Goal: Task Accomplishment & Management: Manage account settings

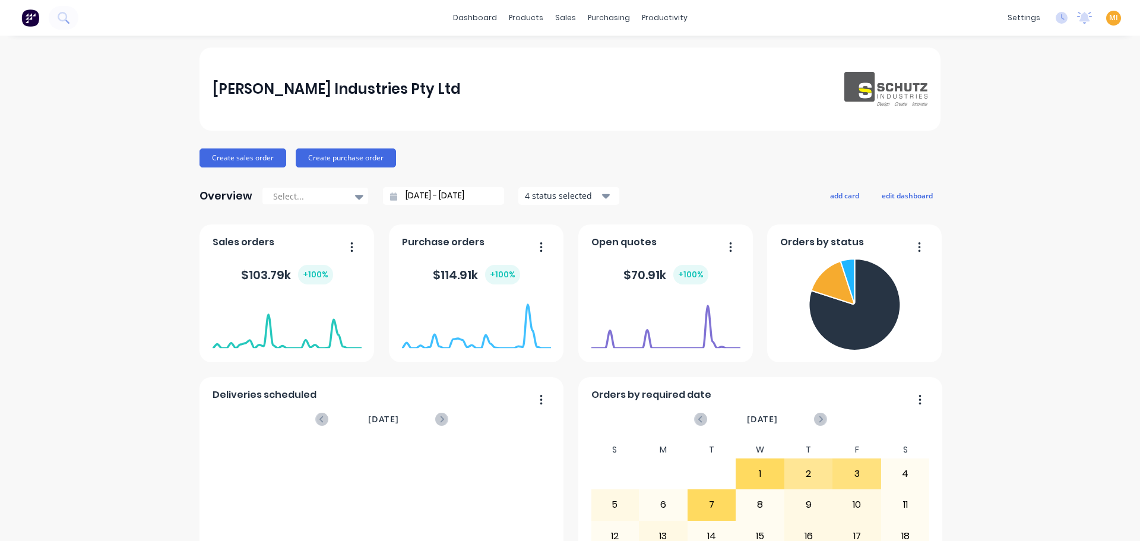
click at [1106, 24] on div "MI Schutz Industries Pty Ltd Maricar Infante Administrator Profile Sign out" at bounding box center [1113, 18] width 15 height 15
click at [1106, 12] on div "MI Schutz Industries Pty Ltd Maricar Infante Administrator Profile Sign out" at bounding box center [1113, 18] width 15 height 15
click at [1109, 22] on span "MI" at bounding box center [1113, 17] width 9 height 11
click at [1003, 141] on button "Sign out" at bounding box center [1038, 149] width 157 height 24
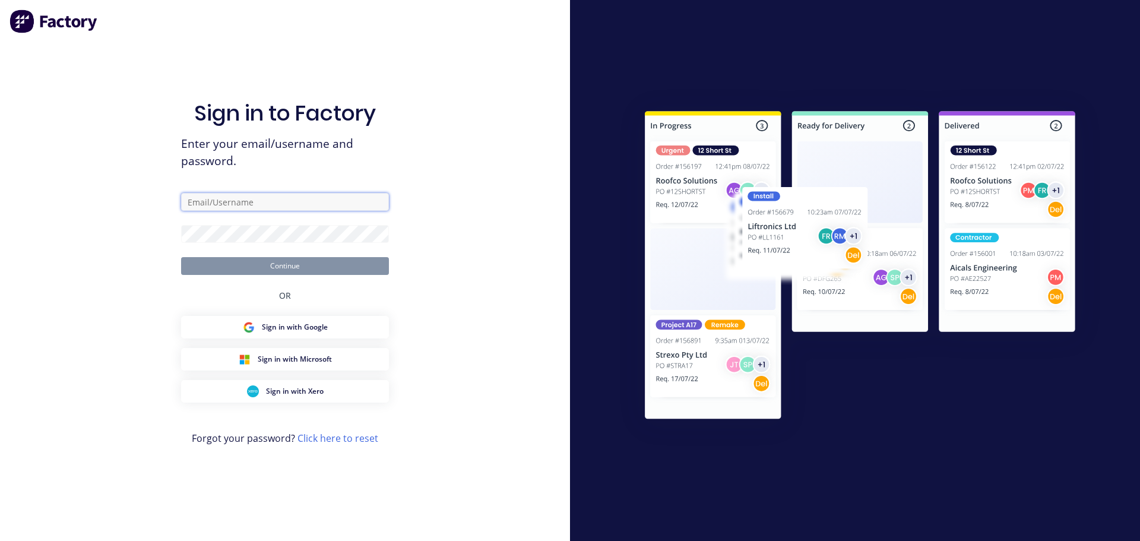
click at [293, 200] on input "text" at bounding box center [285, 202] width 208 height 18
click at [0, 540] on com-1password-button at bounding box center [0, 541] width 0 height 0
type input "[EMAIL_ADDRESS][DOMAIN_NAME]"
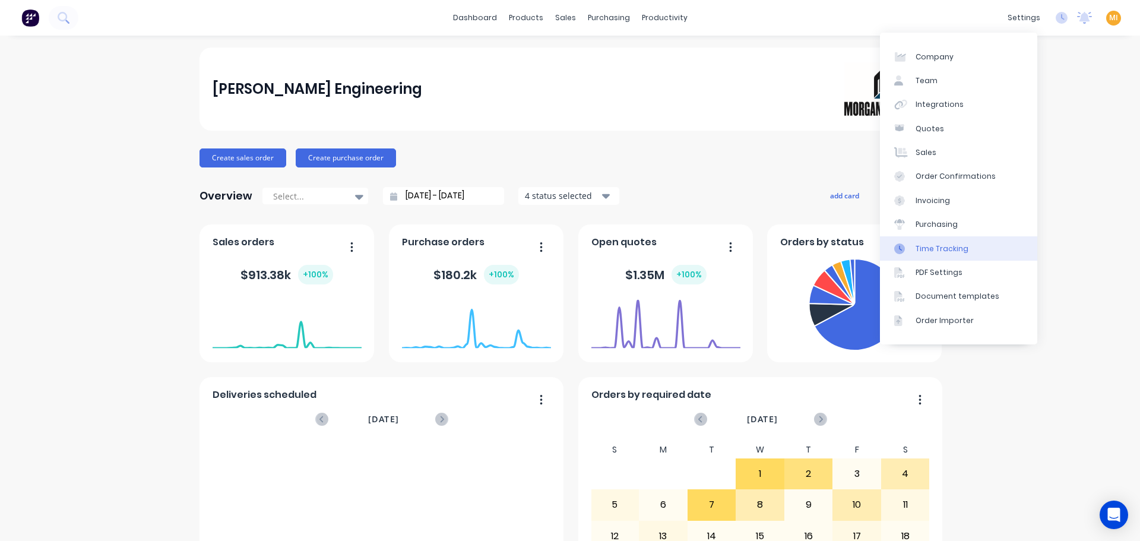
click at [944, 250] on div "Time Tracking" at bounding box center [941, 248] width 53 height 11
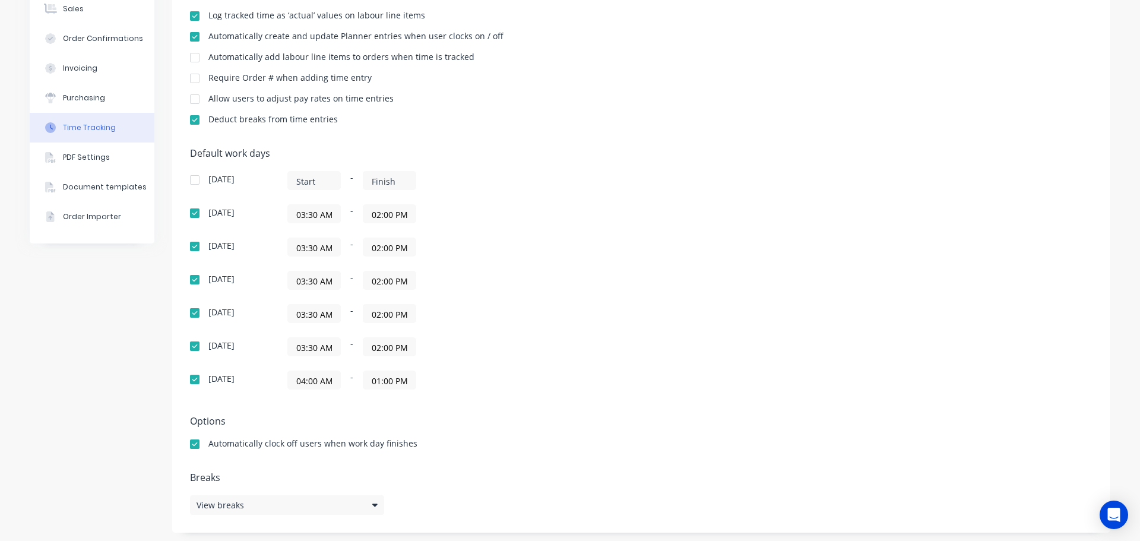
scroll to position [188, 0]
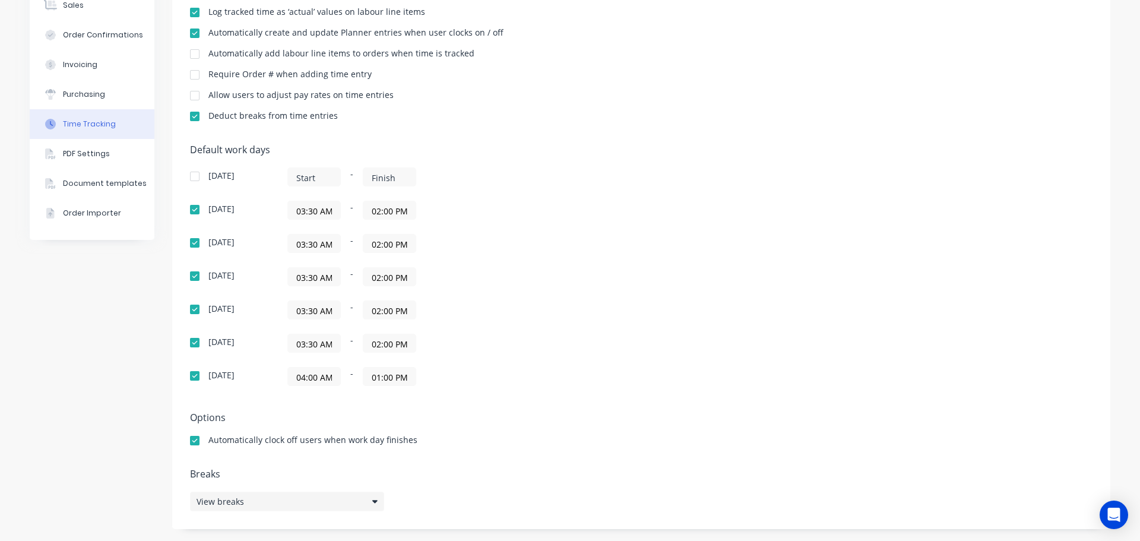
click at [259, 505] on div "View breaks" at bounding box center [287, 501] width 194 height 20
click at [683, 353] on div "Default work days Sunday - Monday 03:30 AM - 02:00 PM Tuesday 03:30 AM - 02:00 …" at bounding box center [641, 272] width 902 height 256
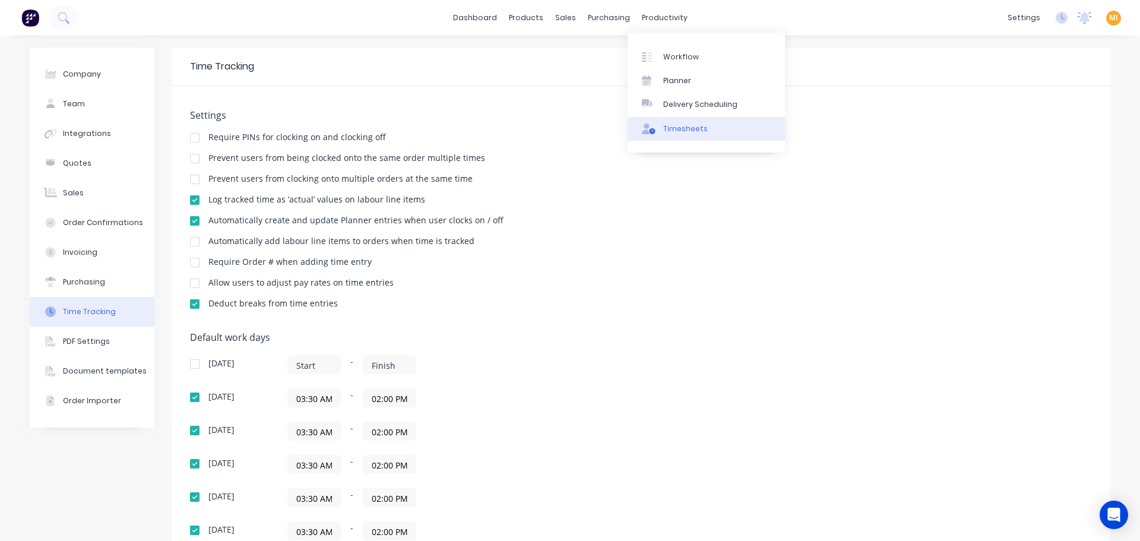
click at [696, 129] on div "Timesheets" at bounding box center [685, 128] width 45 height 11
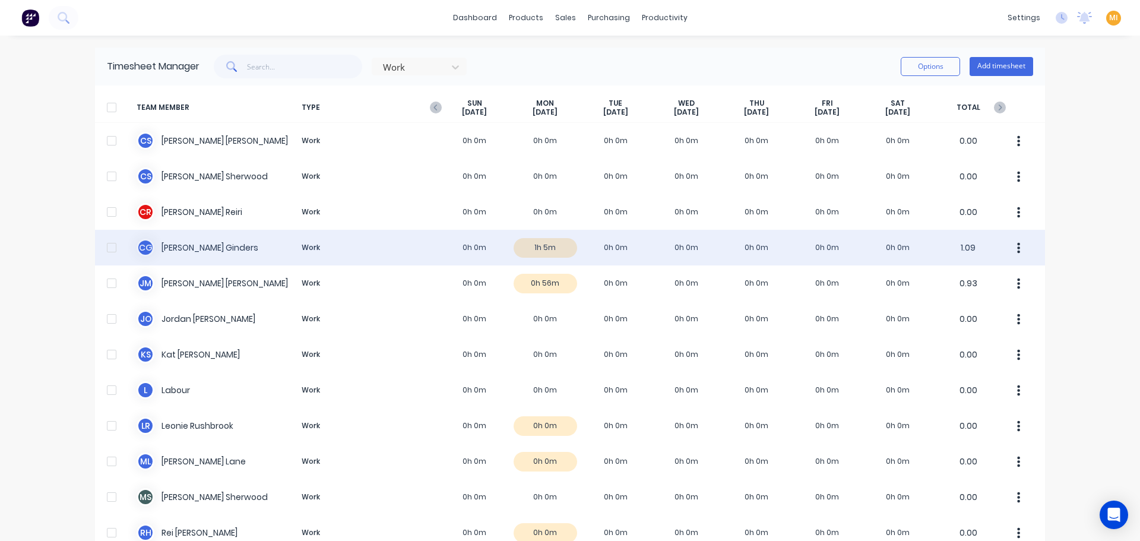
click at [1016, 248] on button "button" at bounding box center [1018, 248] width 25 height 24
click at [477, 241] on div "C G Cody Ginders Work 0h 0m 1h 5m 0h 0m 0h 0m 0h 0m 0h 0m 0h 0m 1.09" at bounding box center [570, 248] width 950 height 36
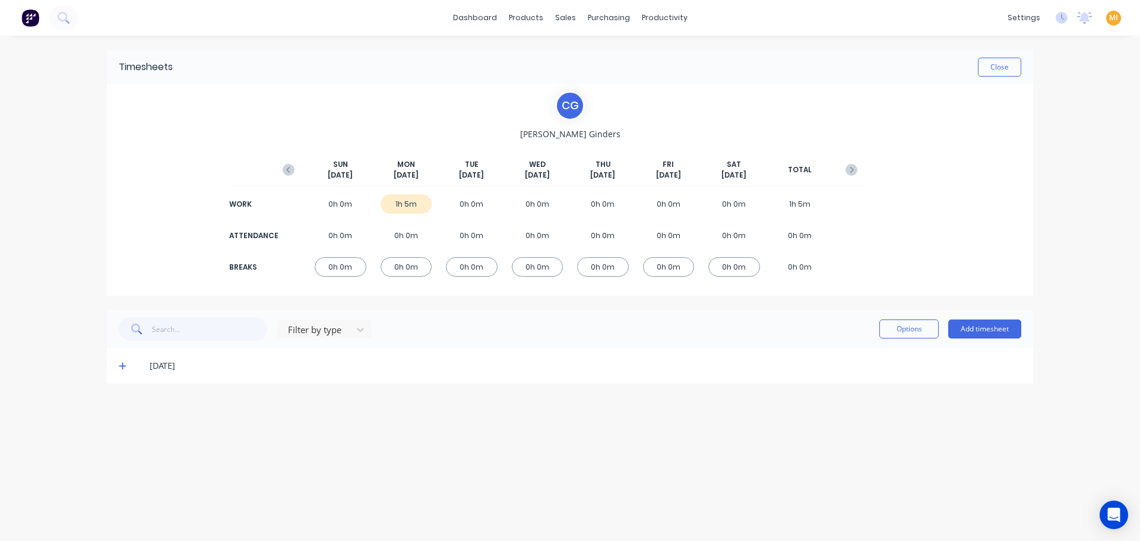
drag, startPoint x: 119, startPoint y: 364, endPoint x: 664, endPoint y: 367, distance: 545.5
click at [120, 364] on icon at bounding box center [123, 365] width 8 height 8
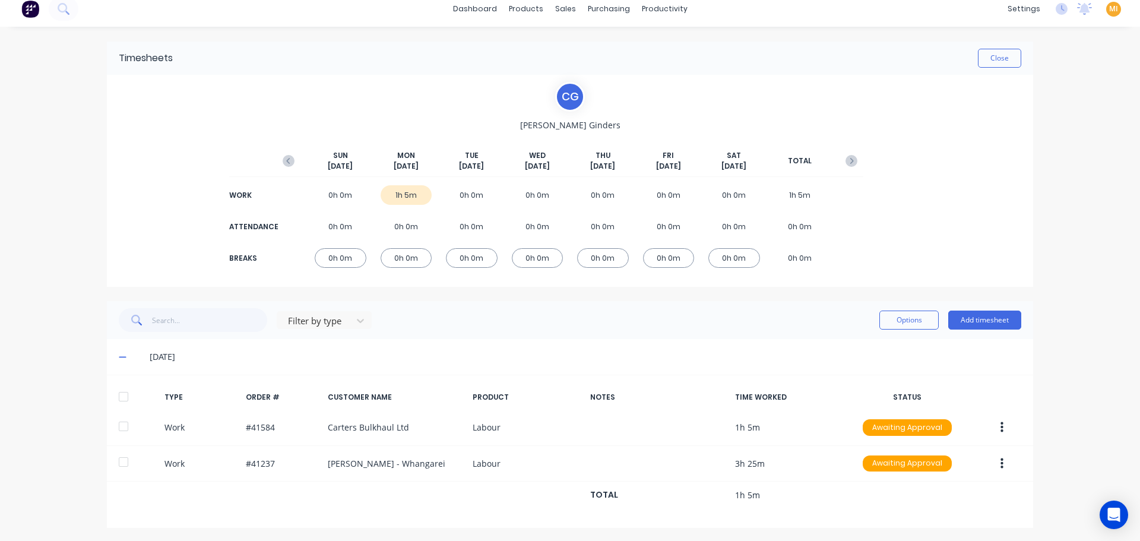
scroll to position [11, 0]
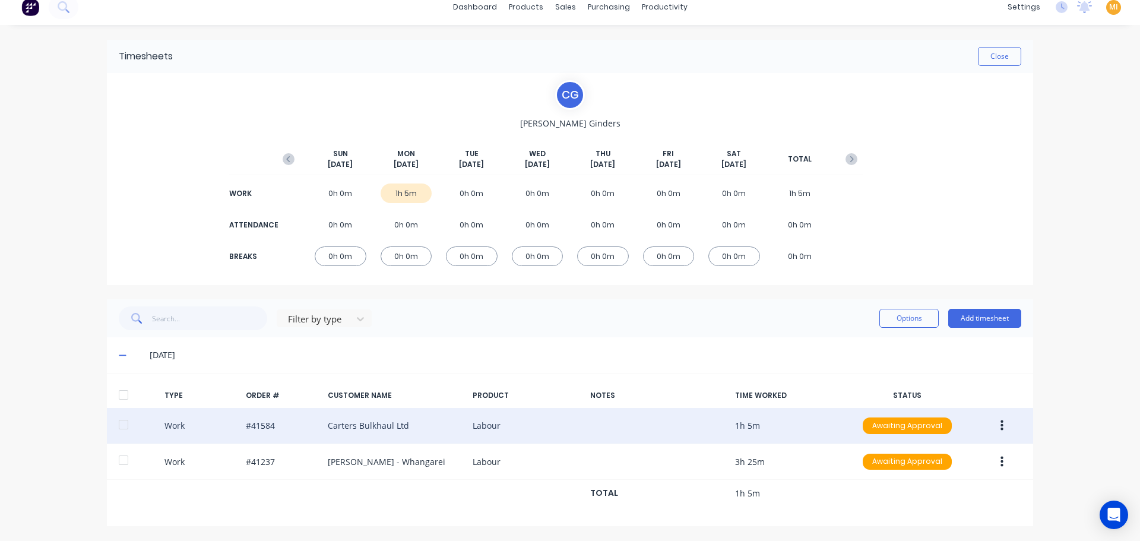
click at [1000, 427] on icon "button" at bounding box center [1001, 425] width 3 height 13
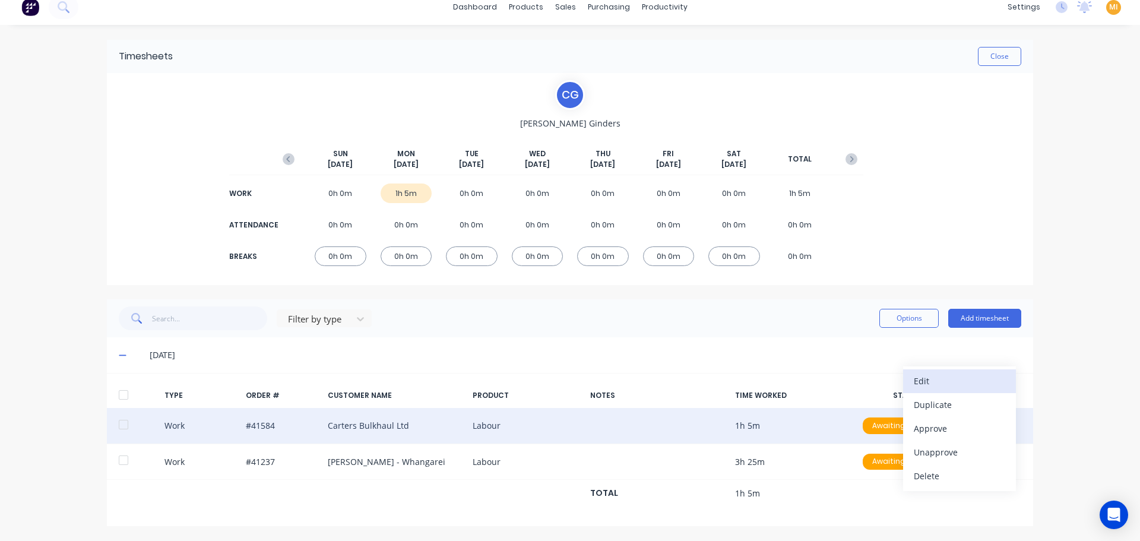
click at [935, 379] on div "Edit" at bounding box center [959, 380] width 91 height 17
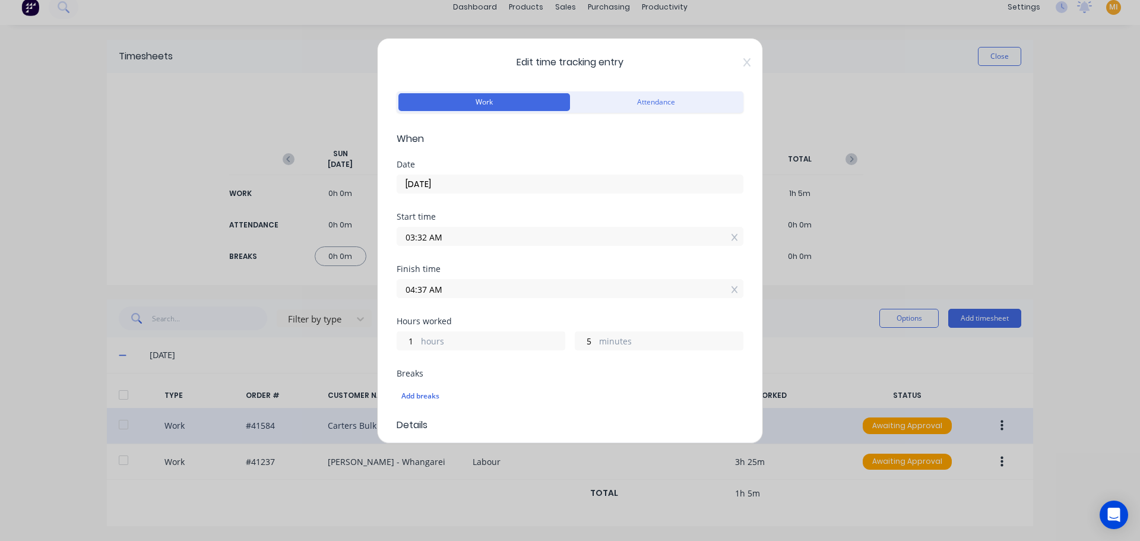
scroll to position [178, 0]
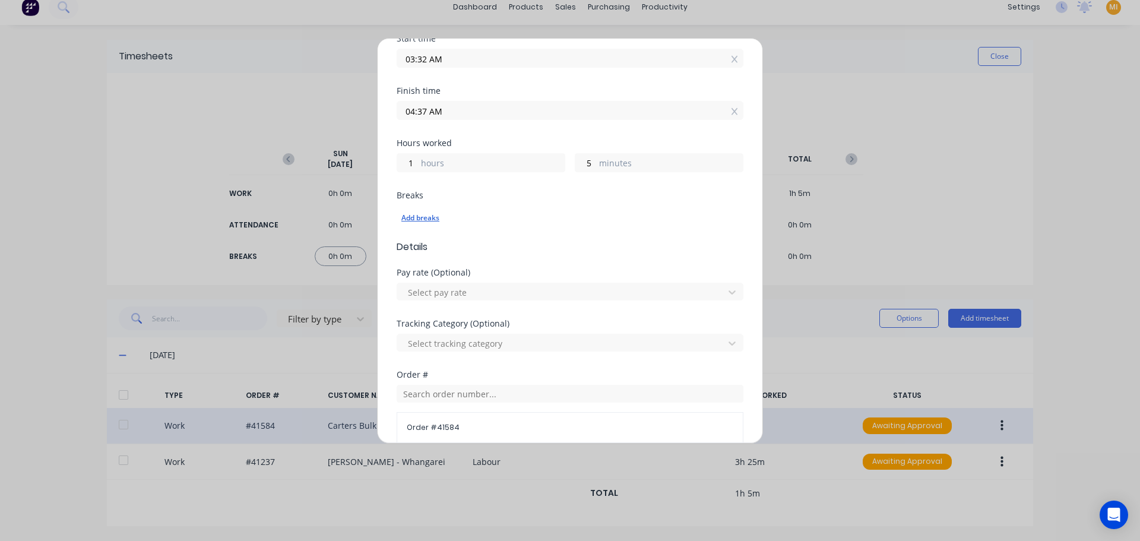
click at [432, 220] on div "Add breaks" at bounding box center [569, 217] width 337 height 15
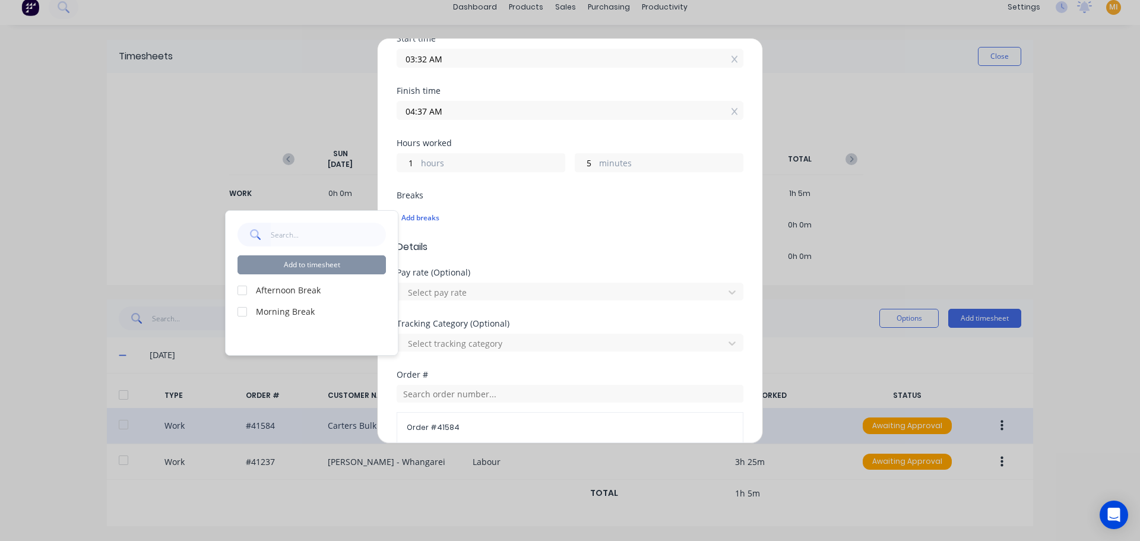
click at [864, 116] on div "Edit time tracking entry Work Attendance When Date 13/10/2025 Start time 03:32 …" at bounding box center [570, 270] width 1140 height 541
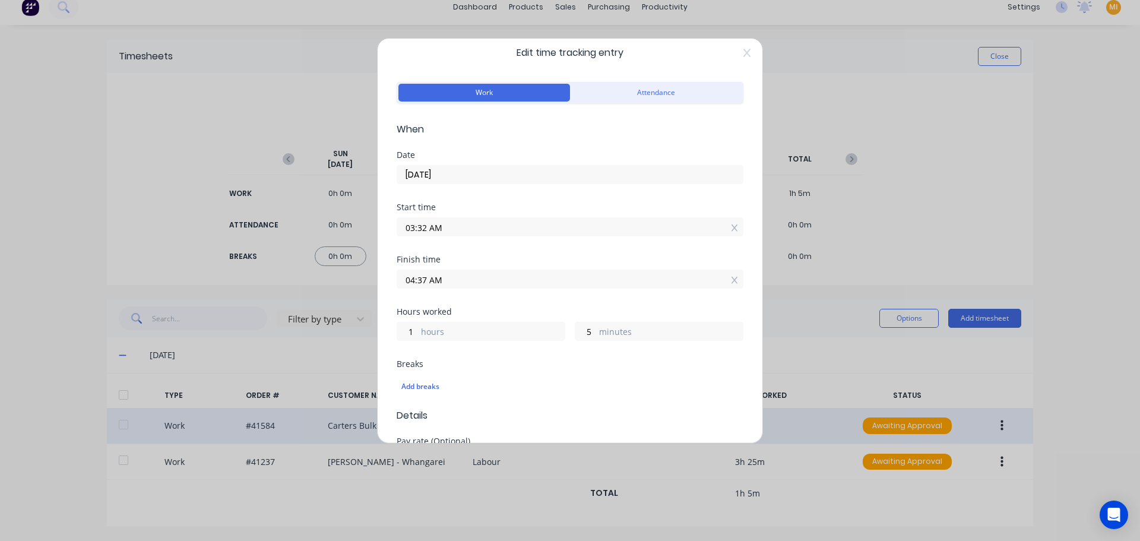
scroll to position [0, 0]
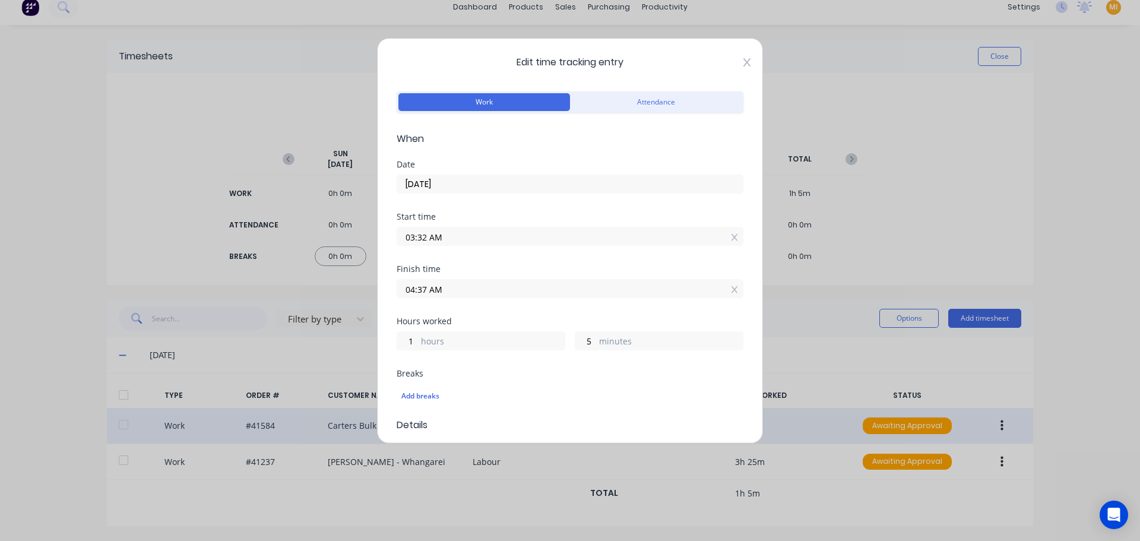
click at [743, 61] on icon at bounding box center [746, 62] width 7 height 9
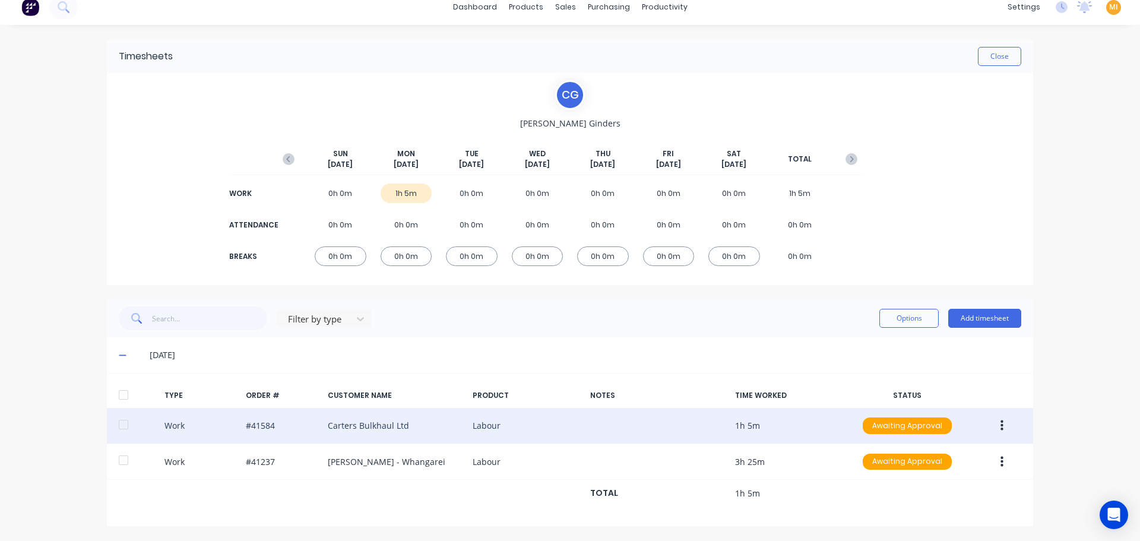
click at [1000, 419] on icon "button" at bounding box center [1001, 425] width 3 height 13
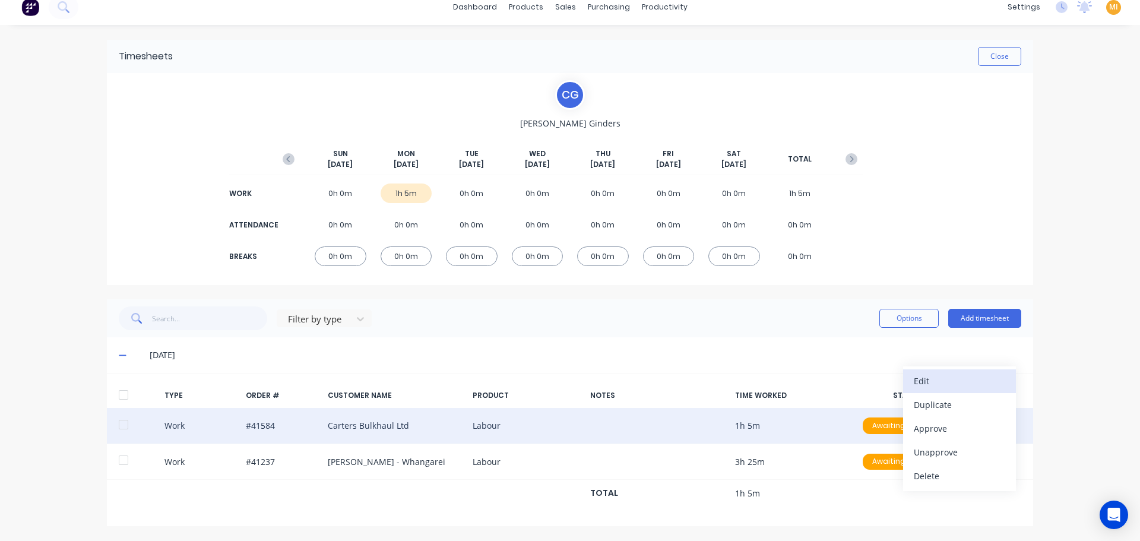
click at [931, 379] on div "Edit" at bounding box center [959, 380] width 91 height 17
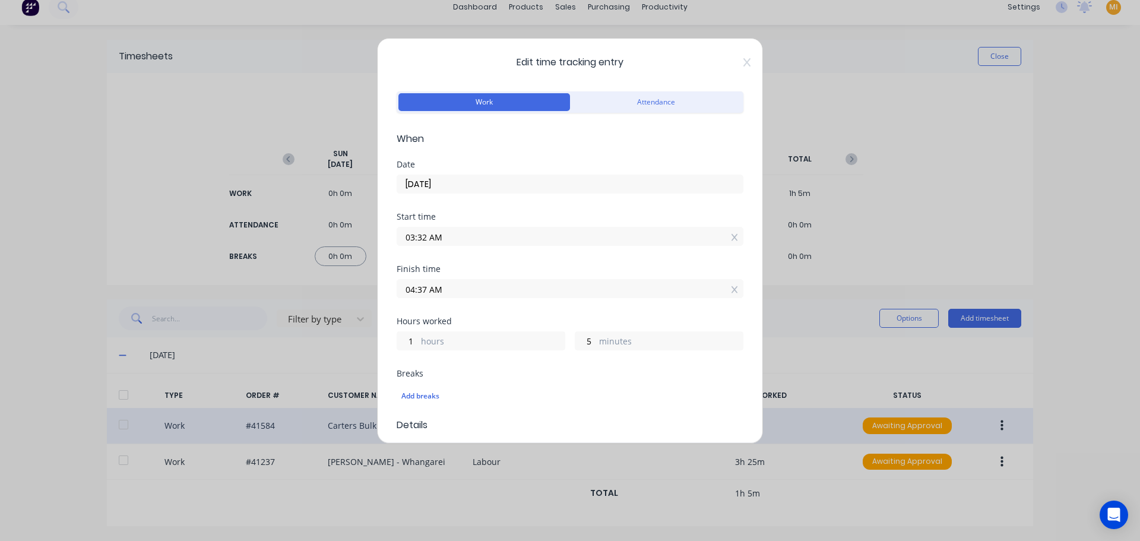
scroll to position [178, 0]
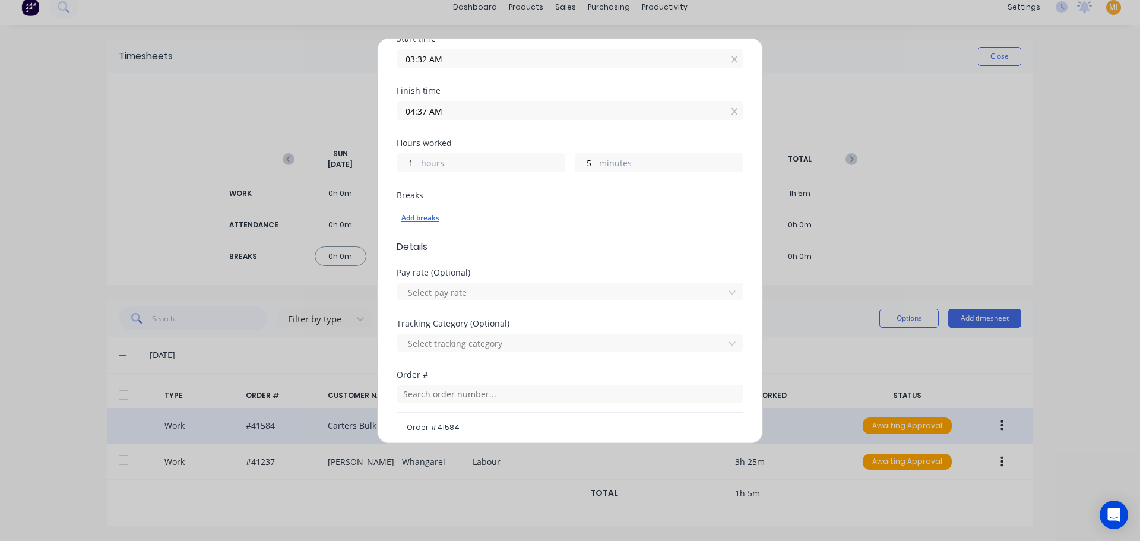
click at [420, 218] on div "Add breaks" at bounding box center [569, 217] width 337 height 15
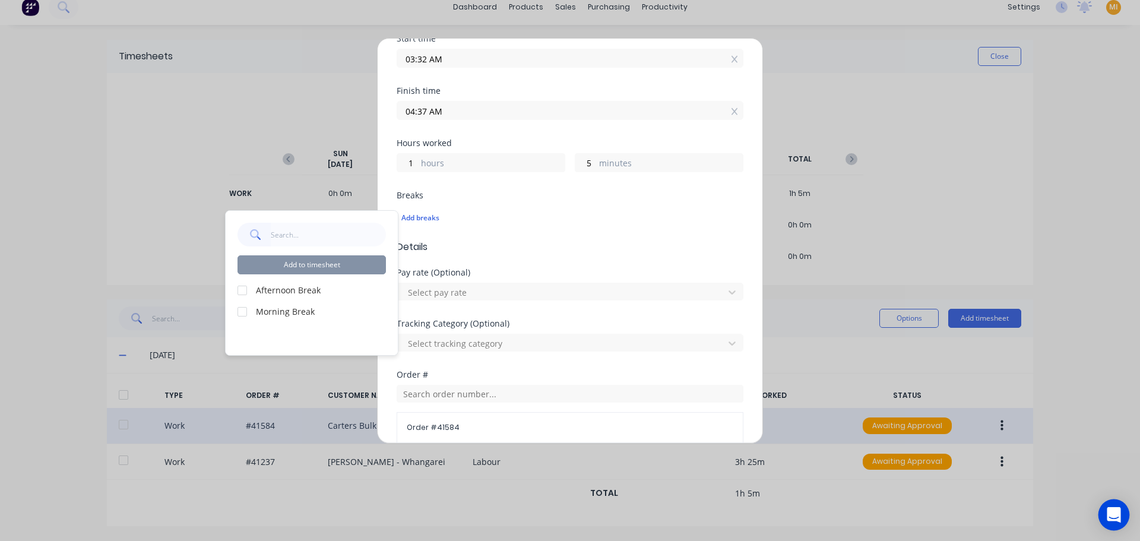
click at [1111, 518] on icon "Open Intercom Messenger" at bounding box center [1113, 514] width 15 height 15
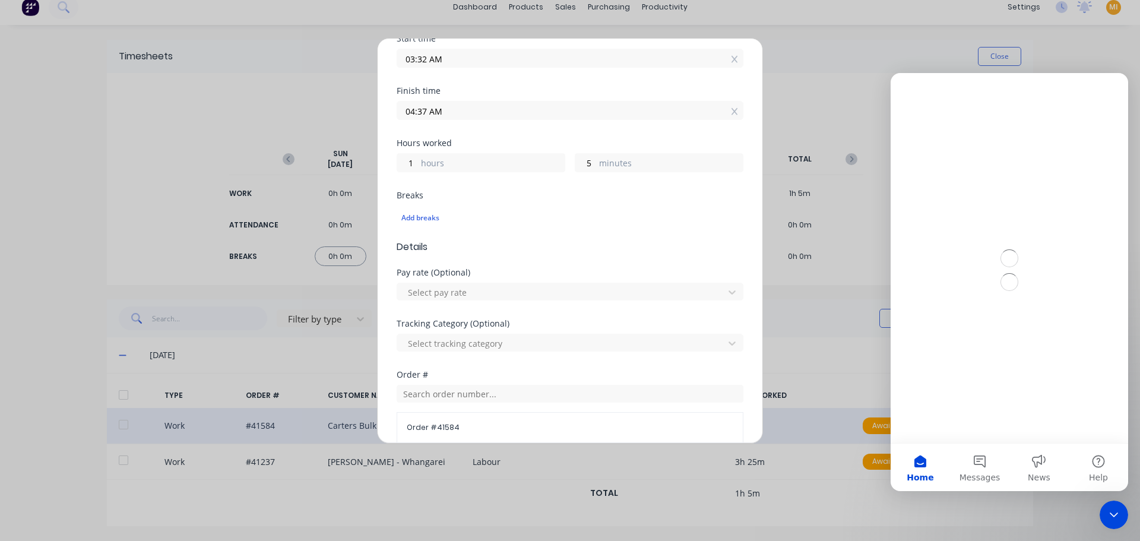
scroll to position [0, 0]
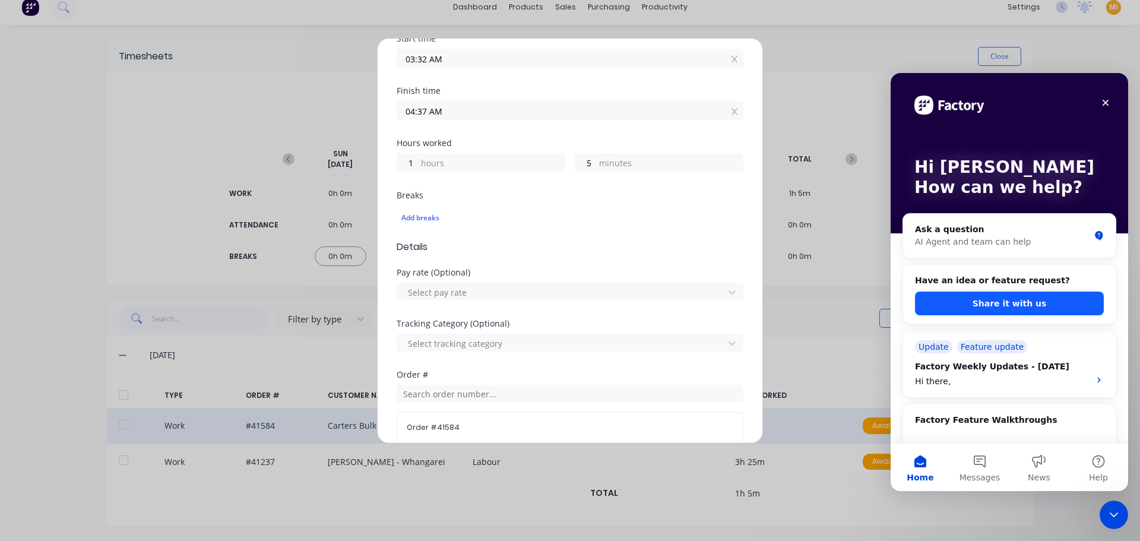
click at [983, 294] on button "Share it with us" at bounding box center [1009, 303] width 189 height 24
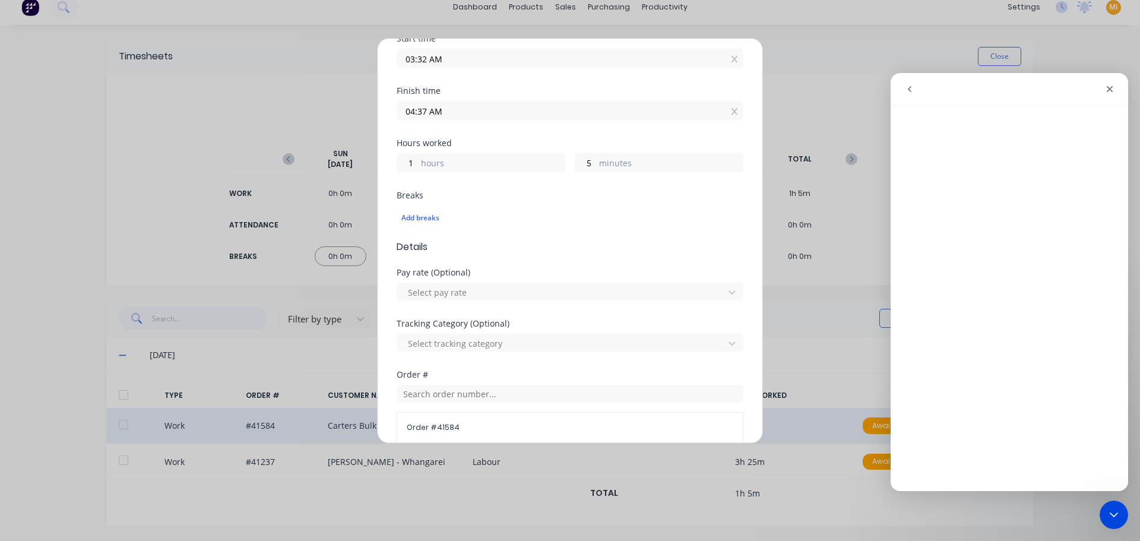
click at [772, 73] on div "Edit time tracking entry Work Attendance When Date 13/10/2025 Start time 03:32 …" at bounding box center [570, 270] width 1140 height 541
click at [1114, 518] on icon "Close Intercom Messenger" at bounding box center [1112, 513] width 14 height 14
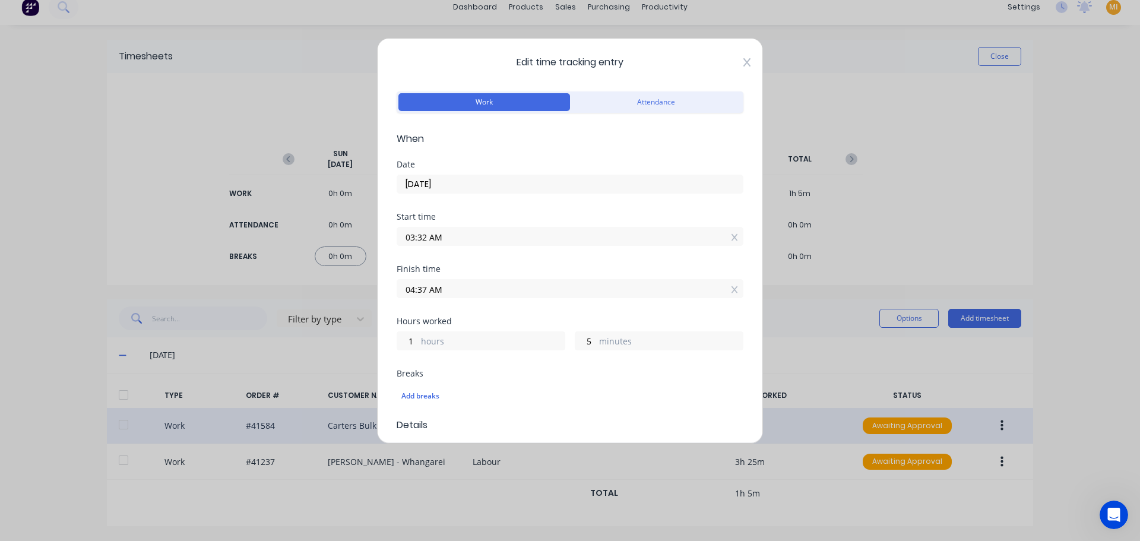
click at [743, 59] on icon at bounding box center [746, 62] width 7 height 9
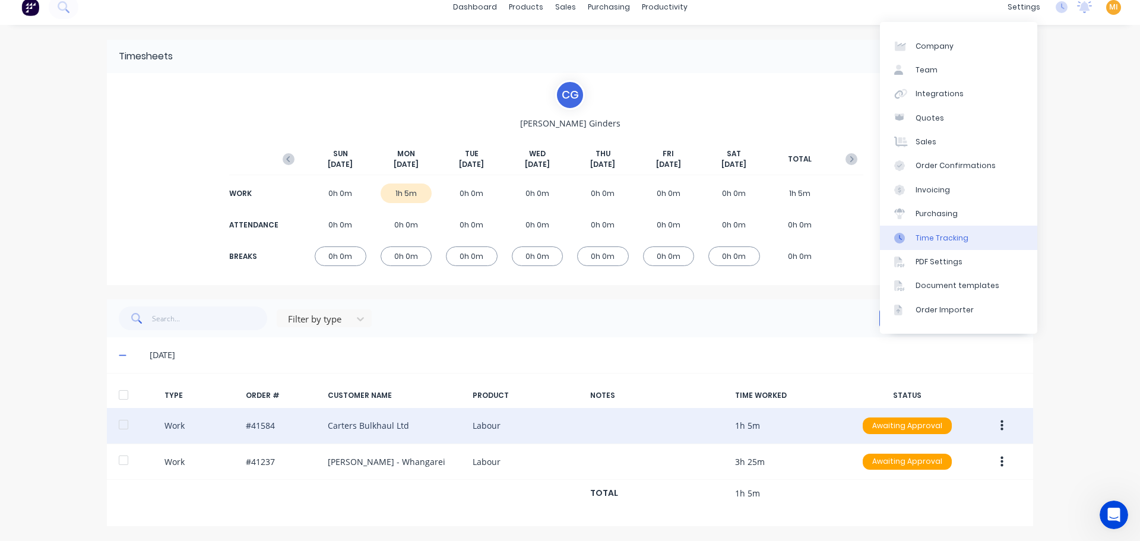
click at [950, 239] on div "Time Tracking" at bounding box center [941, 238] width 53 height 11
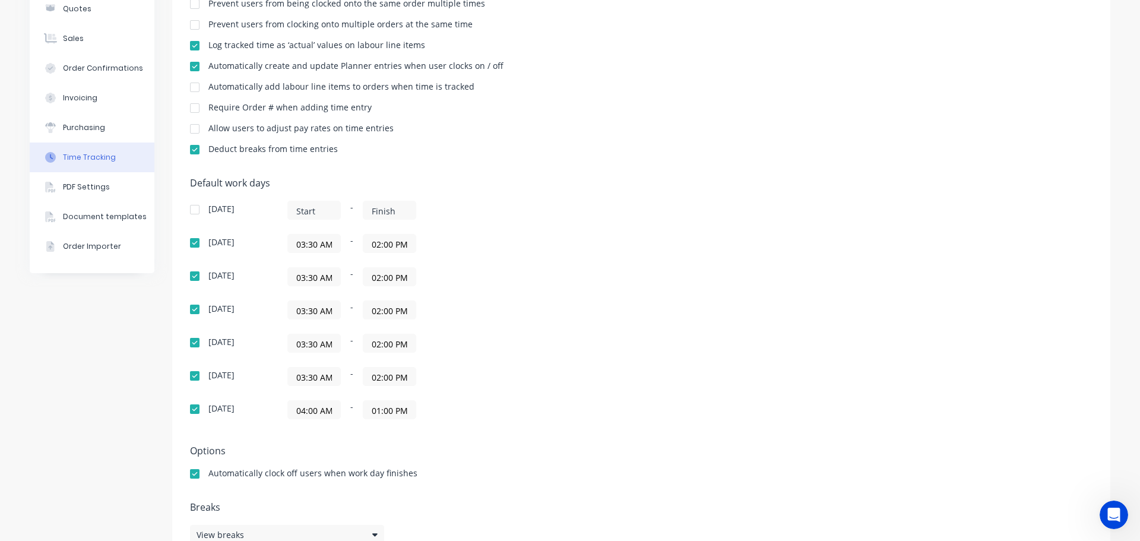
scroll to position [188, 0]
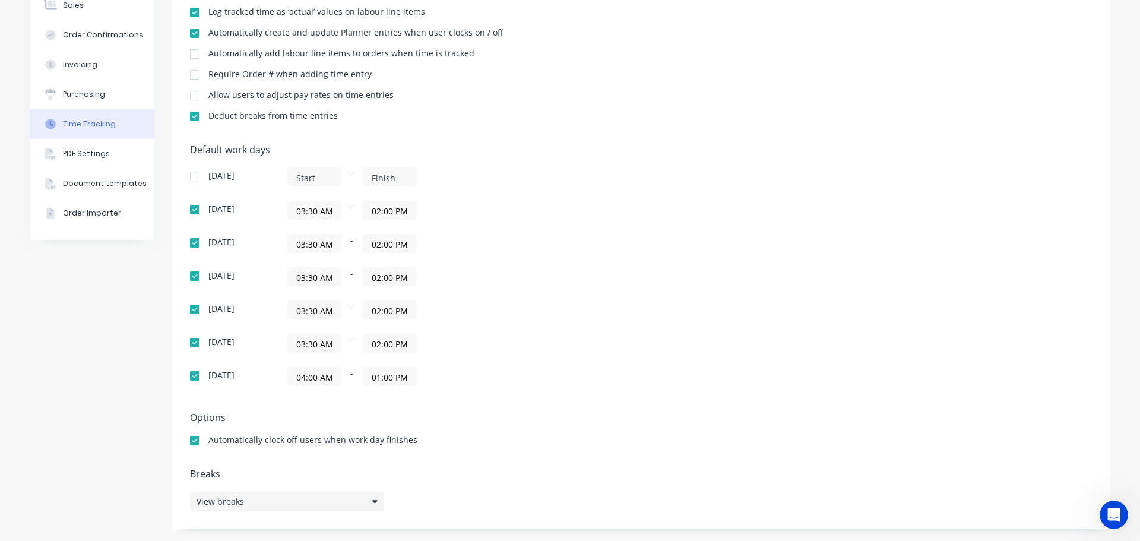
click at [293, 497] on div "View breaks" at bounding box center [287, 501] width 194 height 20
click at [543, 462] on button "edit" at bounding box center [545, 460] width 19 height 12
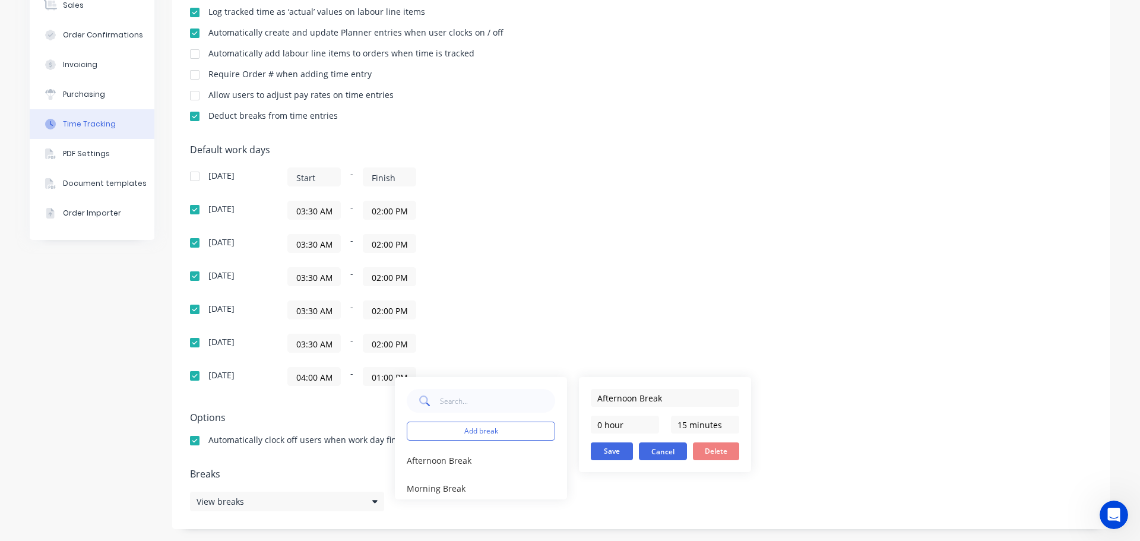
click at [663, 447] on button "Cancel" at bounding box center [663, 451] width 48 height 18
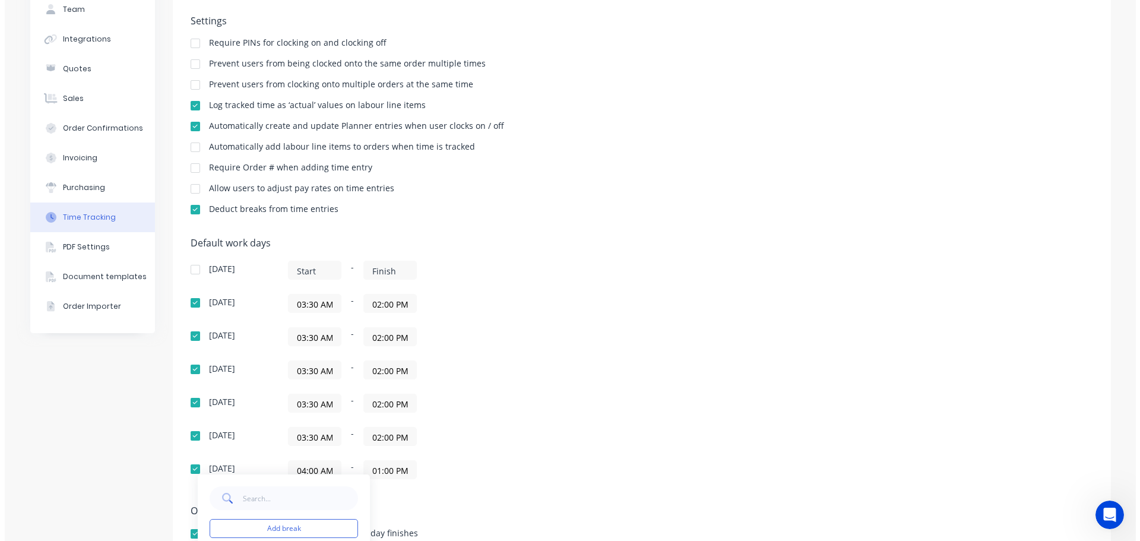
scroll to position [0, 0]
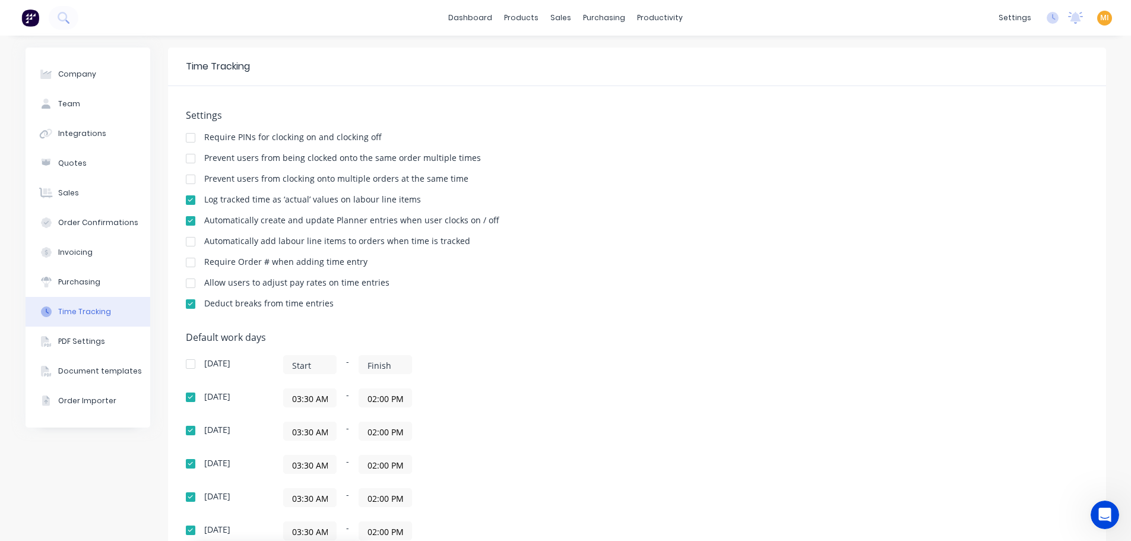
click at [28, 21] on img at bounding box center [30, 18] width 18 height 18
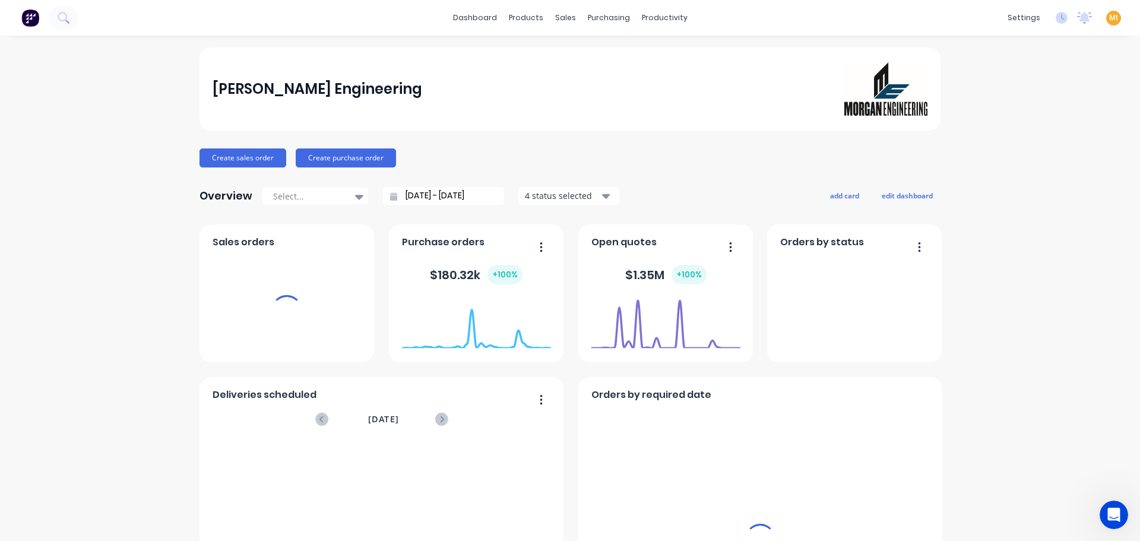
click at [1109, 14] on span "MI" at bounding box center [1113, 17] width 9 height 11
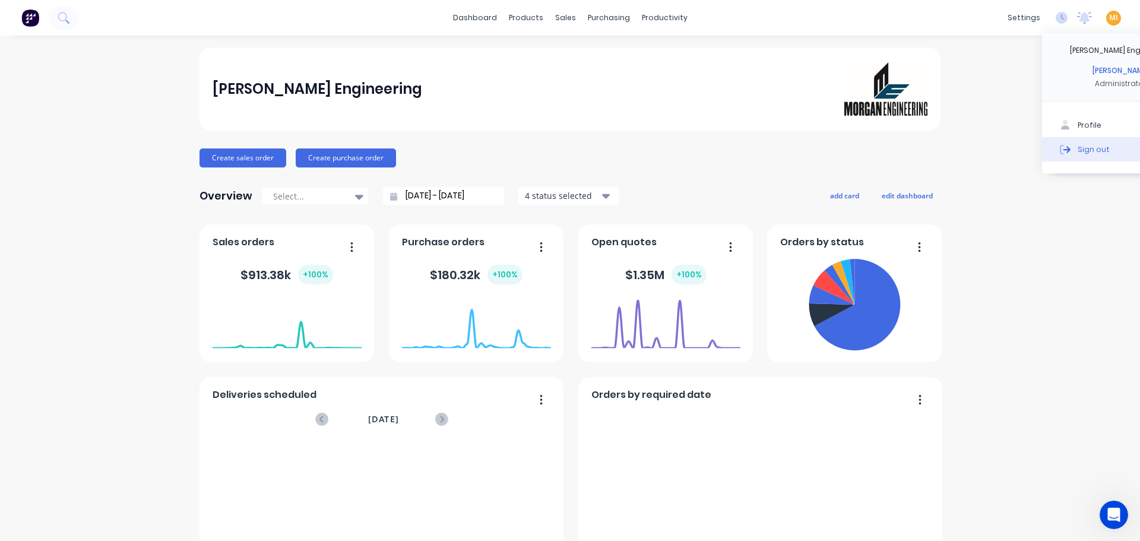
click at [1055, 152] on button "Sign out" at bounding box center [1120, 149] width 157 height 24
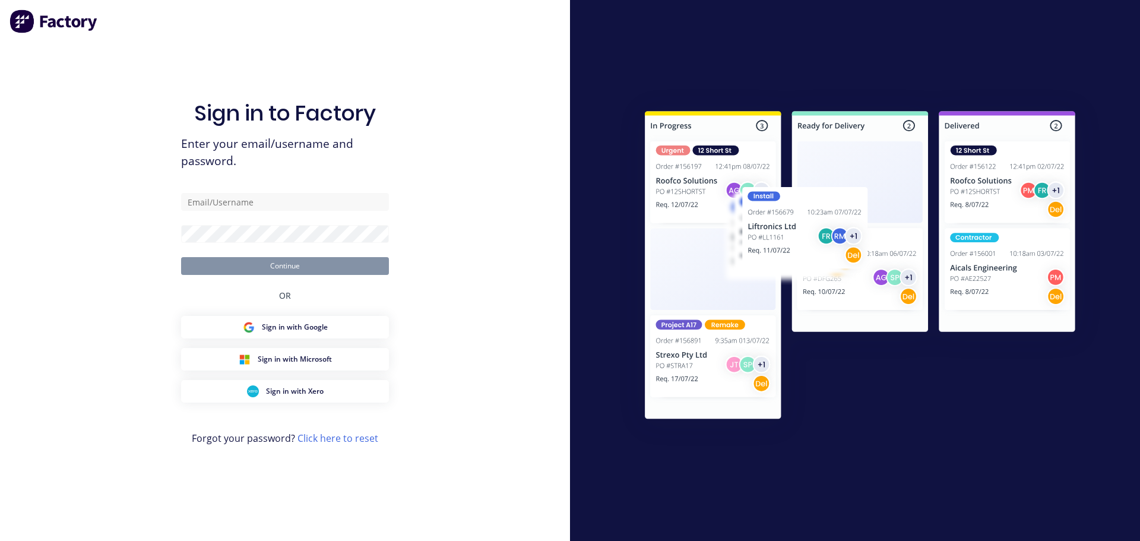
click at [1071, 151] on div at bounding box center [855, 270] width 492 height 367
click at [272, 198] on input "text" at bounding box center [285, 202] width 208 height 18
type input "[EMAIL_ADDRESS][DOMAIN_NAME]"
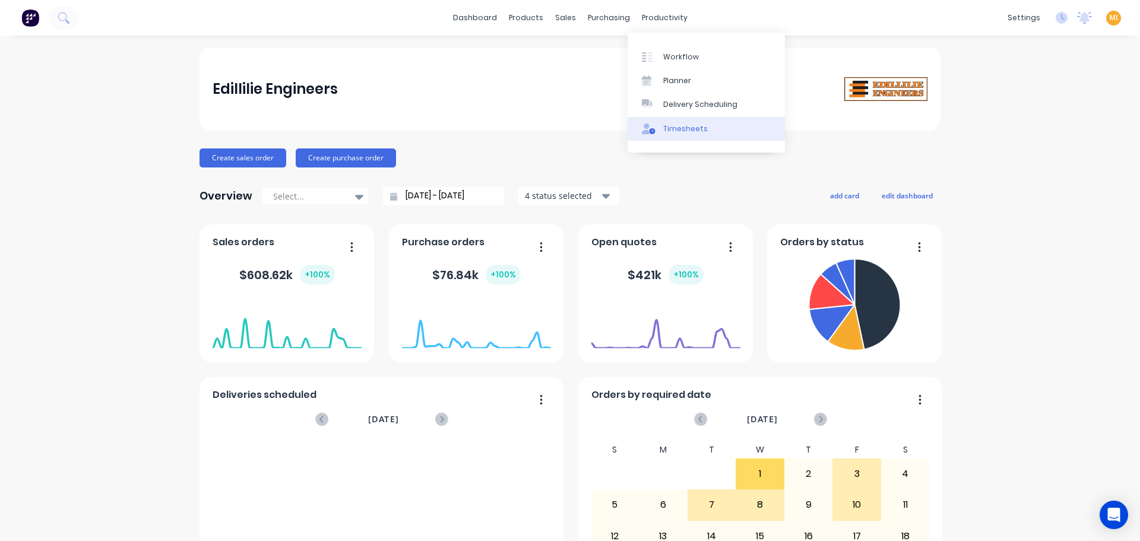
click at [683, 124] on div "Timesheets" at bounding box center [685, 128] width 45 height 11
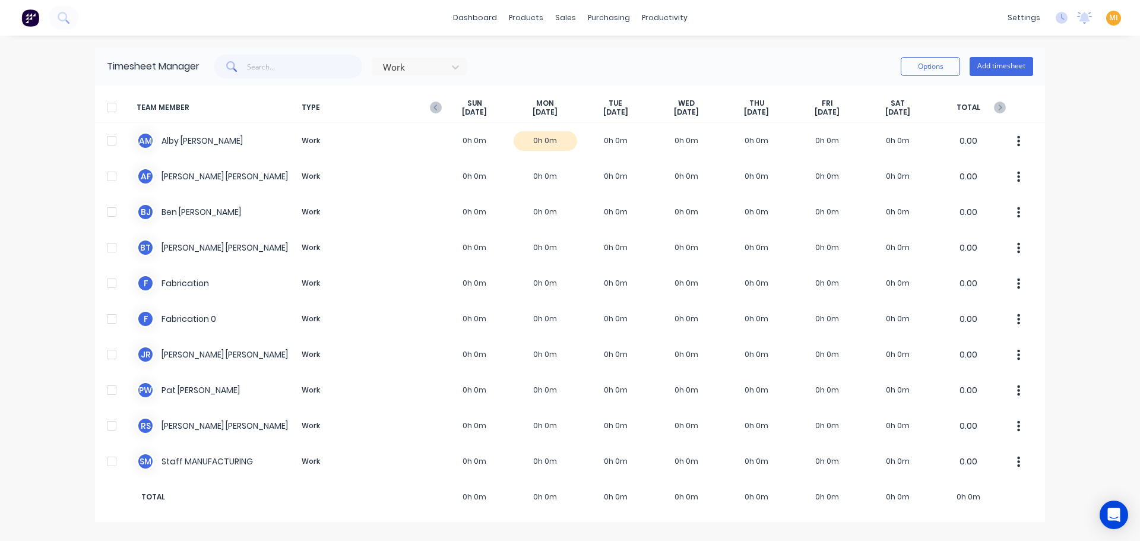
click at [429, 108] on span "TYPE" at bounding box center [368, 108] width 142 height 18
click at [436, 110] on icon "button" at bounding box center [435, 107] width 4 height 6
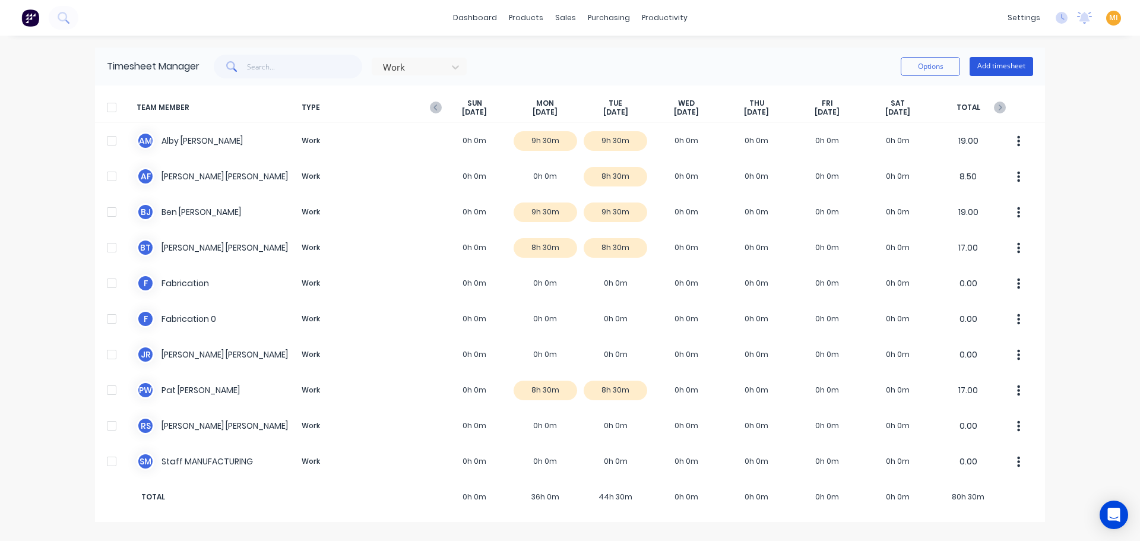
click at [1009, 57] on button "Add timesheet" at bounding box center [1001, 66] width 64 height 19
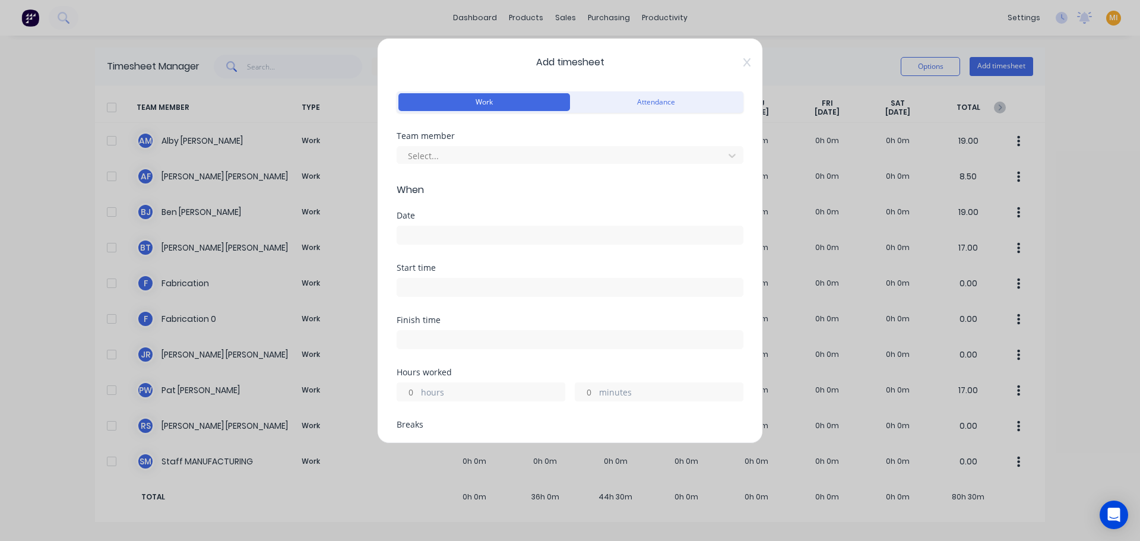
click at [516, 138] on div "Team member" at bounding box center [570, 136] width 347 height 8
drag, startPoint x: 504, startPoint y: 143, endPoint x: 490, endPoint y: 171, distance: 31.1
click at [503, 144] on div "Select..." at bounding box center [570, 153] width 347 height 21
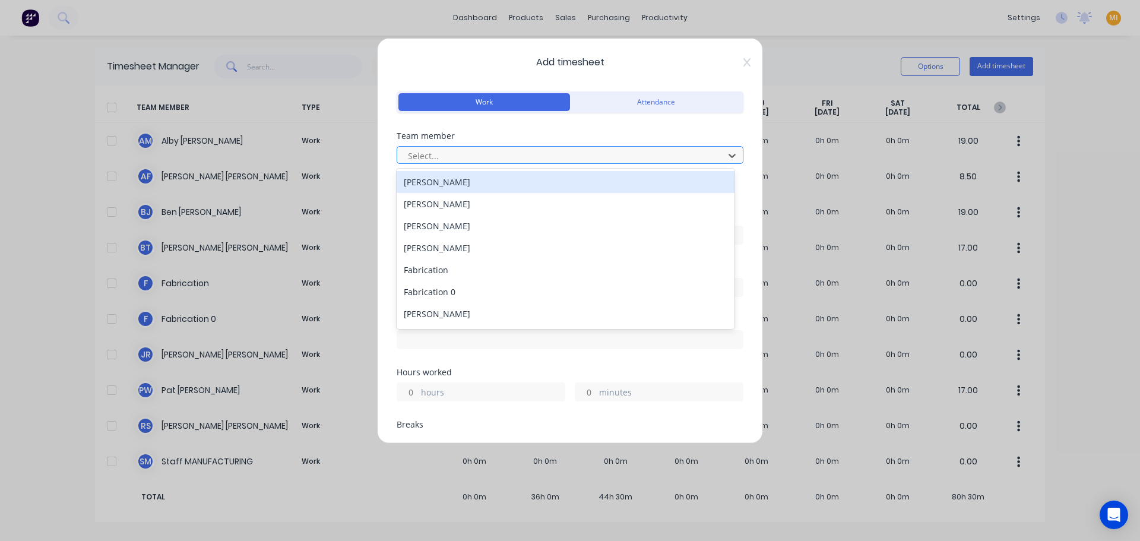
click at [466, 157] on div at bounding box center [562, 155] width 311 height 15
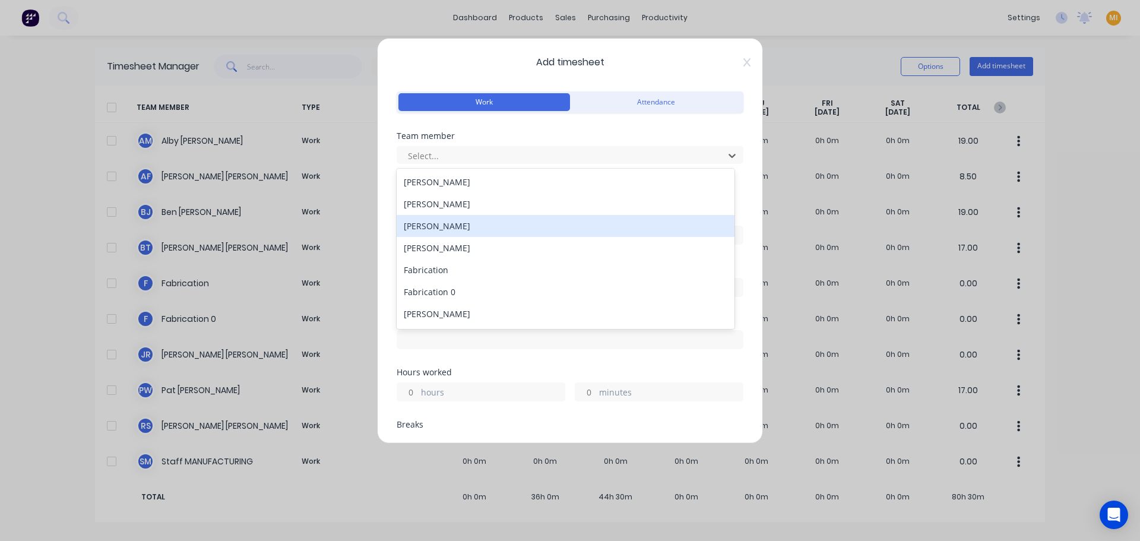
click at [438, 230] on div "Ben Joubert" at bounding box center [566, 226] width 338 height 22
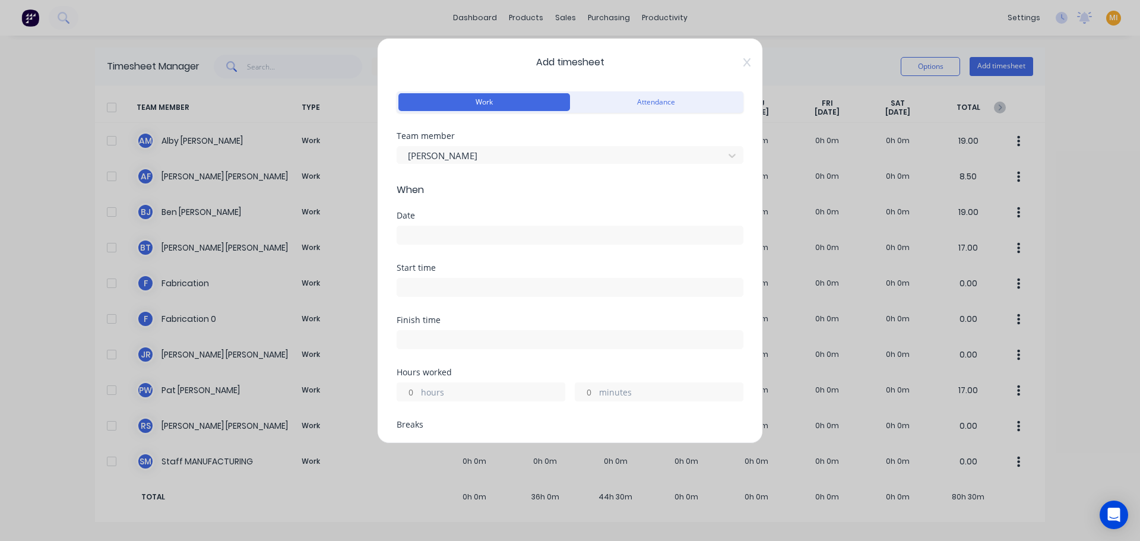
click at [430, 236] on input at bounding box center [569, 235] width 345 height 18
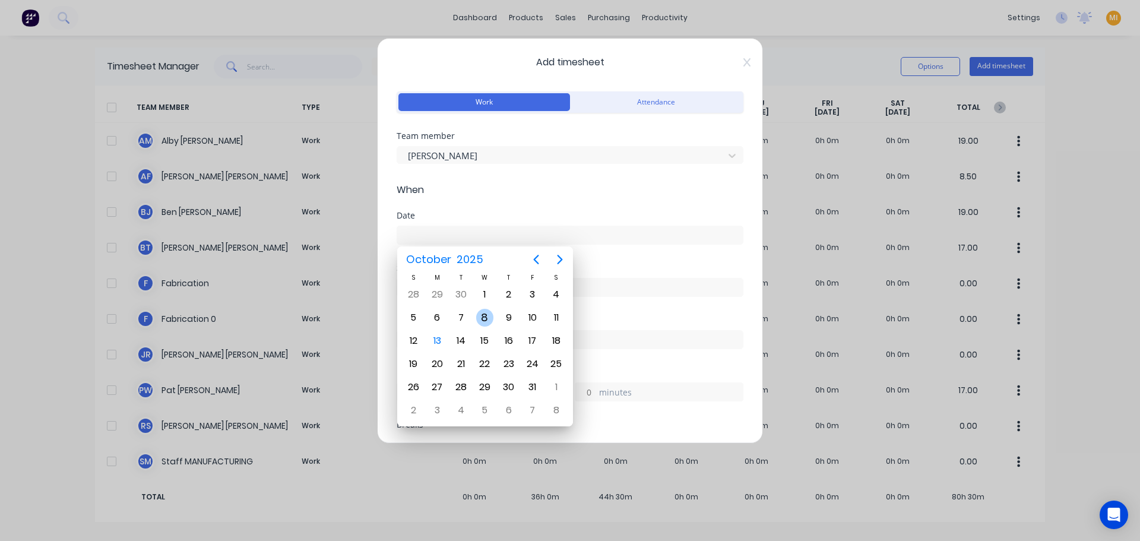
click at [487, 322] on div "8" at bounding box center [485, 318] width 18 height 18
type input "08/10/2025"
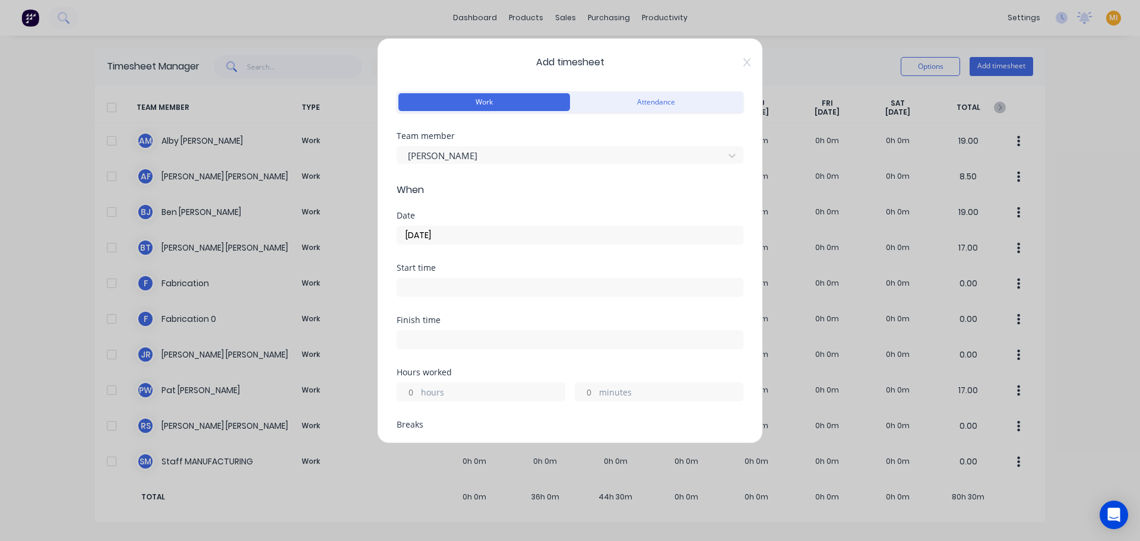
click at [443, 293] on input at bounding box center [569, 287] width 345 height 18
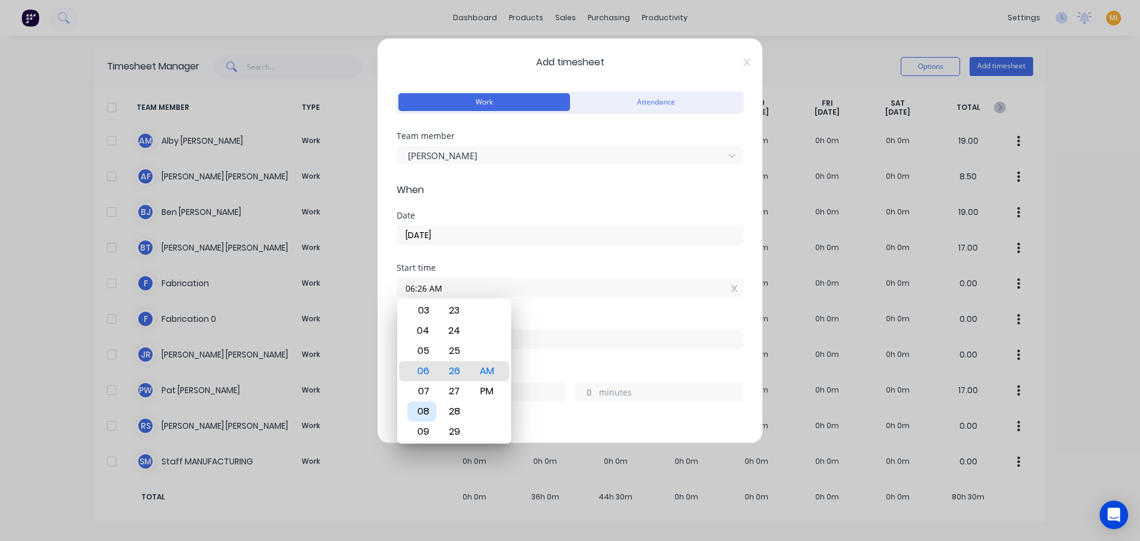
click at [426, 417] on div "08" at bounding box center [421, 411] width 29 height 20
click at [453, 394] on div "30" at bounding box center [454, 391] width 29 height 20
type input "08:30 AM"
click at [525, 299] on div "Start time 08:30 AM" at bounding box center [570, 290] width 347 height 52
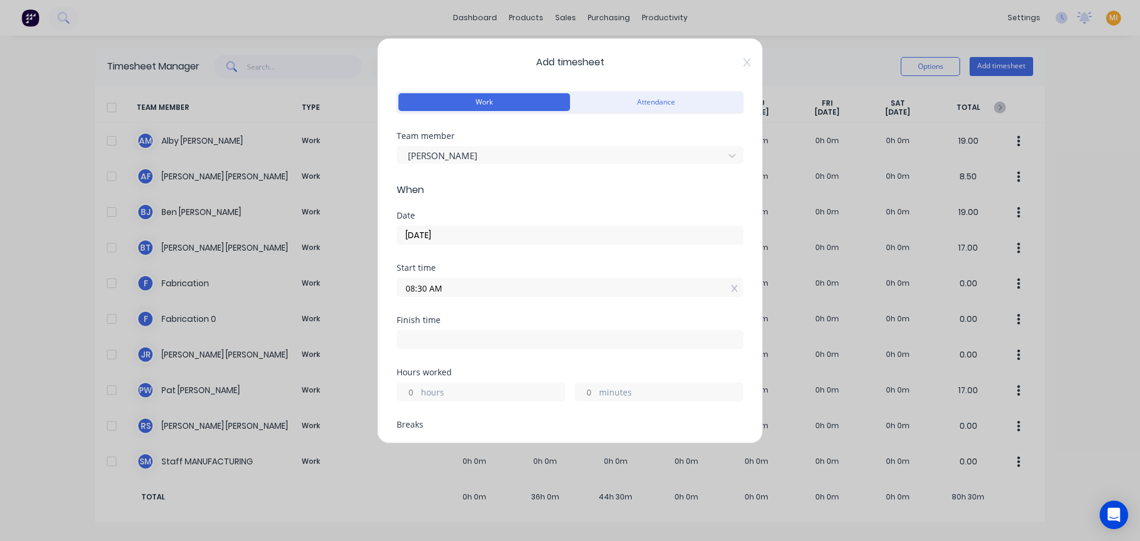
click at [411, 390] on input "hours" at bounding box center [407, 392] width 21 height 18
type input "4"
type input "12:30 PM"
type input "0"
click at [516, 359] on div "Finish time 12:30 PM" at bounding box center [570, 342] width 347 height 52
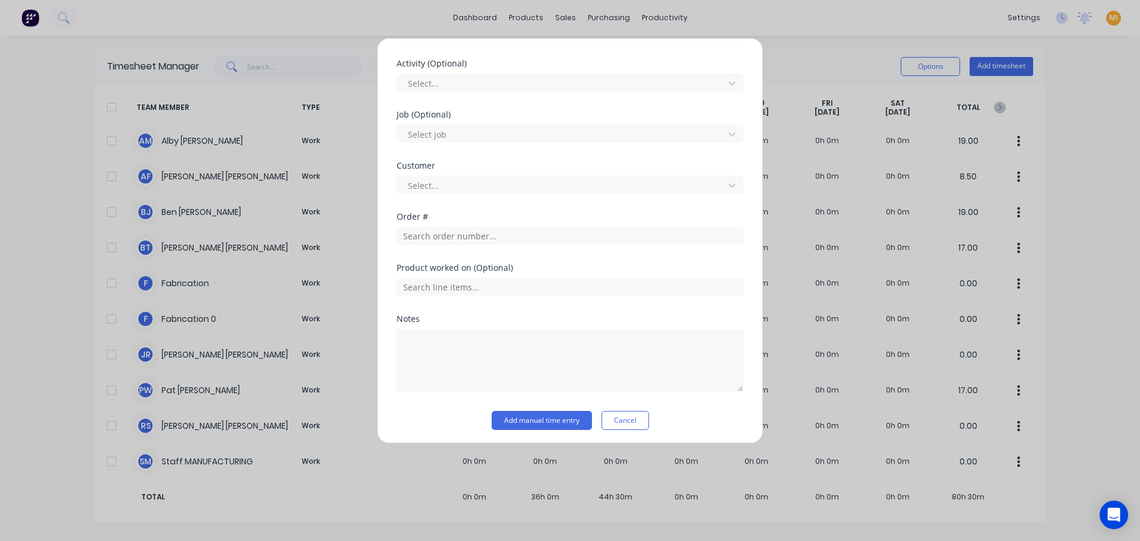
scroll to position [493, 0]
click at [510, 419] on button "Add manual time entry" at bounding box center [541, 416] width 100 height 19
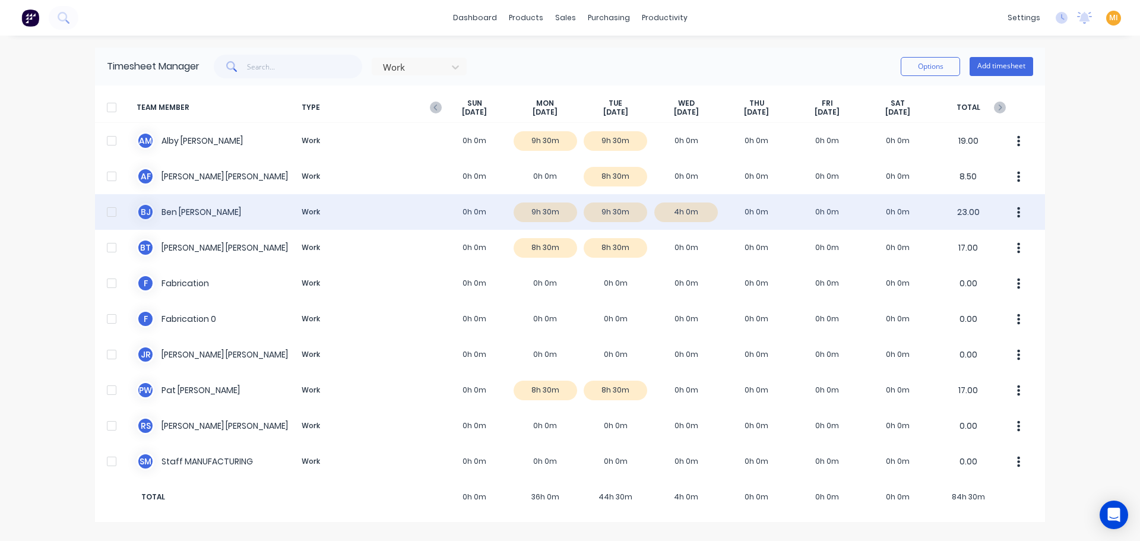
click at [718, 211] on div "B J Ben Joubert Work 0h 0m 9h 30m 9h 30m 4h 0m 0h 0m 0h 0m 0h 0m 23.00" at bounding box center [570, 212] width 950 height 36
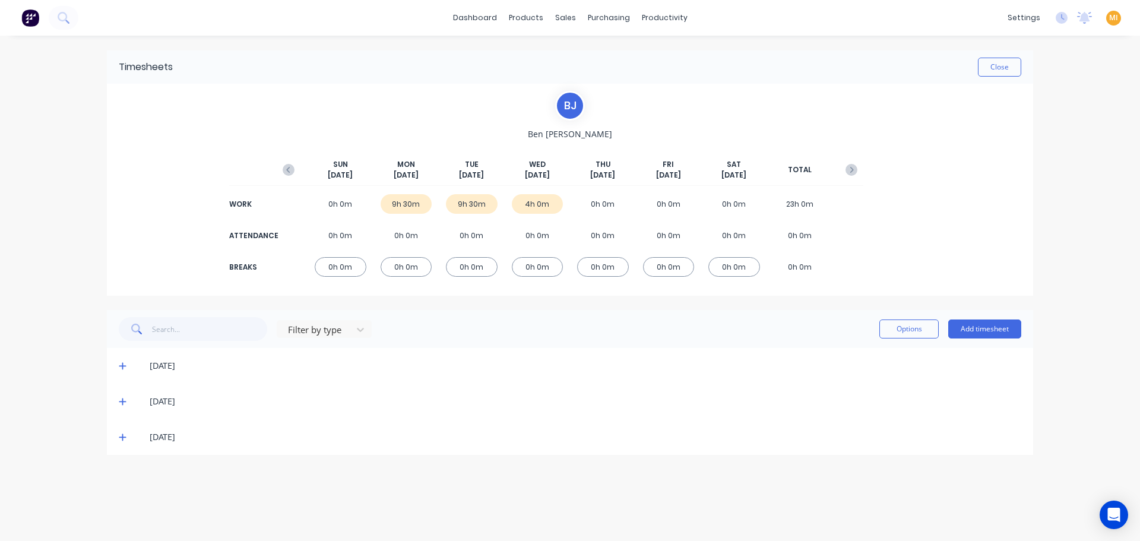
click at [119, 439] on icon at bounding box center [123, 437] width 8 height 8
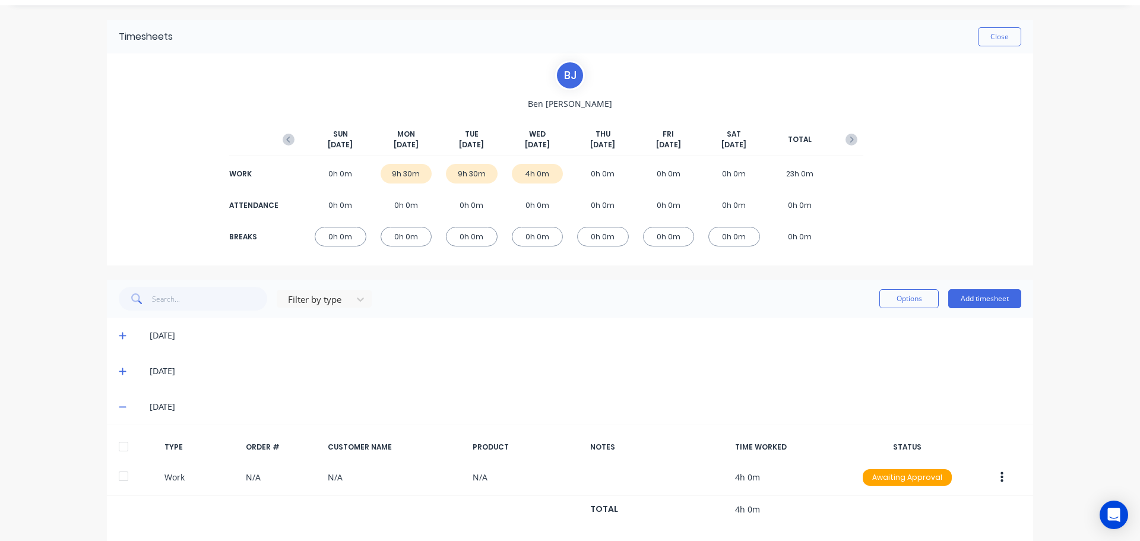
scroll to position [46, 0]
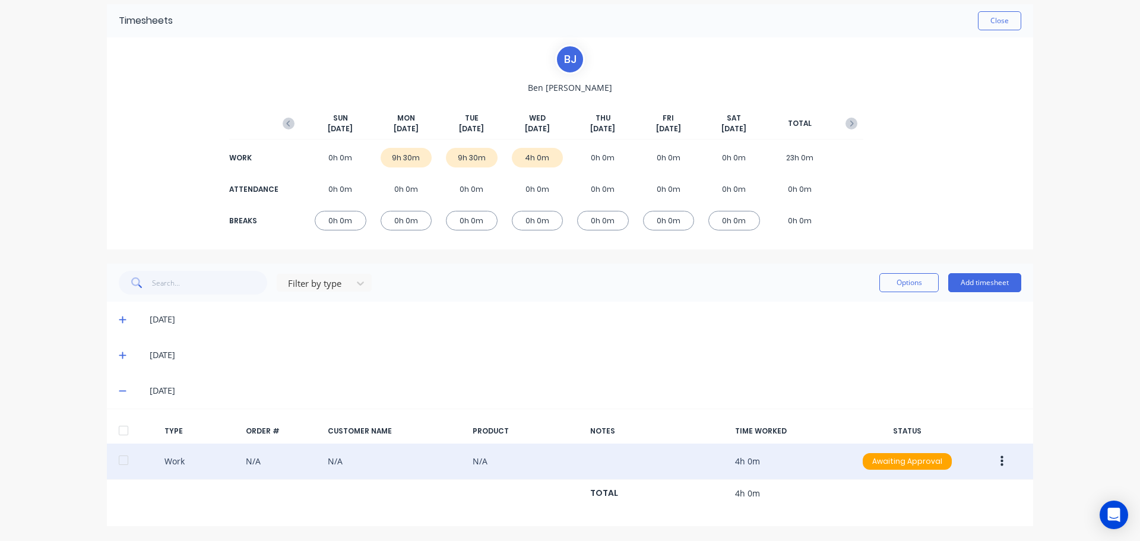
click at [991, 464] on button "button" at bounding box center [1002, 461] width 28 height 21
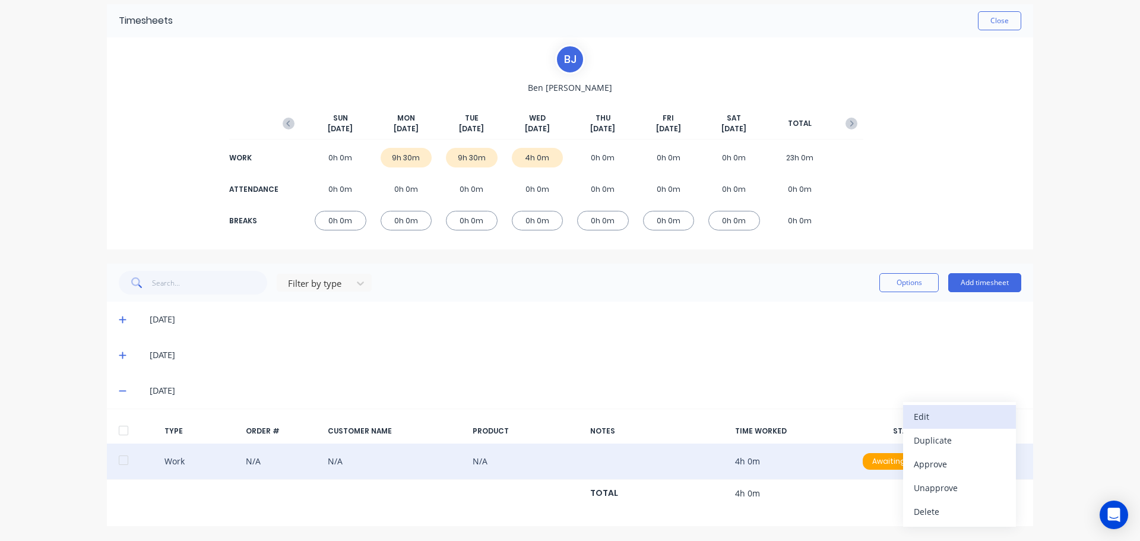
click at [961, 420] on div "Edit" at bounding box center [959, 416] width 91 height 17
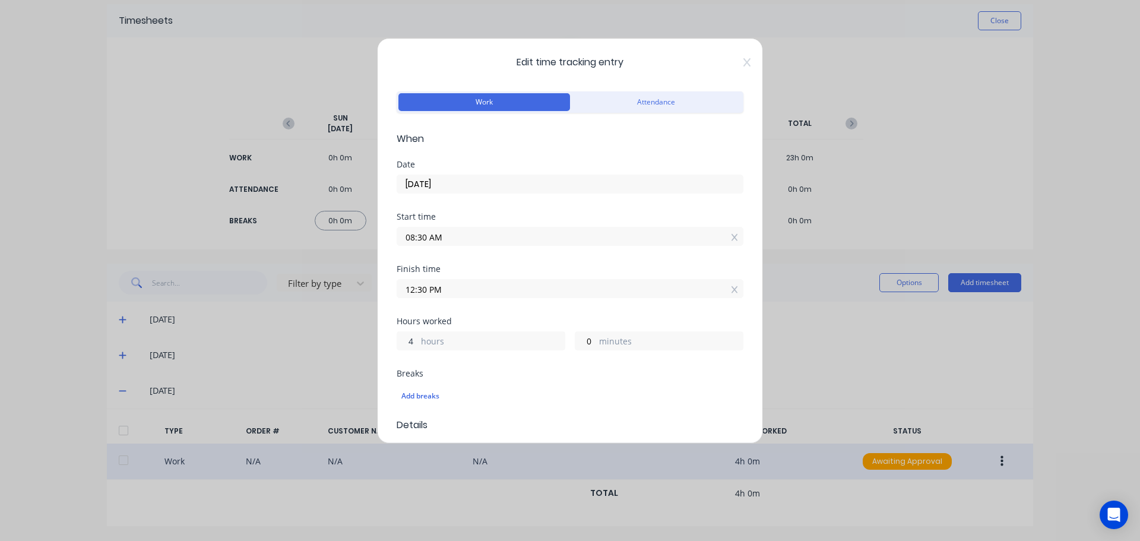
drag, startPoint x: 416, startPoint y: 342, endPoint x: 367, endPoint y: 344, distance: 48.1
click at [367, 344] on div "Edit time tracking entry Work Attendance When Date 08/10/2025 Start time 08:30 …" at bounding box center [570, 270] width 1140 height 541
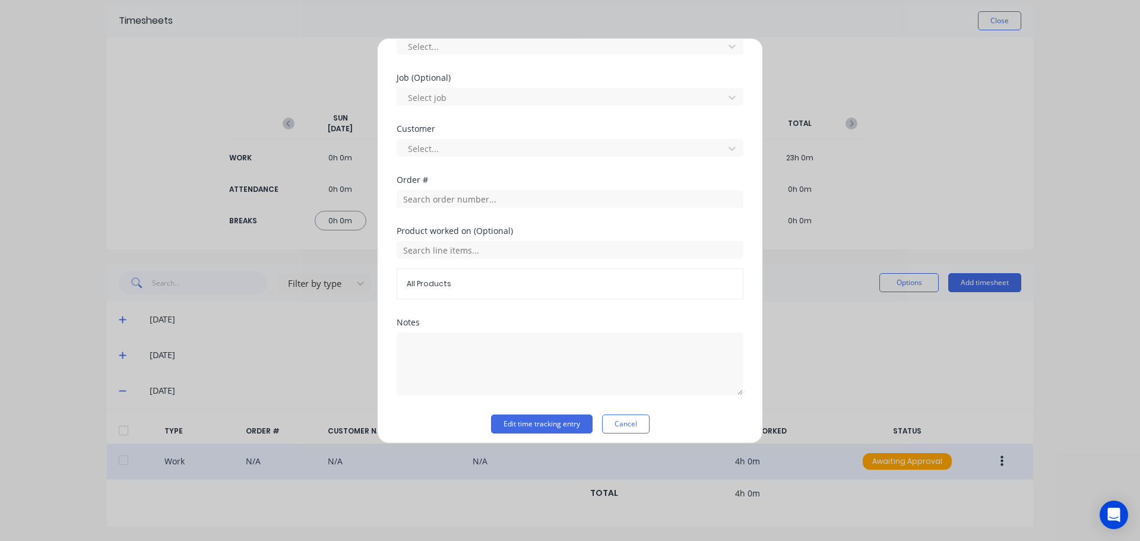
scroll to position [482, 0]
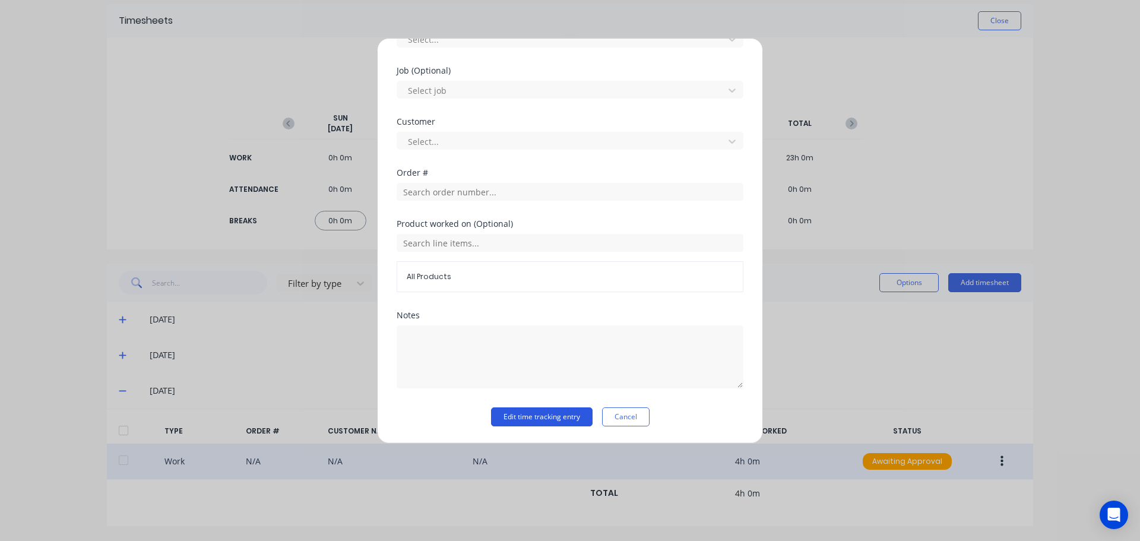
type input "8"
type input "04:30 PM"
click at [528, 413] on button "Edit time tracking entry" at bounding box center [542, 416] width 102 height 19
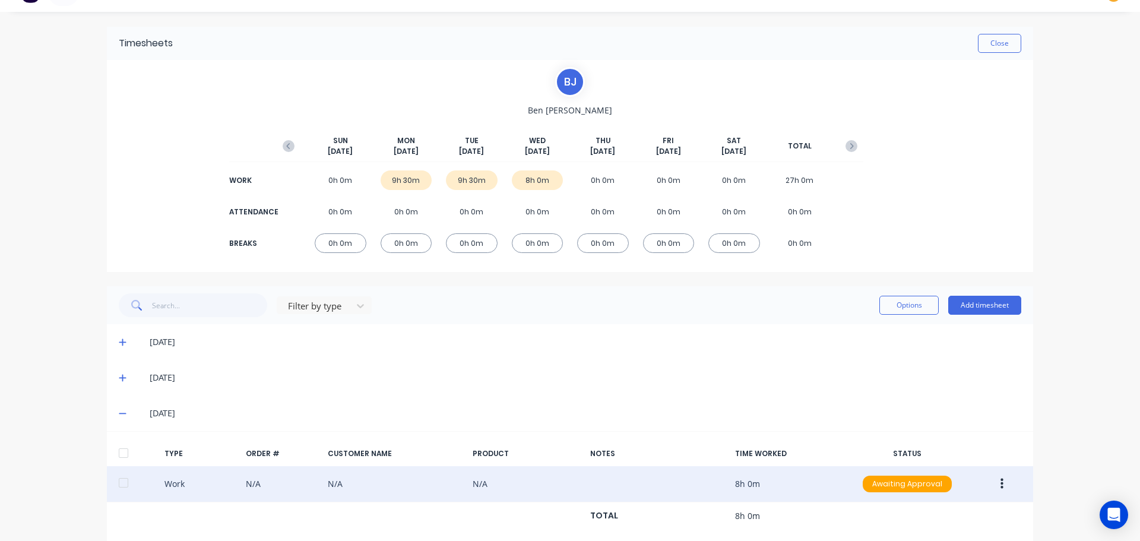
scroll to position [46, 0]
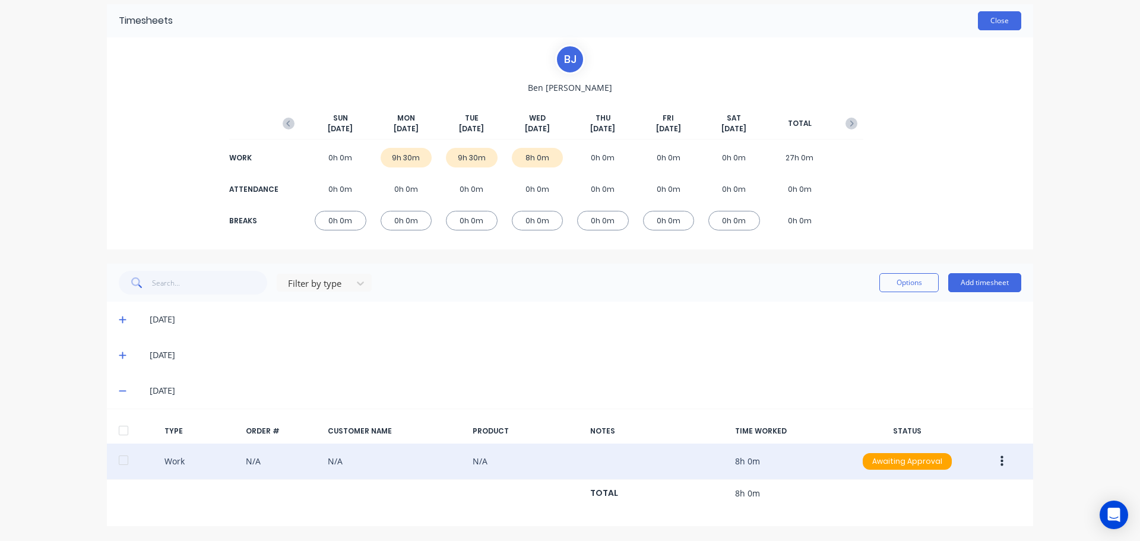
click at [1000, 21] on button "Close" at bounding box center [999, 20] width 43 height 19
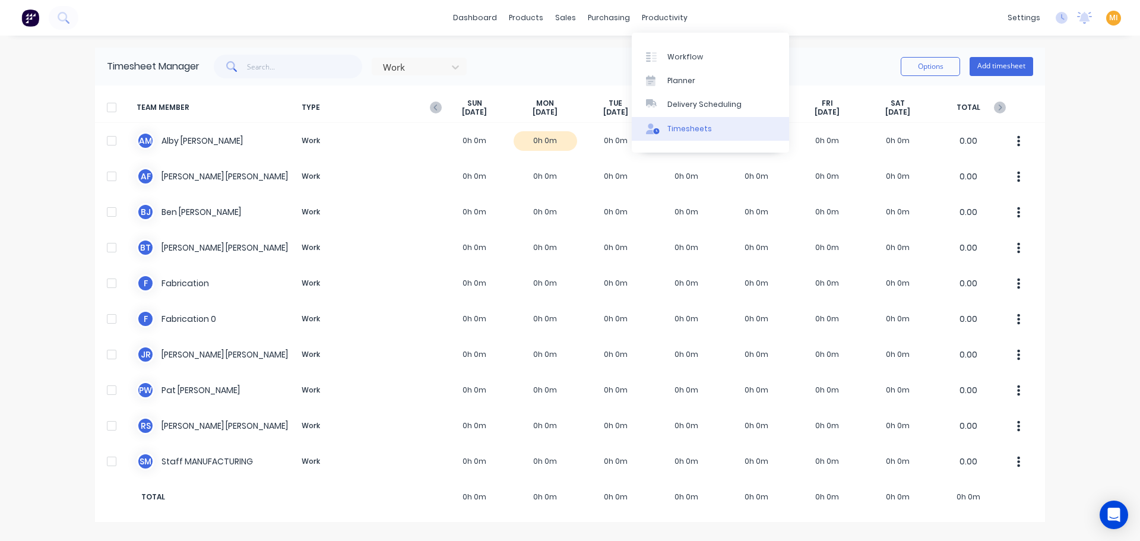
click at [686, 131] on div "Timesheets" at bounding box center [689, 128] width 45 height 11
click at [436, 69] on div at bounding box center [411, 67] width 59 height 15
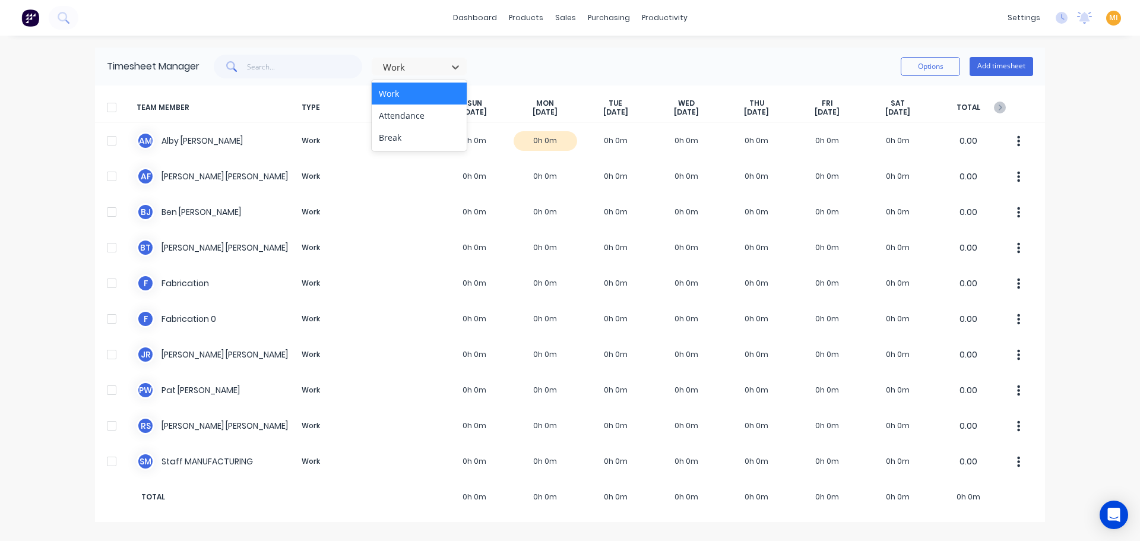
click at [549, 74] on div "3 results available. Use Up and Down to choose options, press Enter to select t…" at bounding box center [615, 67] width 833 height 24
click at [1067, 13] on icon at bounding box center [1061, 18] width 12 height 12
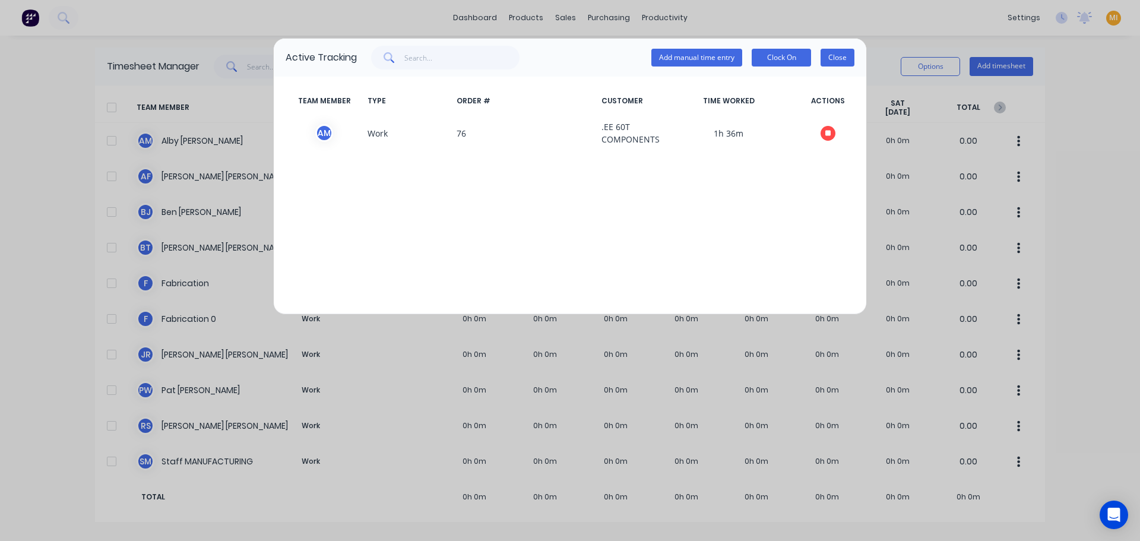
click at [853, 51] on button "Close" at bounding box center [837, 58] width 34 height 18
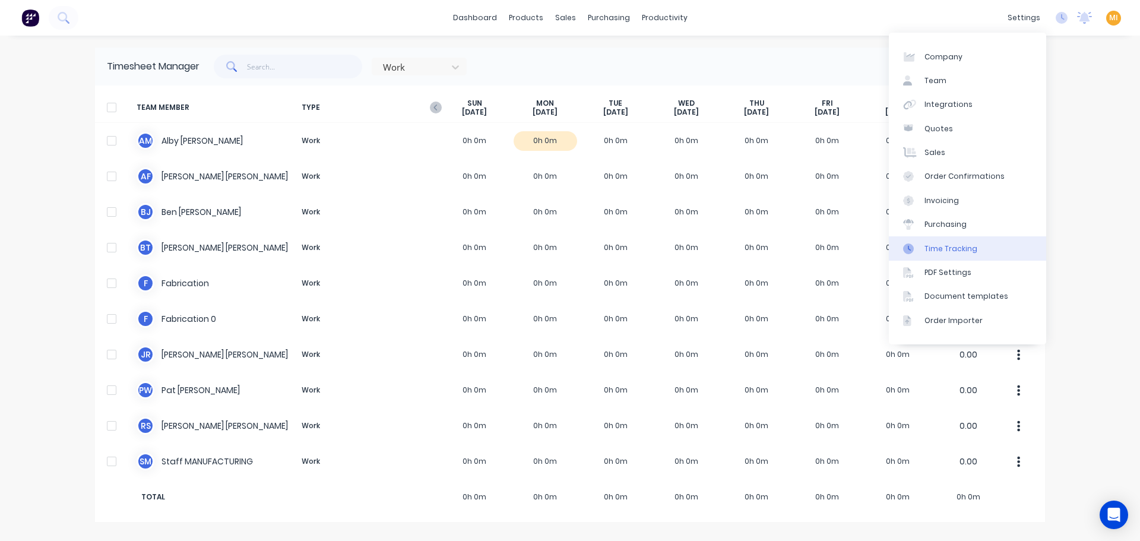
click at [963, 253] on div "Time Tracking" at bounding box center [950, 248] width 53 height 11
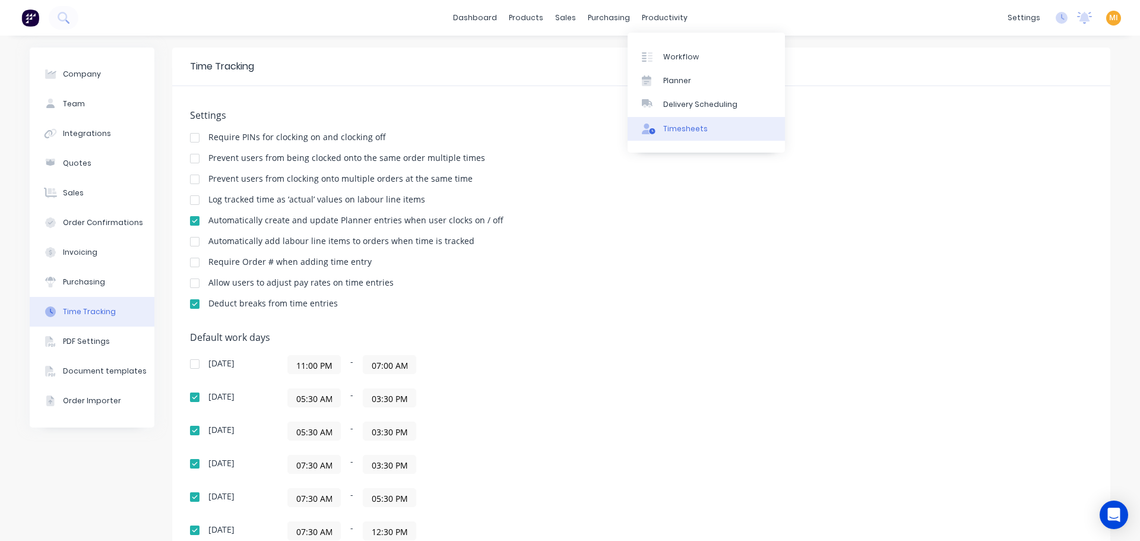
click at [689, 118] on link "Timesheets" at bounding box center [705, 129] width 157 height 24
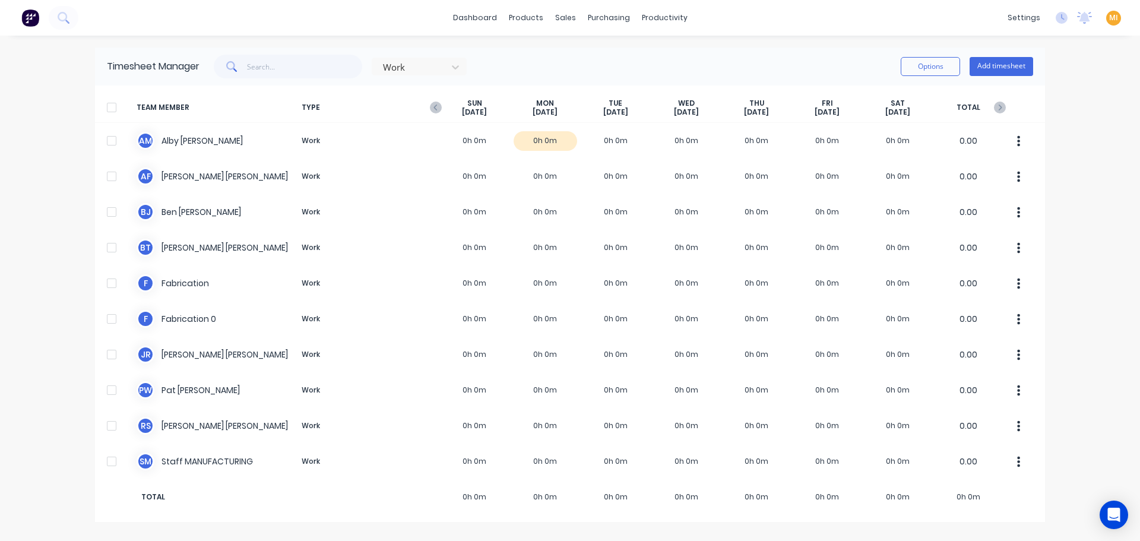
click at [37, 21] on img at bounding box center [30, 18] width 18 height 18
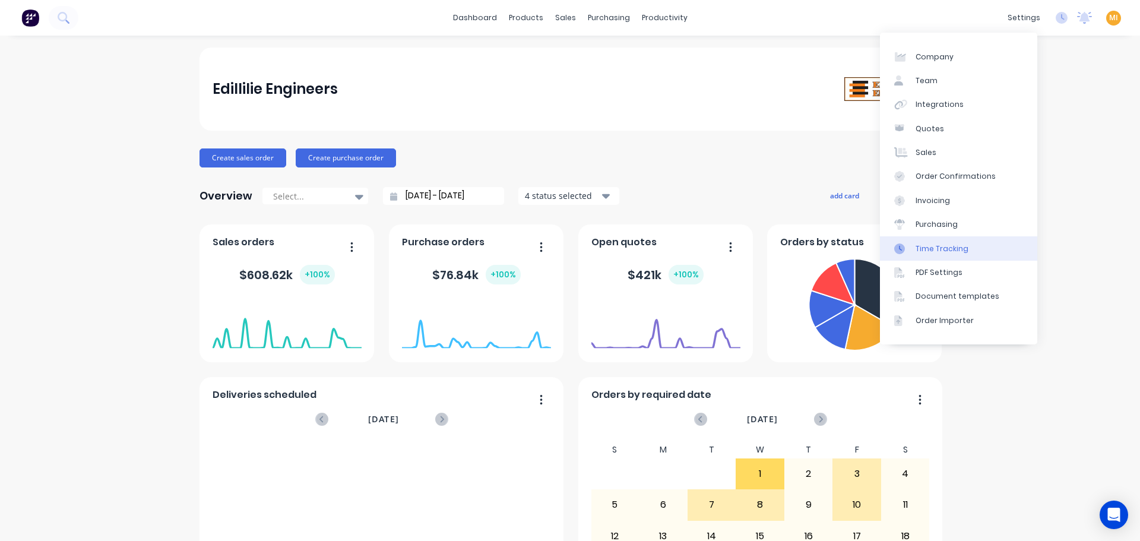
click at [943, 254] on link "Time Tracking" at bounding box center [958, 248] width 157 height 24
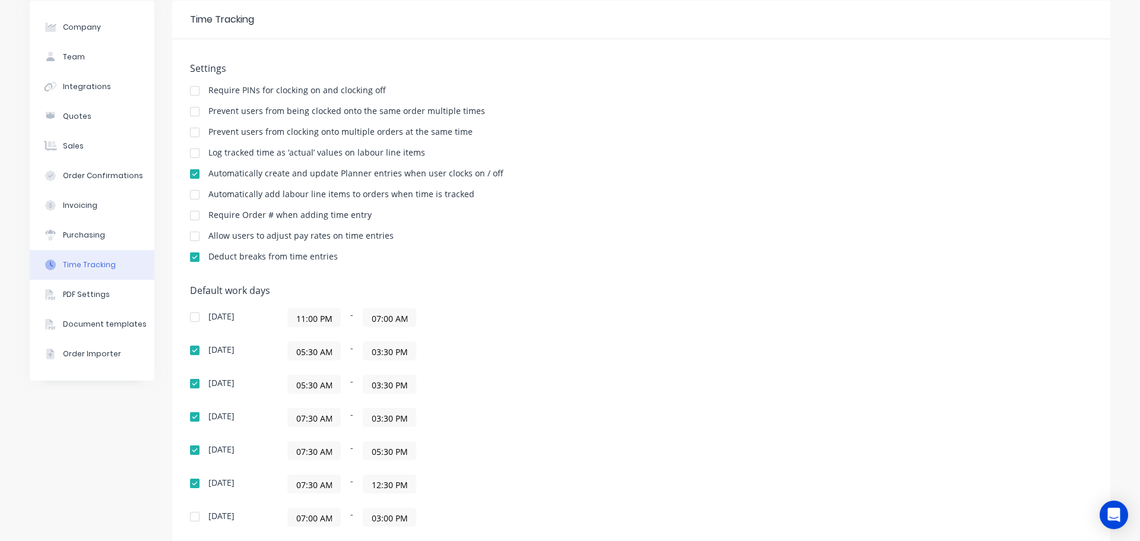
scroll to position [119, 0]
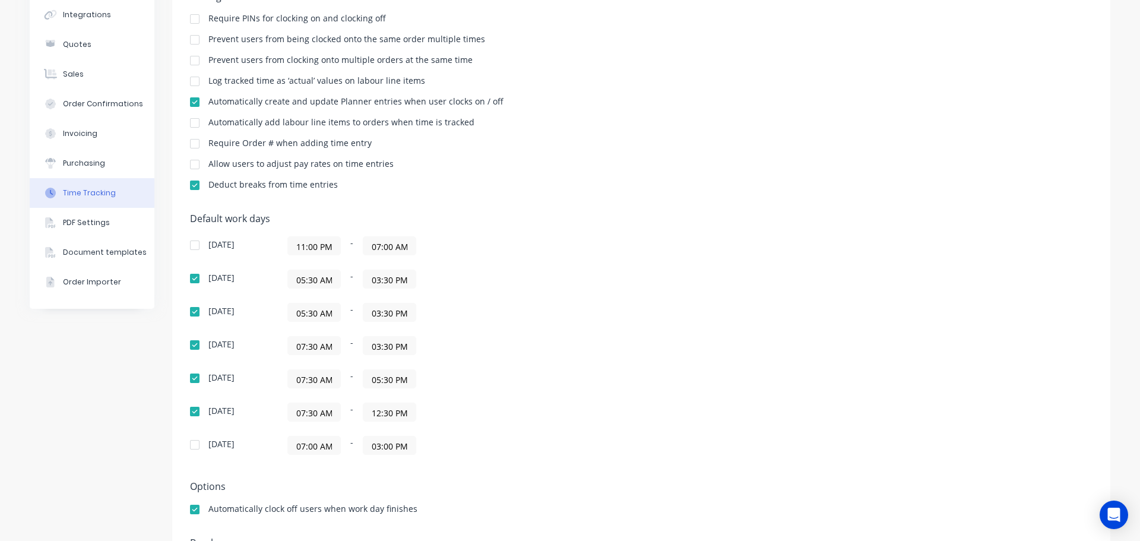
click at [302, 348] on input "07:30 AM" at bounding box center [314, 346] width 52 height 18
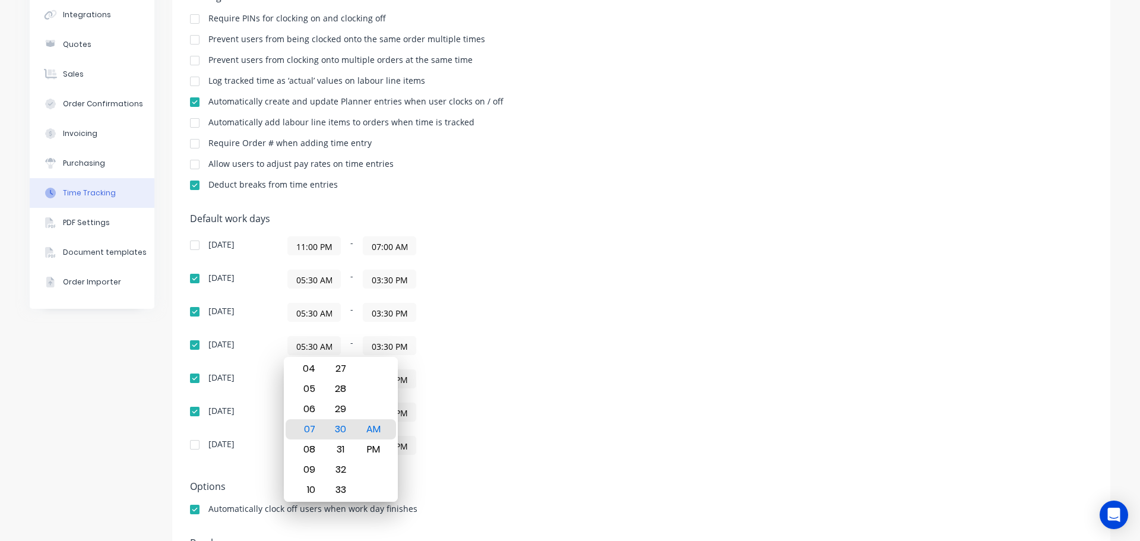
type input "05:30 AM"
click at [518, 326] on div "Sunday 11:00 PM - 07:00 AM Monday 05:30 AM - 03:30 PM Tuesday 05:30 AM - 03:30 …" at bounding box center [398, 345] width 416 height 218
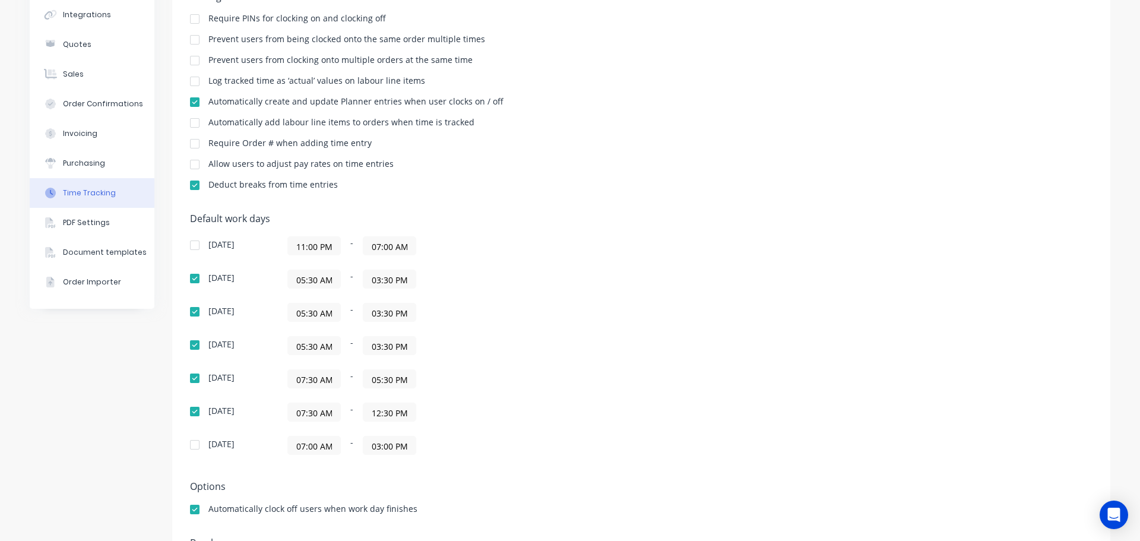
drag, startPoint x: 300, startPoint y: 379, endPoint x: 312, endPoint y: 405, distance: 28.4
click at [300, 380] on input "07:30 AM" at bounding box center [314, 379] width 52 height 18
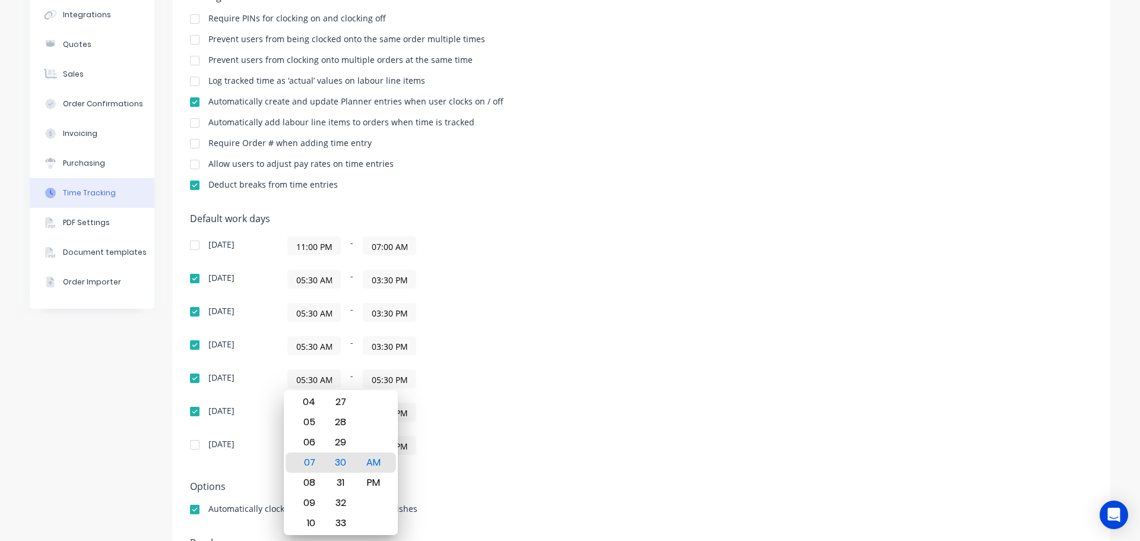
type input "05:30 AM"
click at [464, 372] on div "05:30 AM - 05:30 PM" at bounding box center [435, 378] width 297 height 19
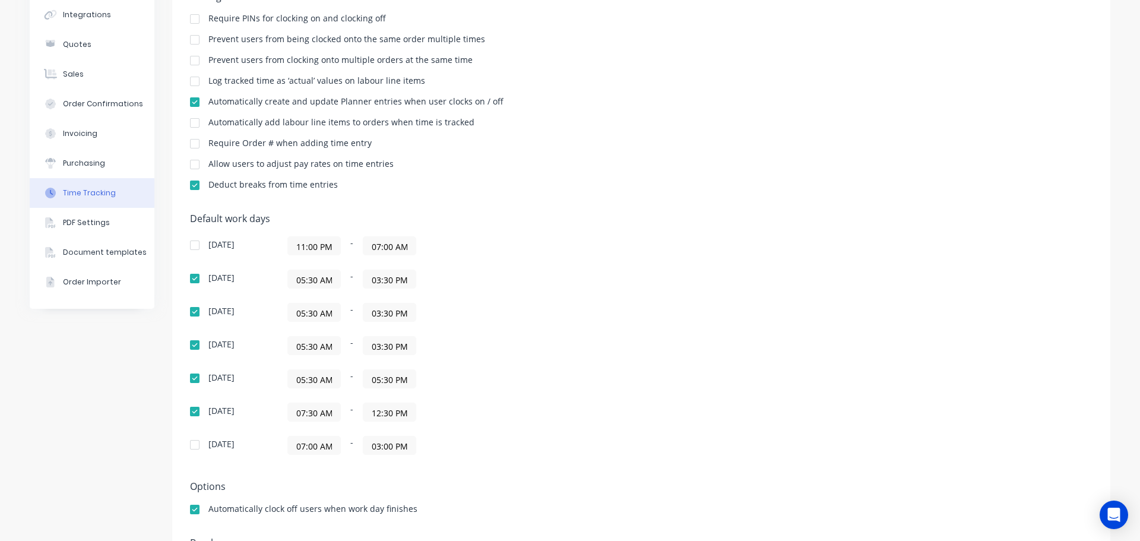
drag, startPoint x: 299, startPoint y: 416, endPoint x: 307, endPoint y: 431, distance: 17.5
click at [299, 418] on input "07:30 AM" at bounding box center [314, 412] width 52 height 18
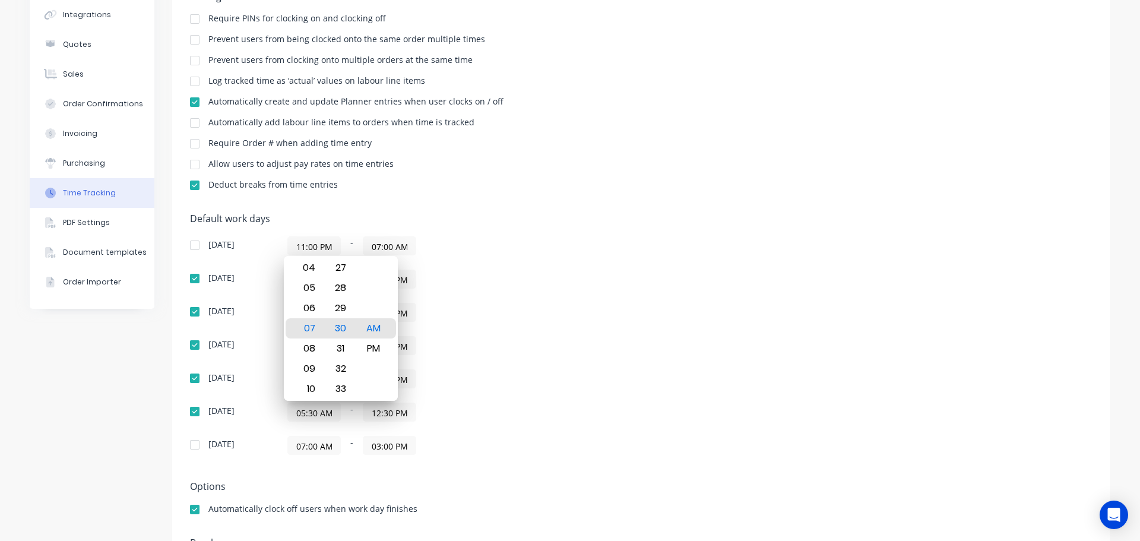
type input "05:30 AM"
click at [526, 428] on div "Sunday 11:00 PM - 07:00 AM Monday 05:30 AM - 03:30 PM Tuesday 05:30 AM - 03:30 …" at bounding box center [398, 345] width 416 height 218
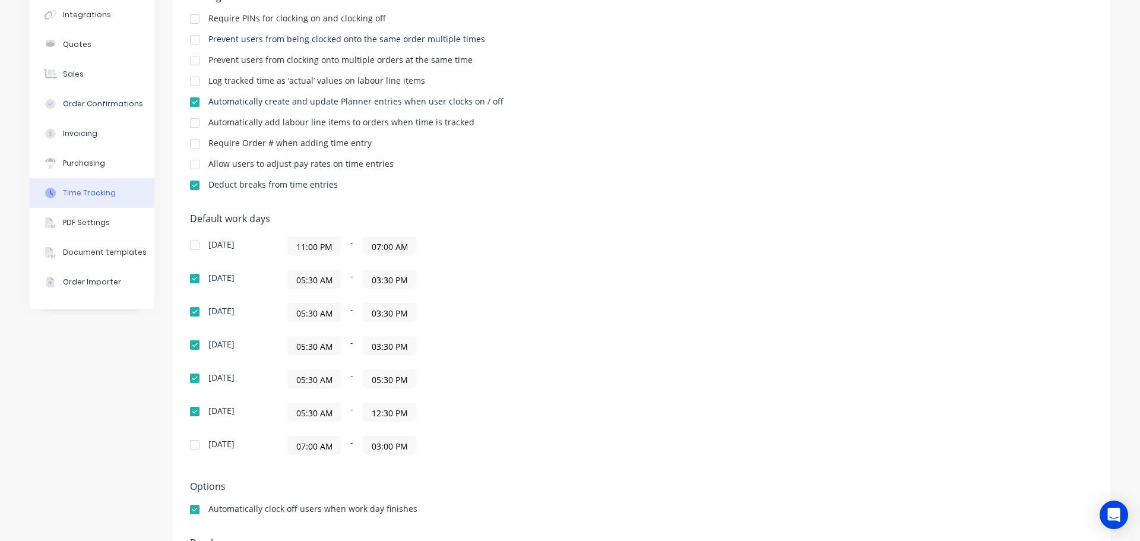
click at [125, 448] on div "Company Team Integrations Quotes Sales Order Confirmations Invoicing Purchasing…" at bounding box center [92, 263] width 125 height 669
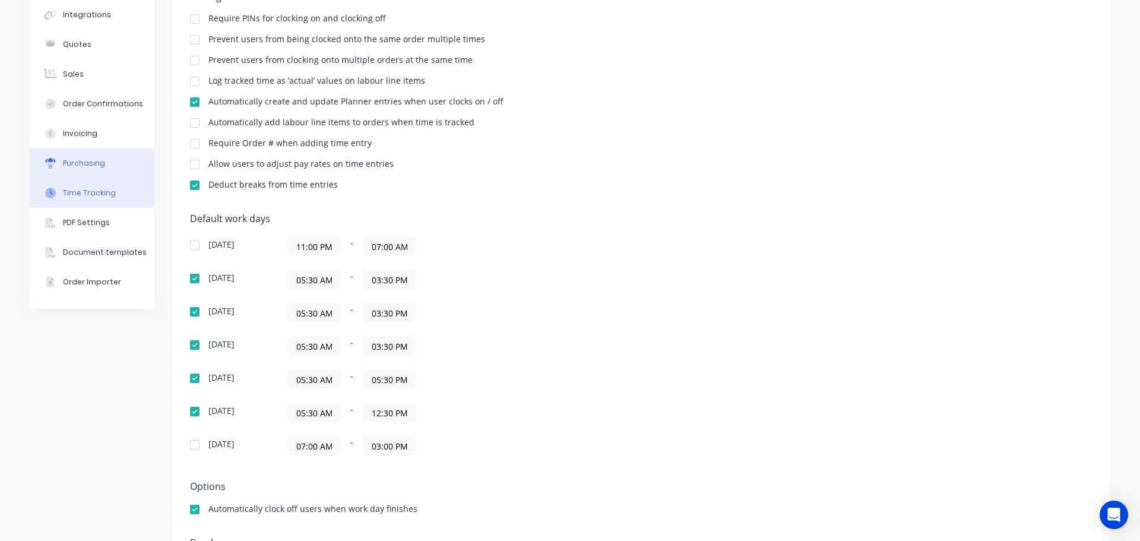
click at [97, 167] on div "Purchasing" at bounding box center [84, 163] width 42 height 11
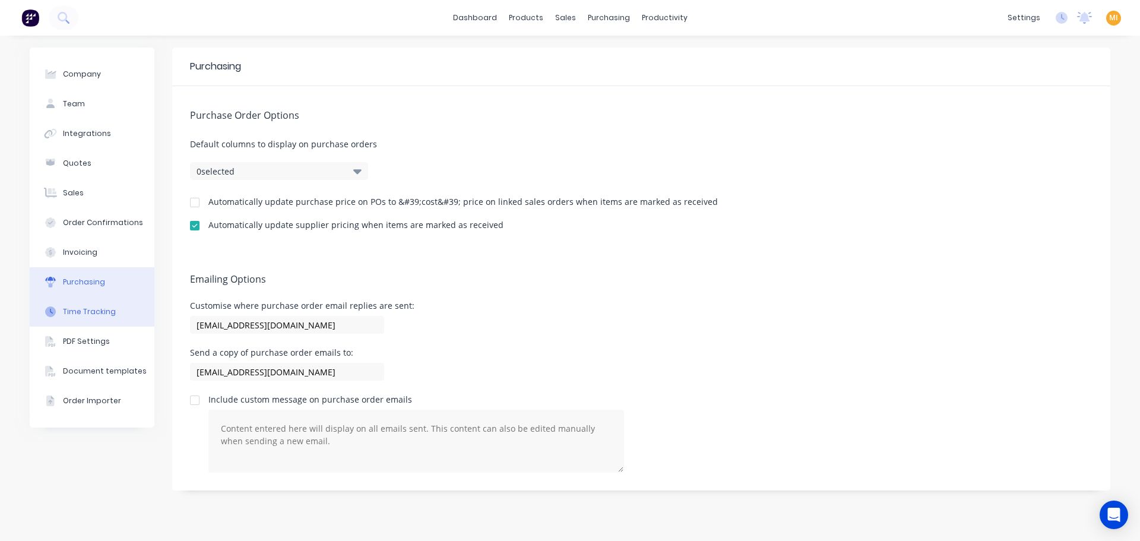
click at [90, 317] on button "Time Tracking" at bounding box center [92, 312] width 125 height 30
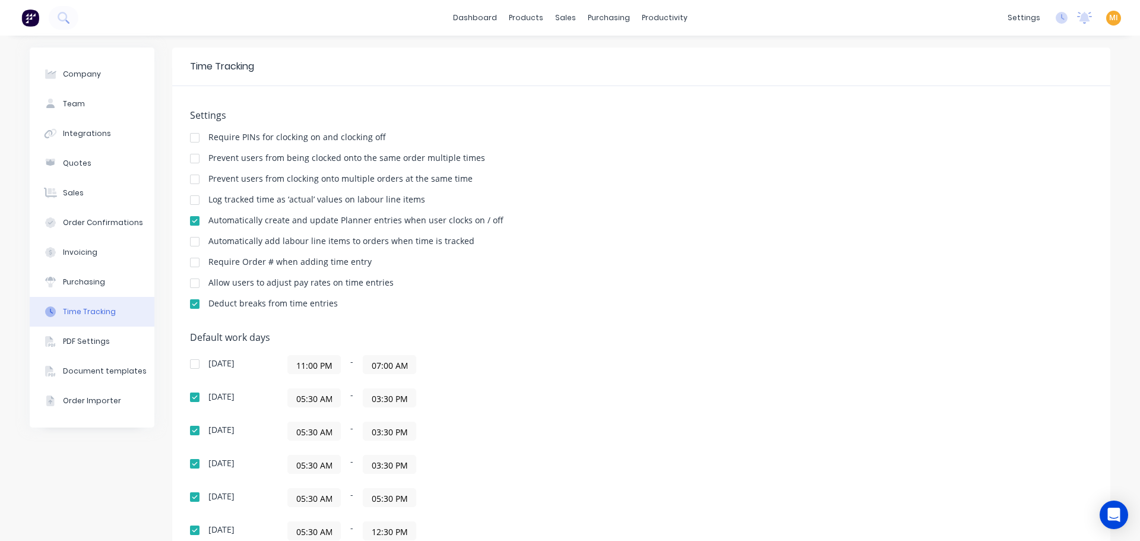
click at [30, 23] on img at bounding box center [30, 18] width 18 height 18
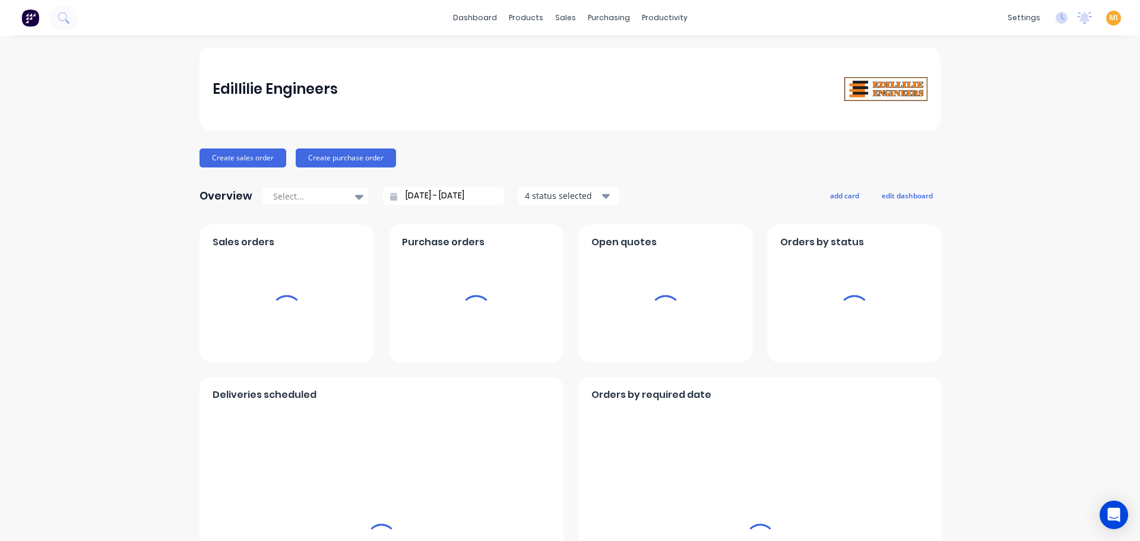
click at [1109, 20] on span "MI" at bounding box center [1113, 17] width 9 height 11
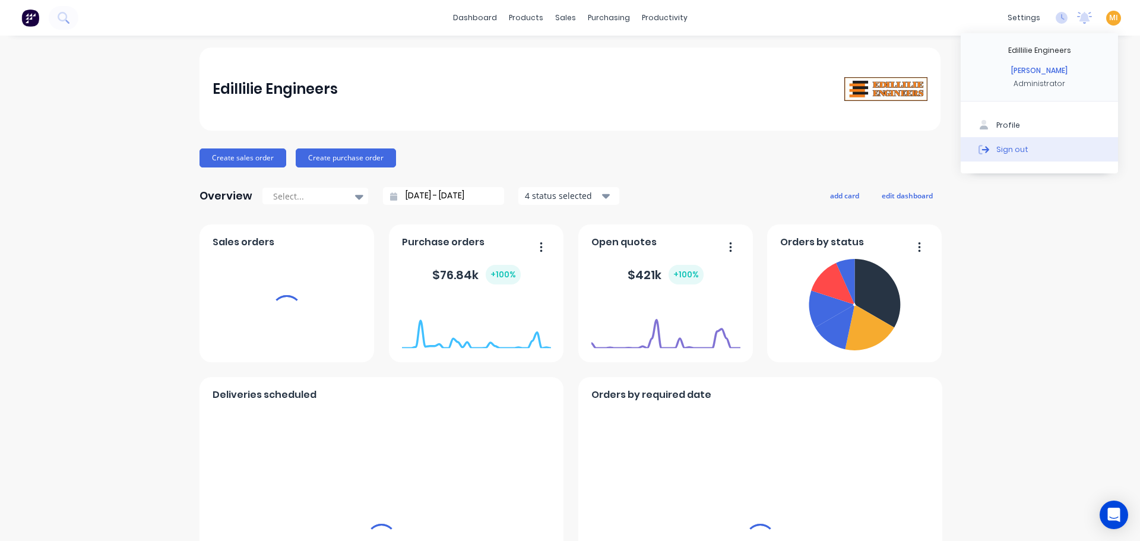
click at [1035, 145] on button "Sign out" at bounding box center [1038, 149] width 157 height 24
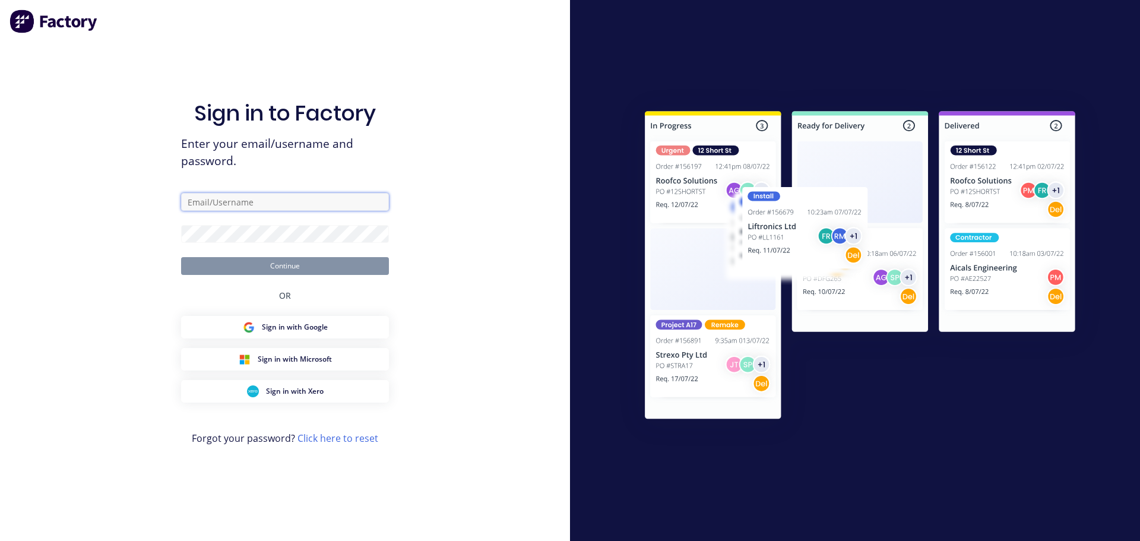
drag, startPoint x: 229, startPoint y: 204, endPoint x: 222, endPoint y: 199, distance: 8.4
click at [229, 205] on input "text" at bounding box center [285, 202] width 208 height 18
click at [0, 540] on com-1password-button at bounding box center [0, 541] width 0 height 0
type input "[EMAIL_ADDRESS][DOMAIN_NAME]"
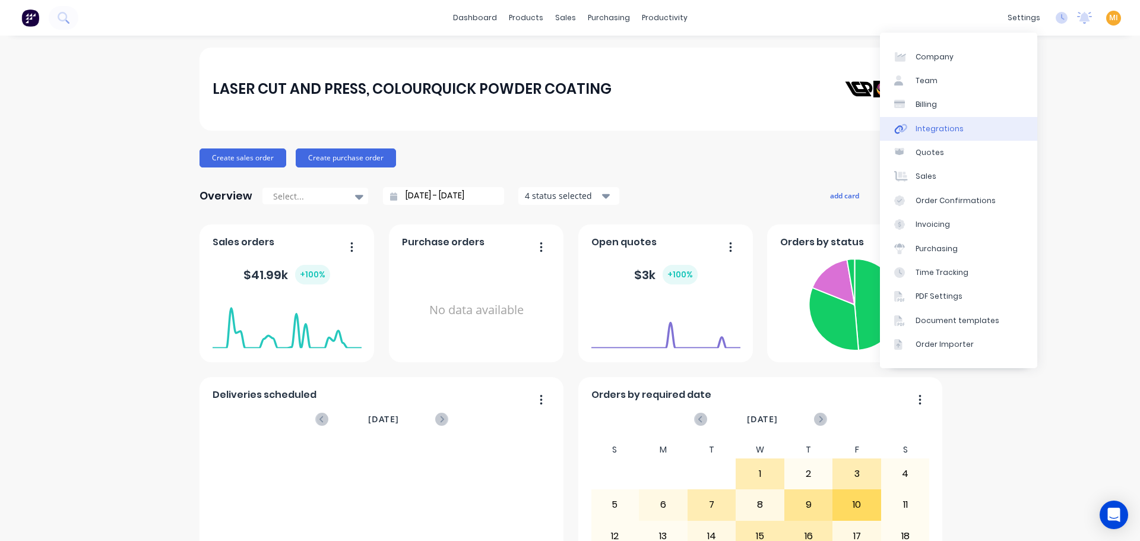
drag, startPoint x: 946, startPoint y: 131, endPoint x: 938, endPoint y: 134, distance: 8.8
click at [946, 131] on div "Integrations" at bounding box center [939, 128] width 48 height 11
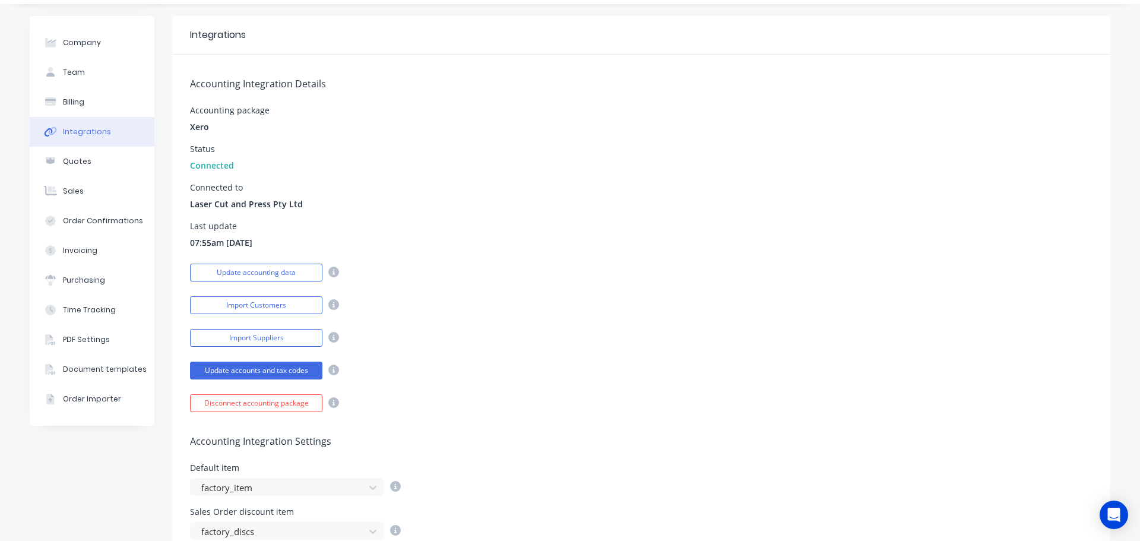
scroll to position [59, 0]
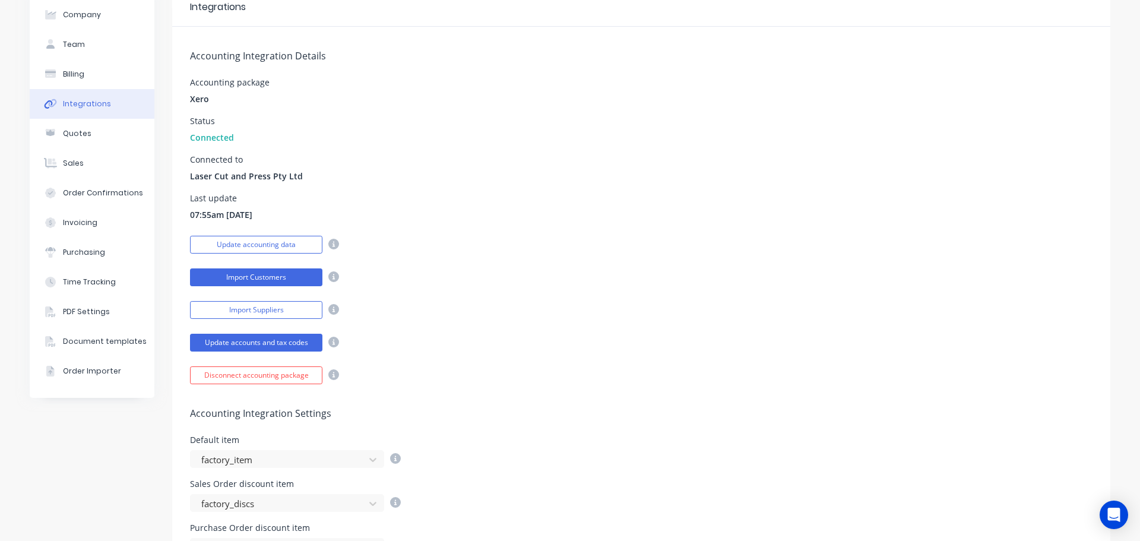
click at [299, 278] on button "Import Customers" at bounding box center [256, 277] width 132 height 18
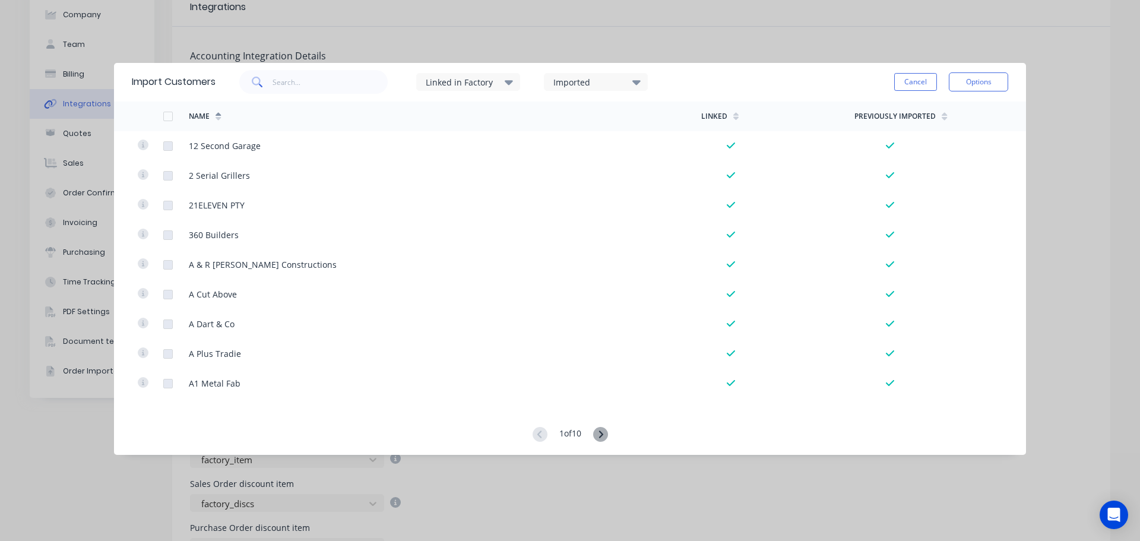
click at [583, 83] on div "Imported" at bounding box center [590, 82] width 75 height 12
click at [567, 117] on div at bounding box center [566, 121] width 24 height 24
click at [647, 80] on div "Imported" at bounding box center [596, 82] width 104 height 18
click at [569, 170] on div at bounding box center [566, 168] width 24 height 24
click at [624, 89] on div "Imported" at bounding box center [596, 82] width 104 height 18
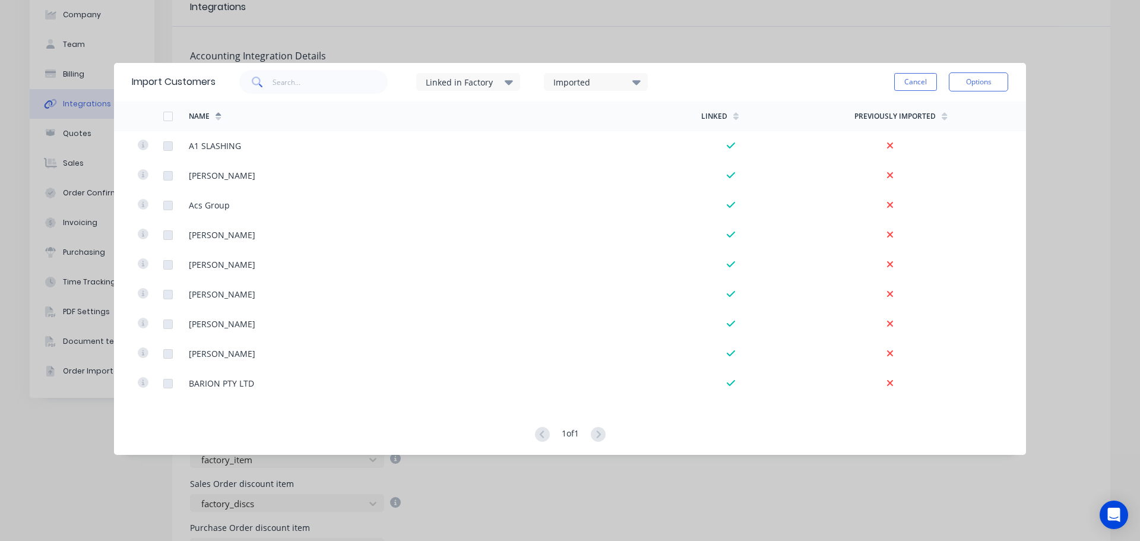
click at [165, 118] on div at bounding box center [168, 116] width 24 height 24
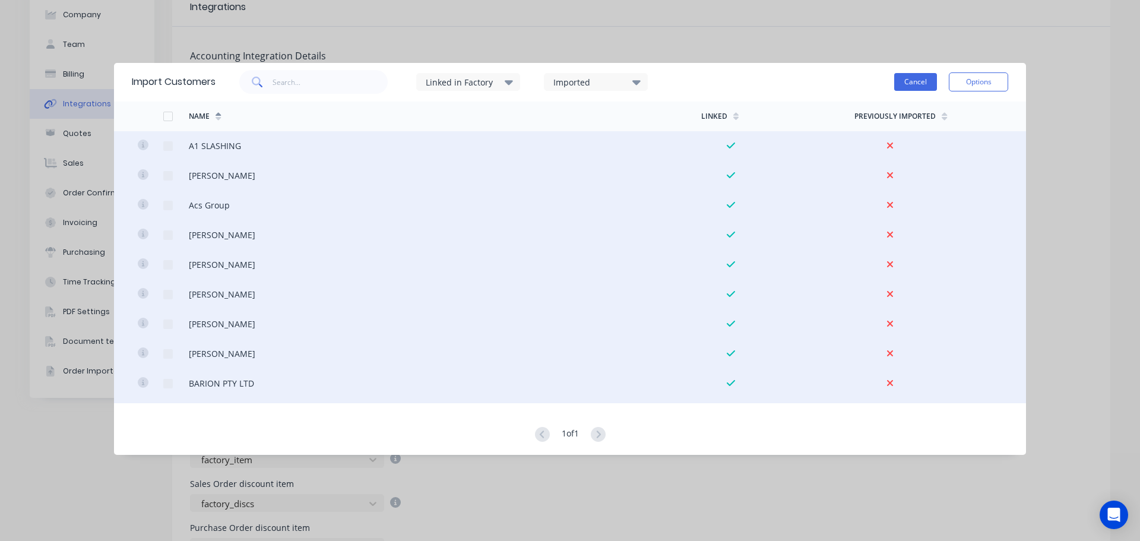
click at [919, 80] on button "Cancel" at bounding box center [915, 82] width 43 height 18
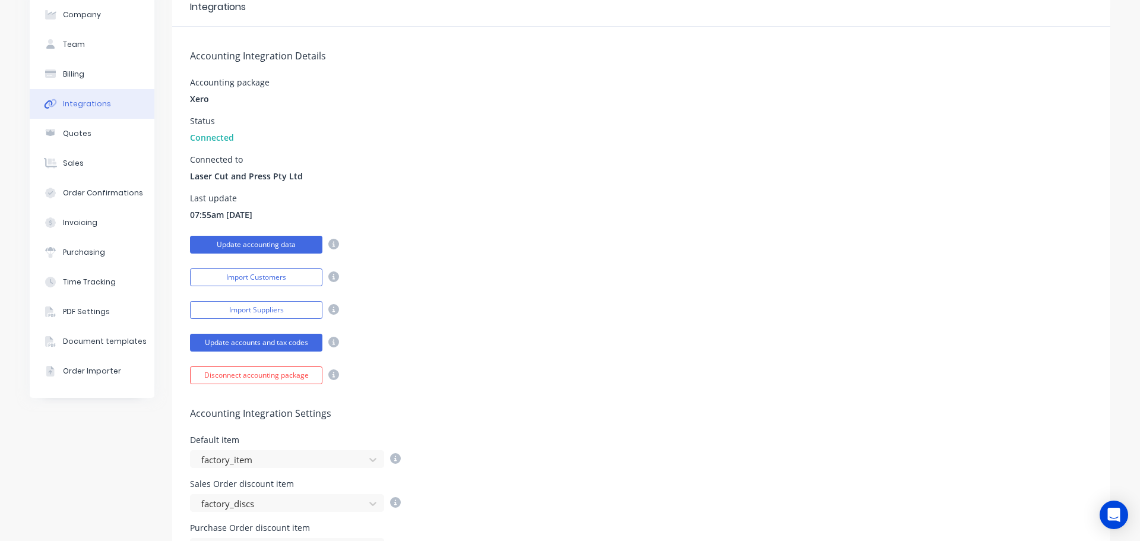
click at [260, 245] on button "Update accounting data" at bounding box center [256, 245] width 132 height 18
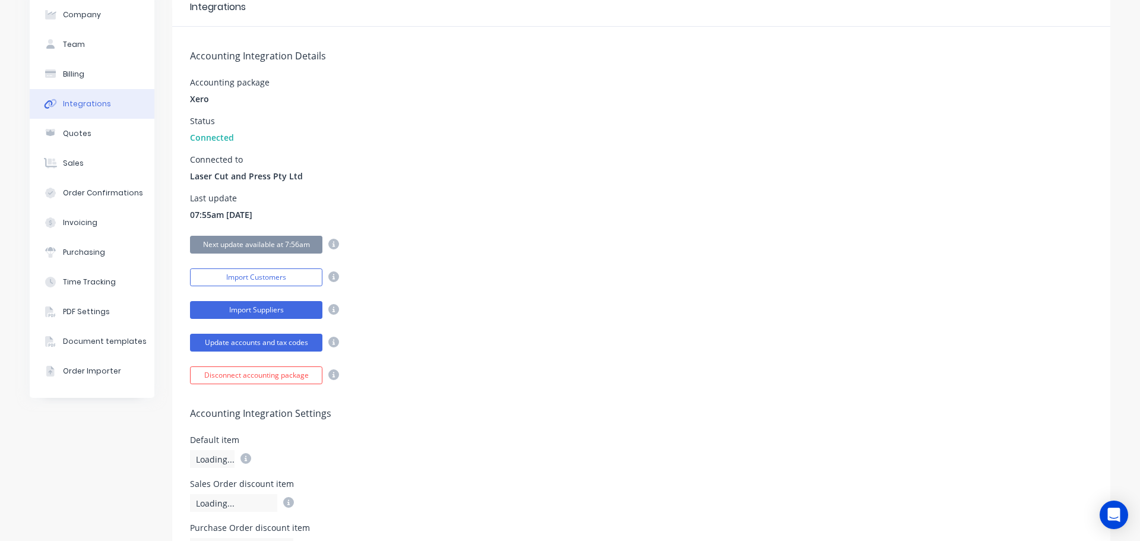
click at [261, 308] on button "Import Suppliers" at bounding box center [256, 310] width 132 height 18
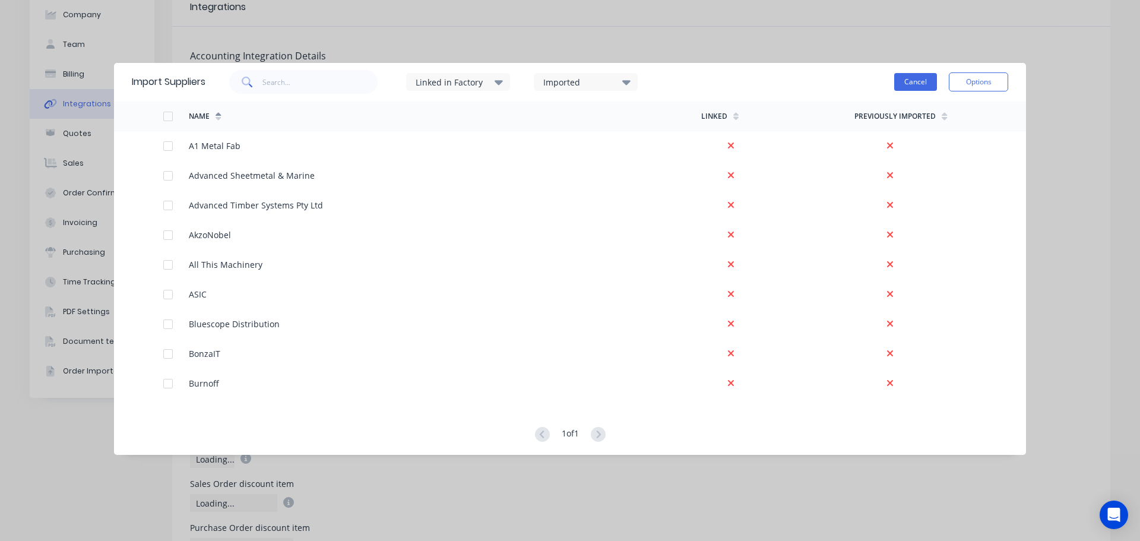
click at [907, 87] on button "Cancel" at bounding box center [915, 82] width 43 height 18
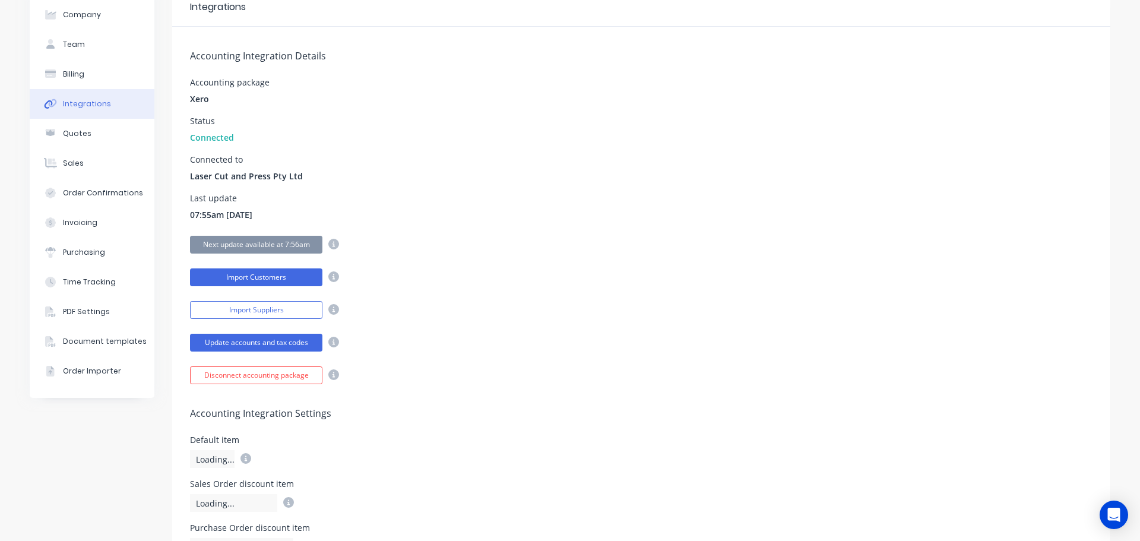
click at [223, 272] on button "Import Customers" at bounding box center [256, 277] width 132 height 18
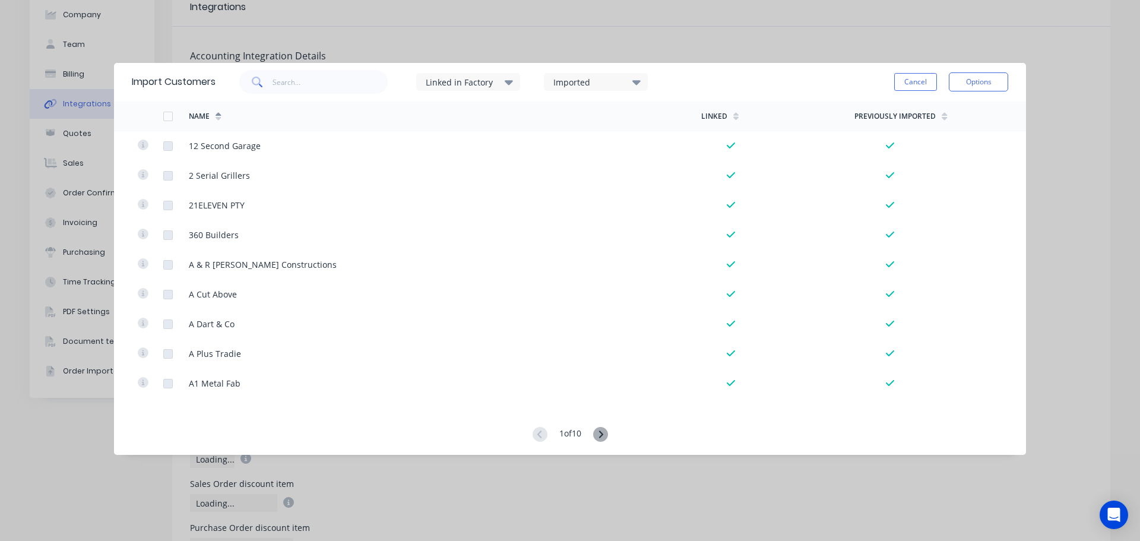
click at [582, 80] on div "Imported" at bounding box center [590, 82] width 75 height 12
click at [567, 142] on div at bounding box center [566, 144] width 24 height 24
click at [916, 79] on button "Cancel" at bounding box center [915, 82] width 43 height 18
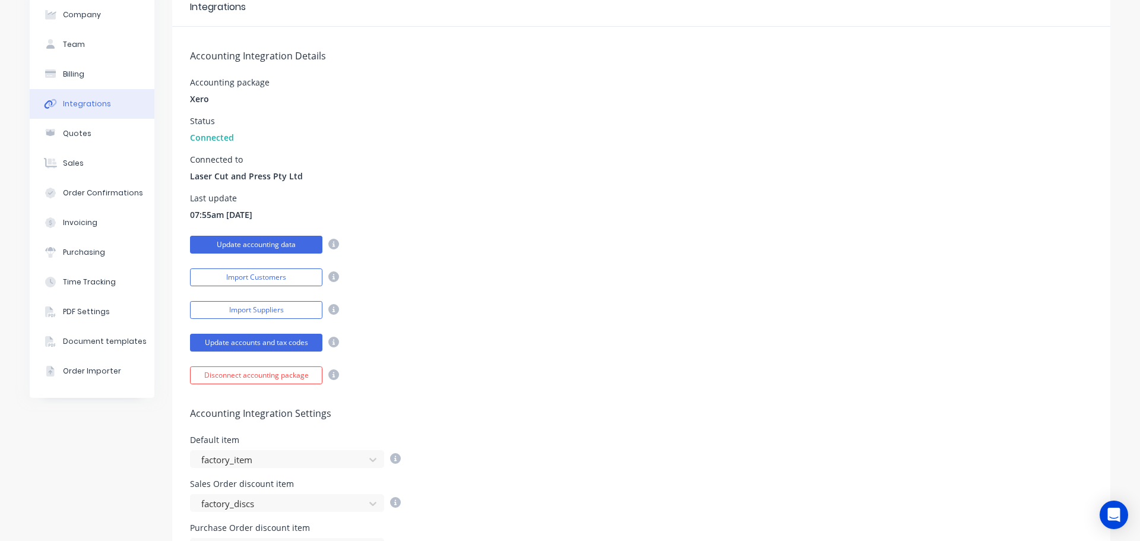
click at [270, 240] on button "Update accounting data" at bounding box center [256, 245] width 132 height 18
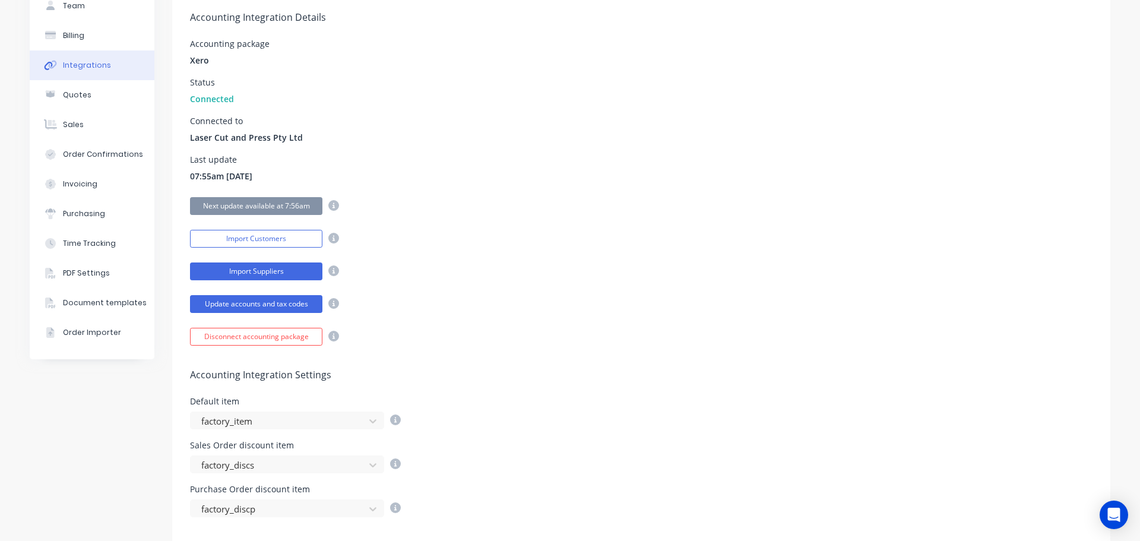
scroll to position [119, 0]
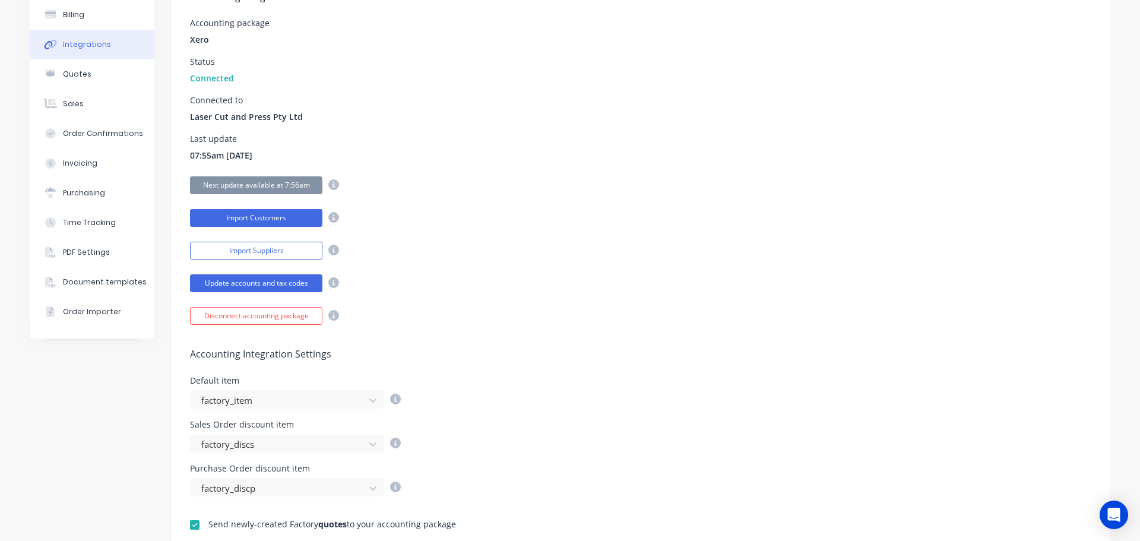
click at [281, 221] on button "Import Customers" at bounding box center [256, 218] width 132 height 18
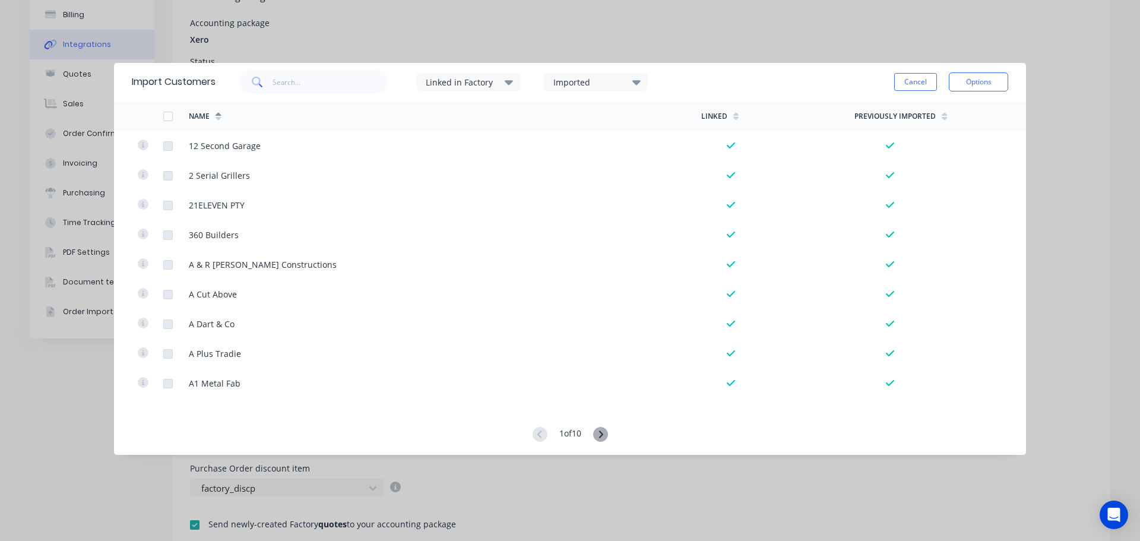
click at [596, 80] on div "Imported" at bounding box center [590, 82] width 75 height 12
click at [571, 142] on div at bounding box center [566, 144] width 24 height 24
click at [907, 77] on button "Cancel" at bounding box center [915, 82] width 43 height 18
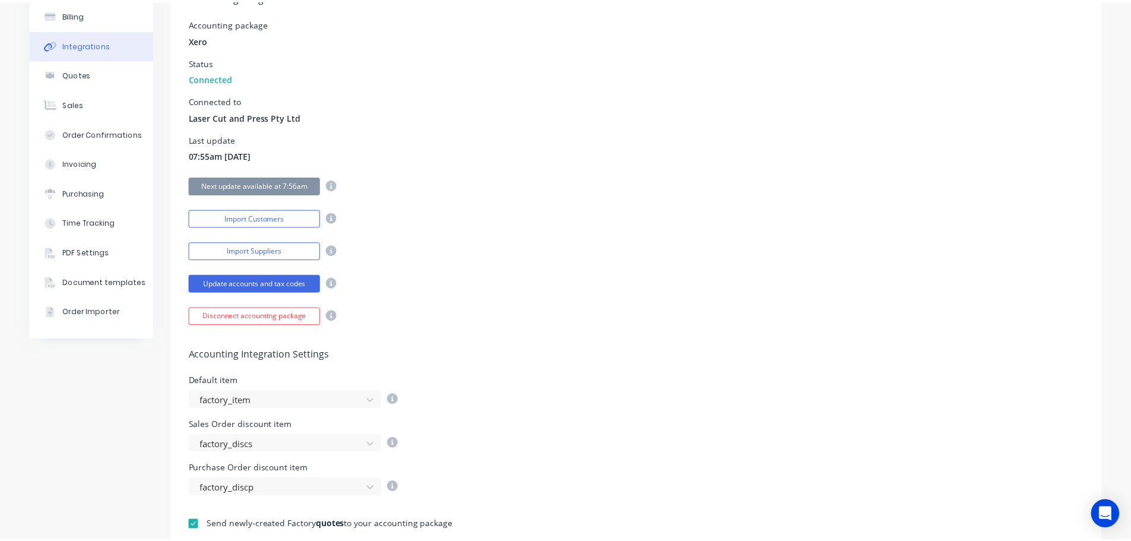
scroll to position [0, 0]
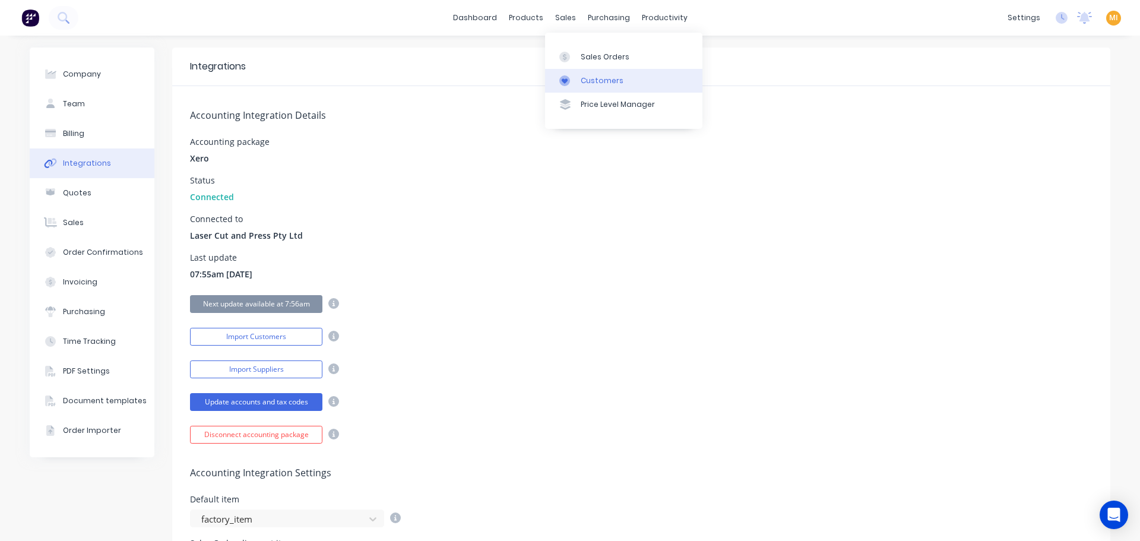
click at [566, 85] on icon at bounding box center [564, 80] width 11 height 11
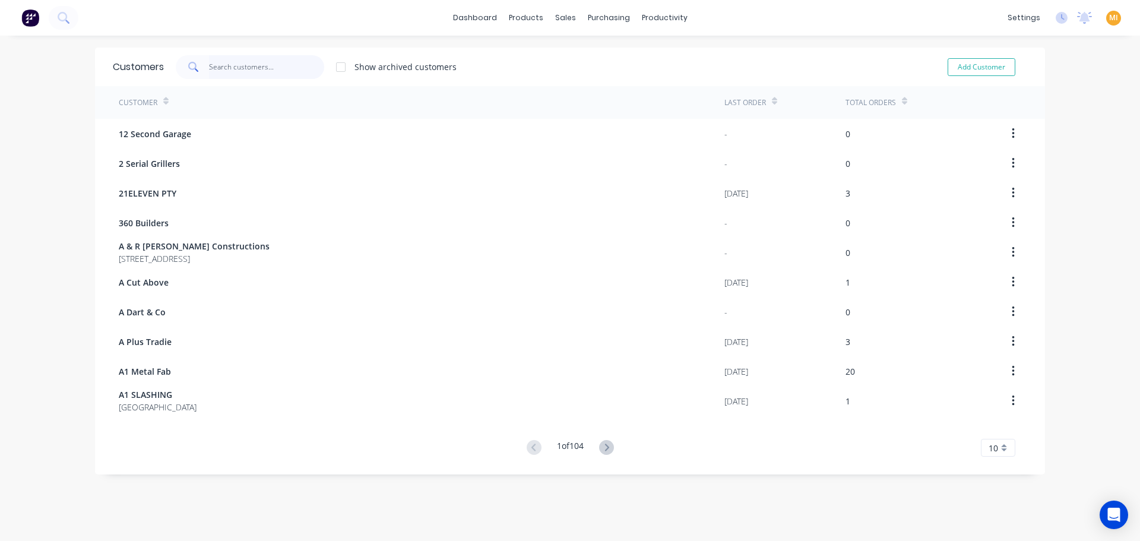
click at [250, 69] on input "text" at bounding box center [267, 67] width 116 height 24
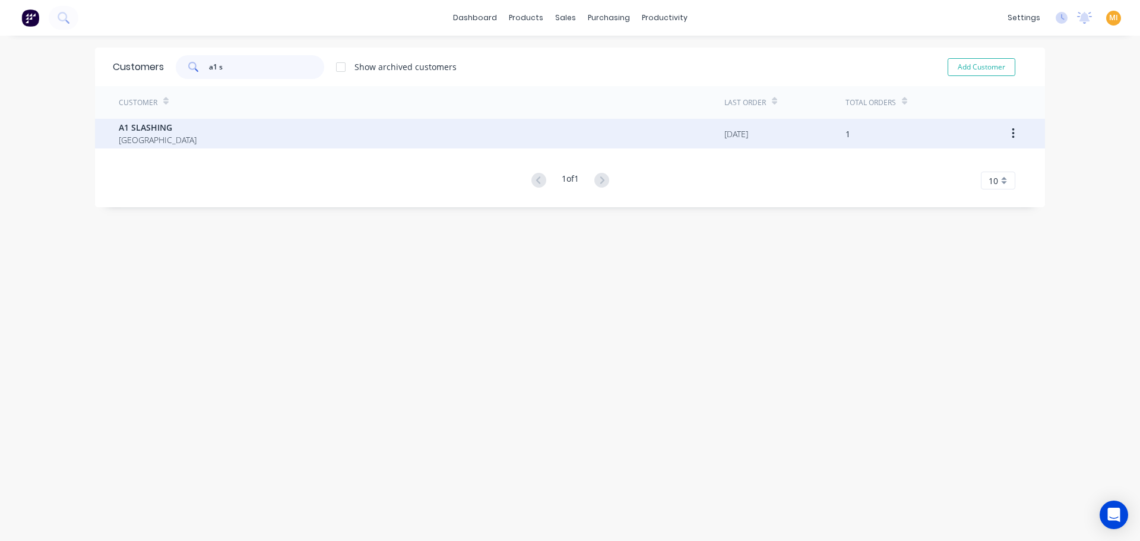
type input "a1 s"
click at [242, 122] on div "A1 SLASHING Queensland" at bounding box center [421, 134] width 605 height 30
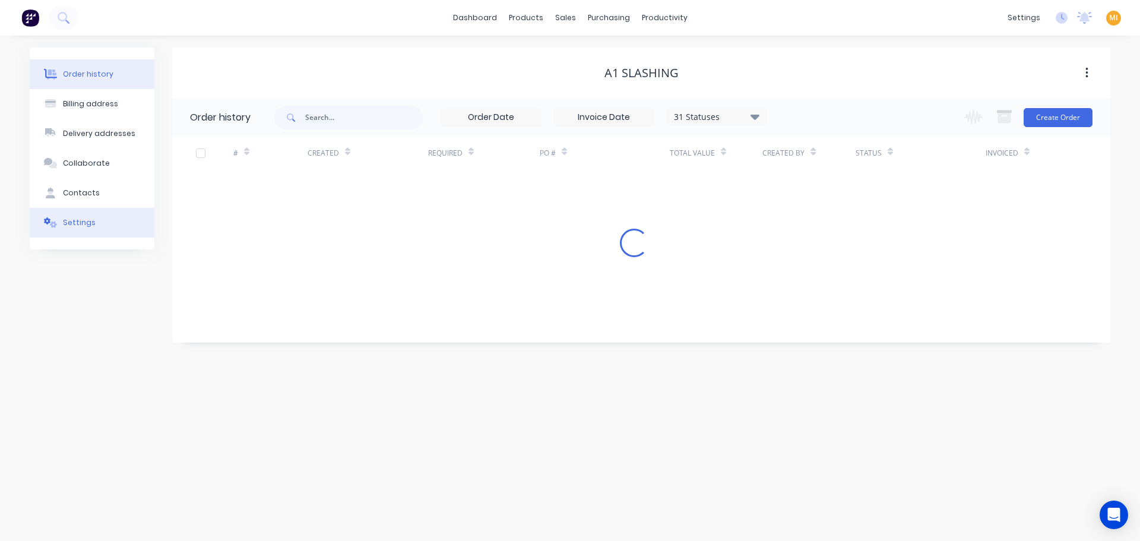
click at [114, 221] on button "Settings" at bounding box center [92, 223] width 125 height 30
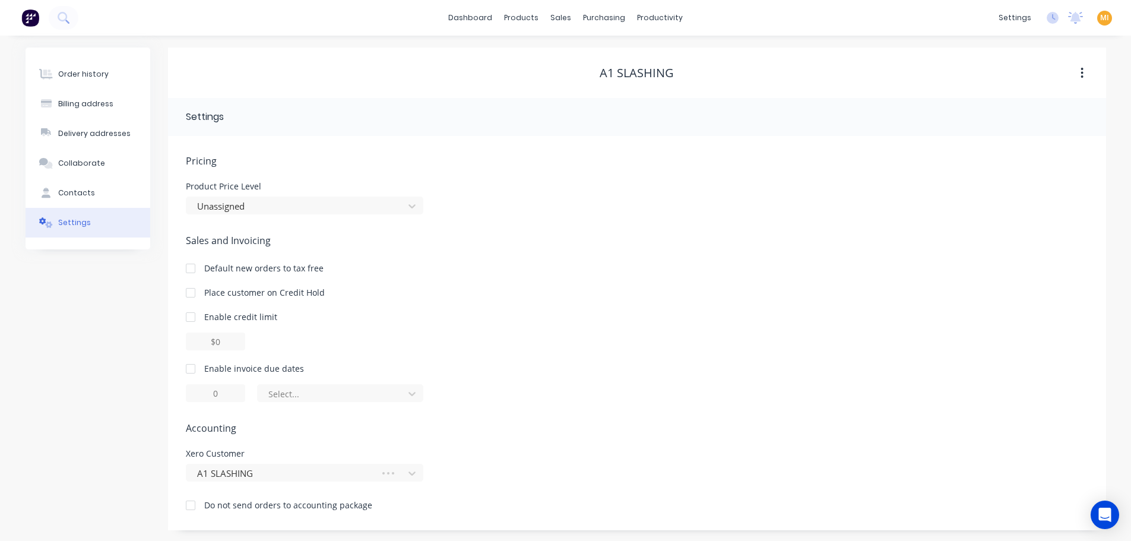
scroll to position [1, 0]
click at [597, 76] on div "Customers" at bounding box center [602, 79] width 43 height 11
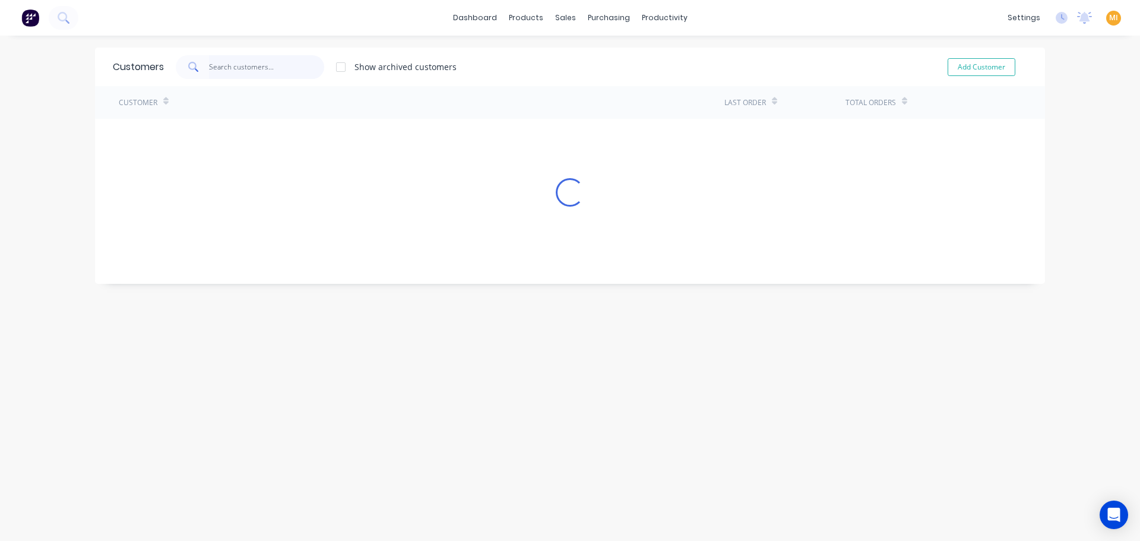
click at [249, 64] on input "text" at bounding box center [267, 67] width 116 height 24
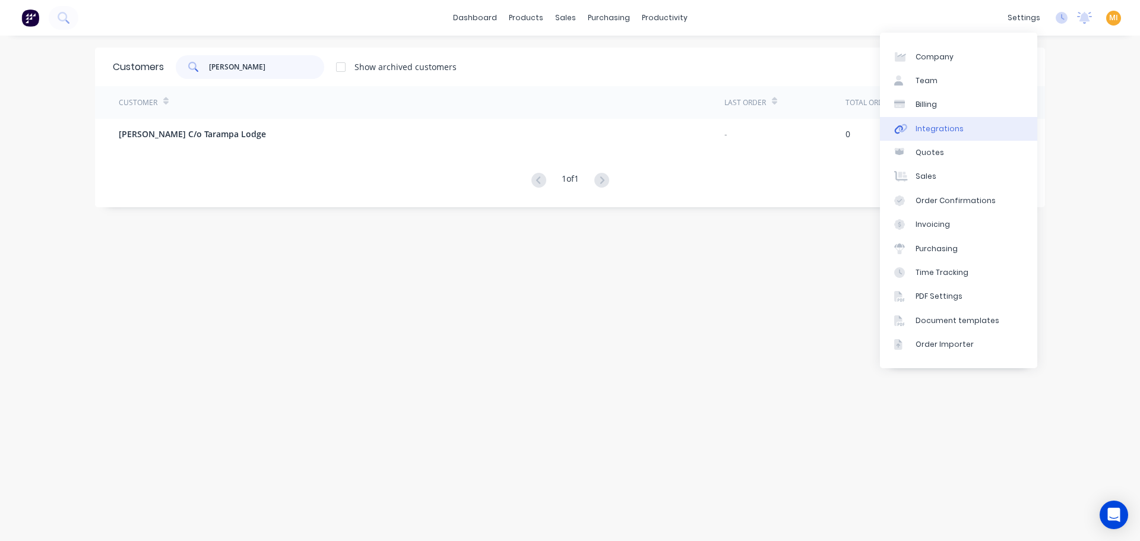
type input "bevan"
click at [914, 117] on link "Integrations" at bounding box center [958, 129] width 157 height 24
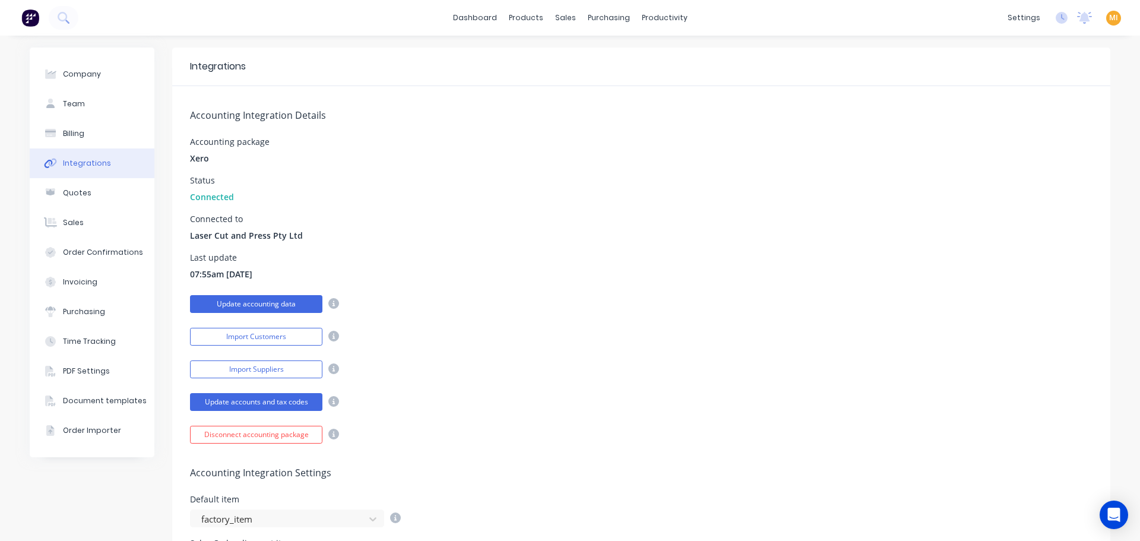
click at [275, 305] on button "Update accounting data" at bounding box center [256, 304] width 132 height 18
click at [261, 332] on button "Import Customers" at bounding box center [256, 337] width 132 height 18
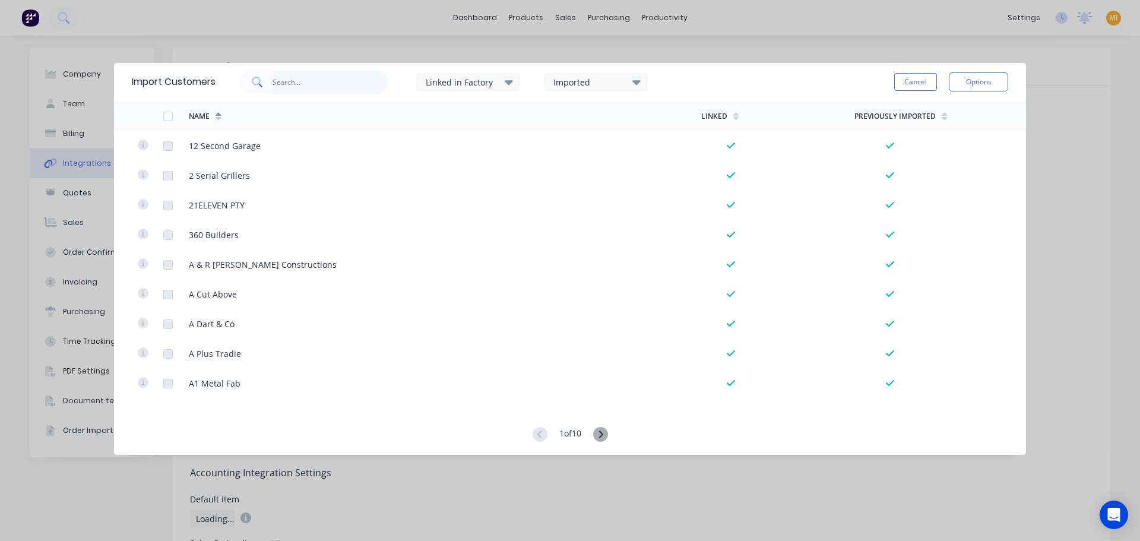
click at [320, 90] on input "text" at bounding box center [330, 82] width 116 height 24
type input "beva"
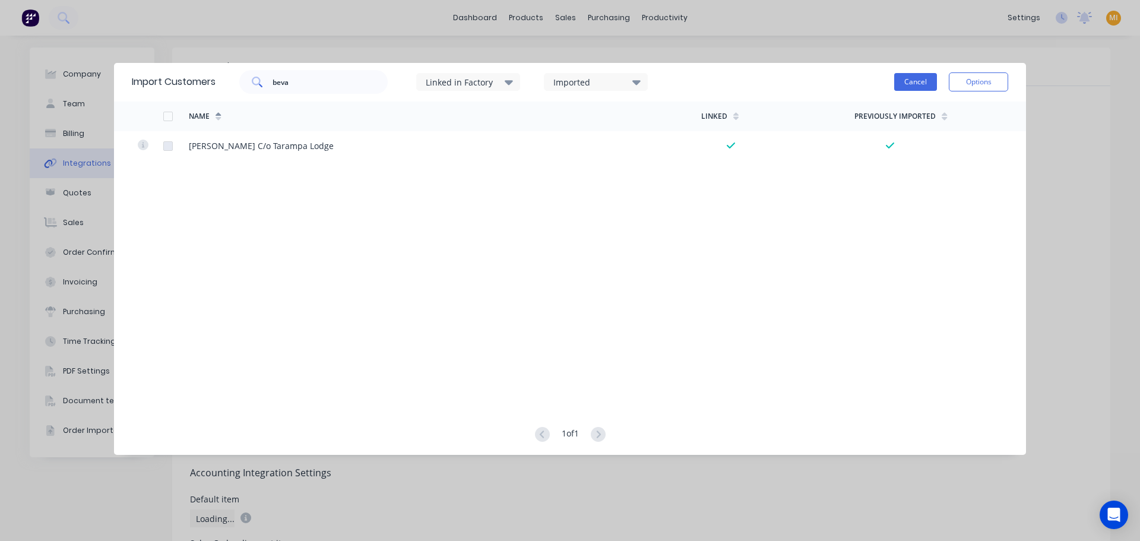
click at [905, 79] on button "Cancel" at bounding box center [915, 82] width 43 height 18
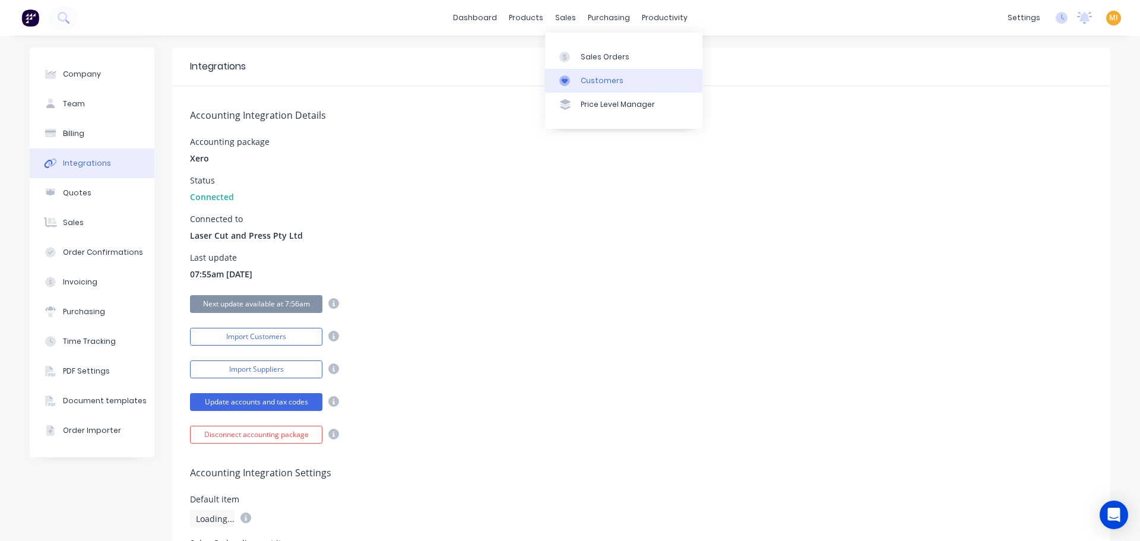
click at [586, 80] on div "Customers" at bounding box center [602, 80] width 43 height 11
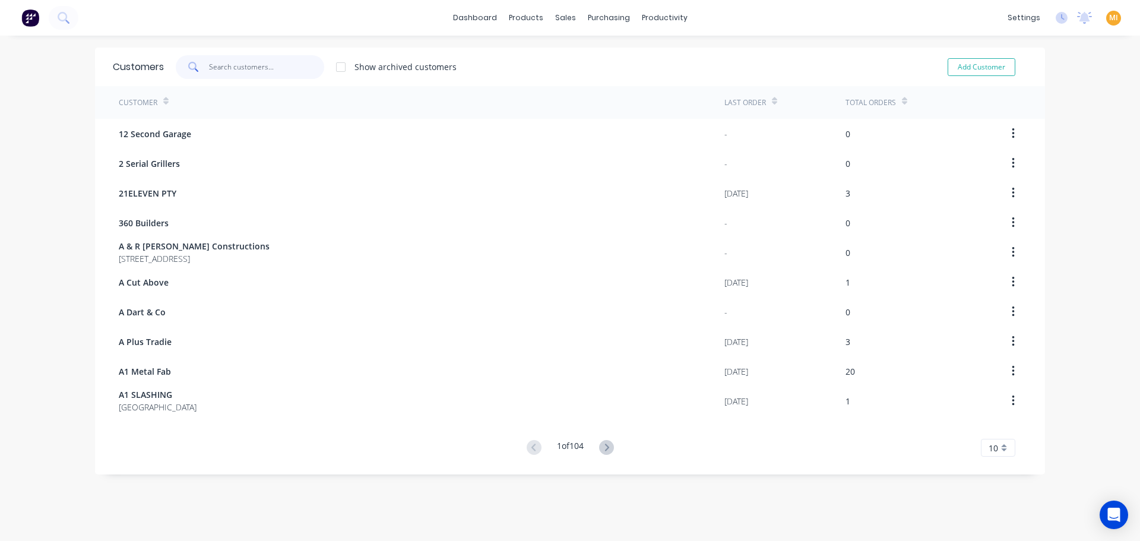
click at [245, 64] on input "text" at bounding box center [267, 67] width 116 height 24
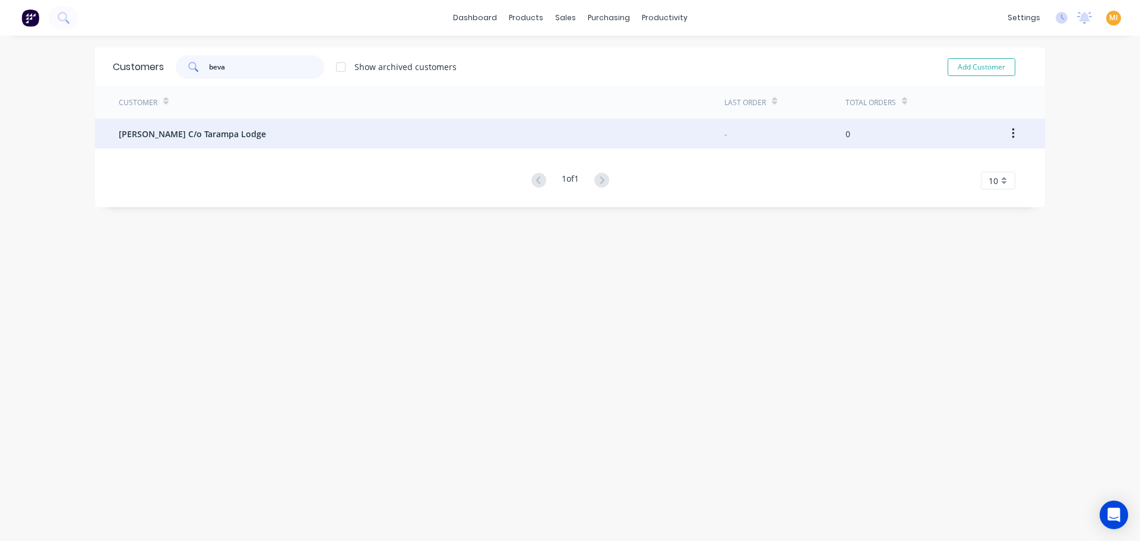
type input "beva"
click at [218, 139] on span "Doug Bevan C/o Tarampa Lodge" at bounding box center [192, 134] width 147 height 12
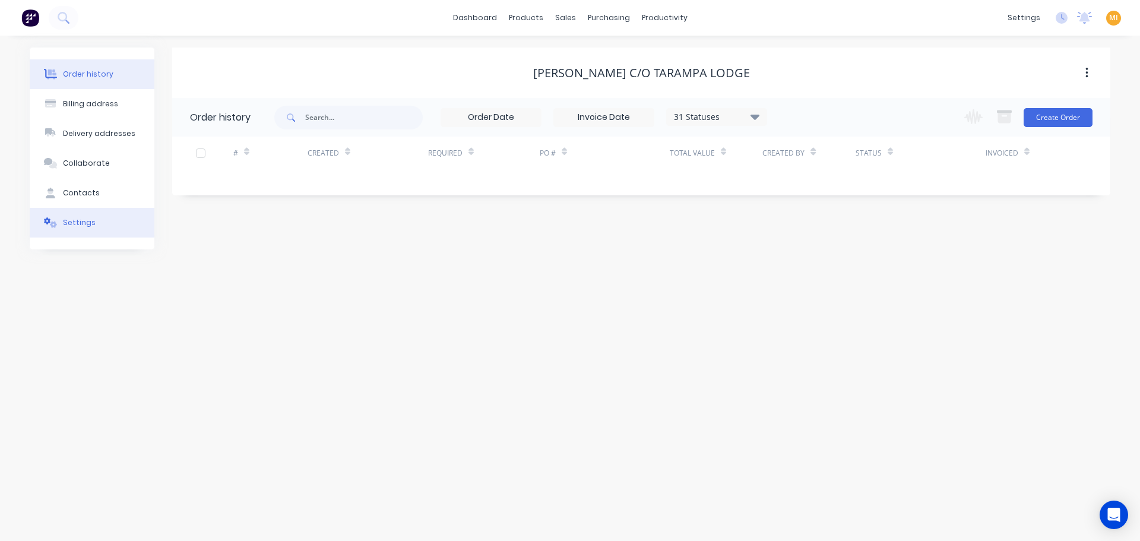
click at [102, 221] on button "Settings" at bounding box center [92, 223] width 125 height 30
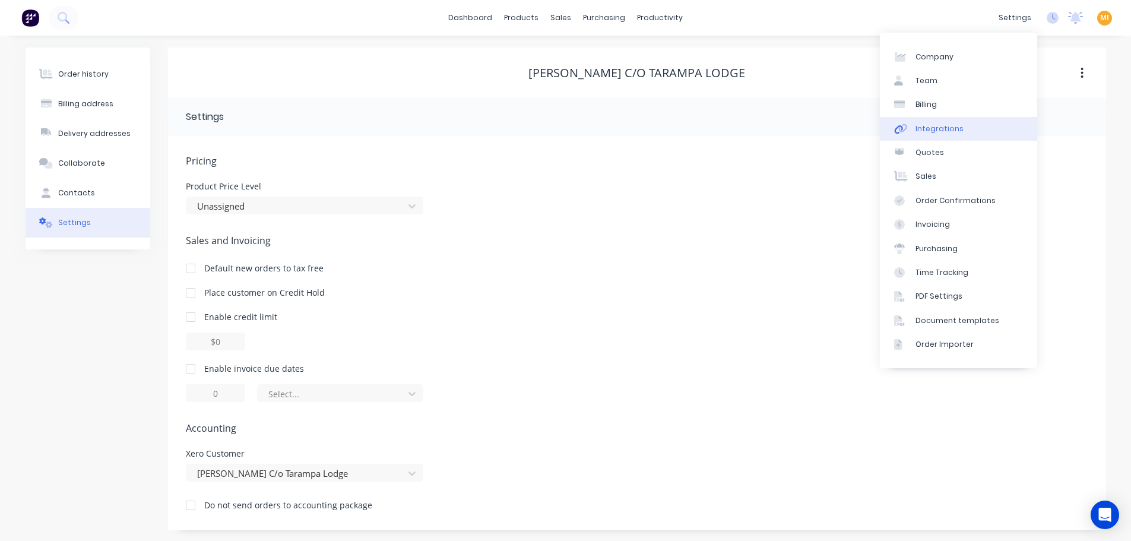
click at [965, 117] on link "Integrations" at bounding box center [958, 129] width 157 height 24
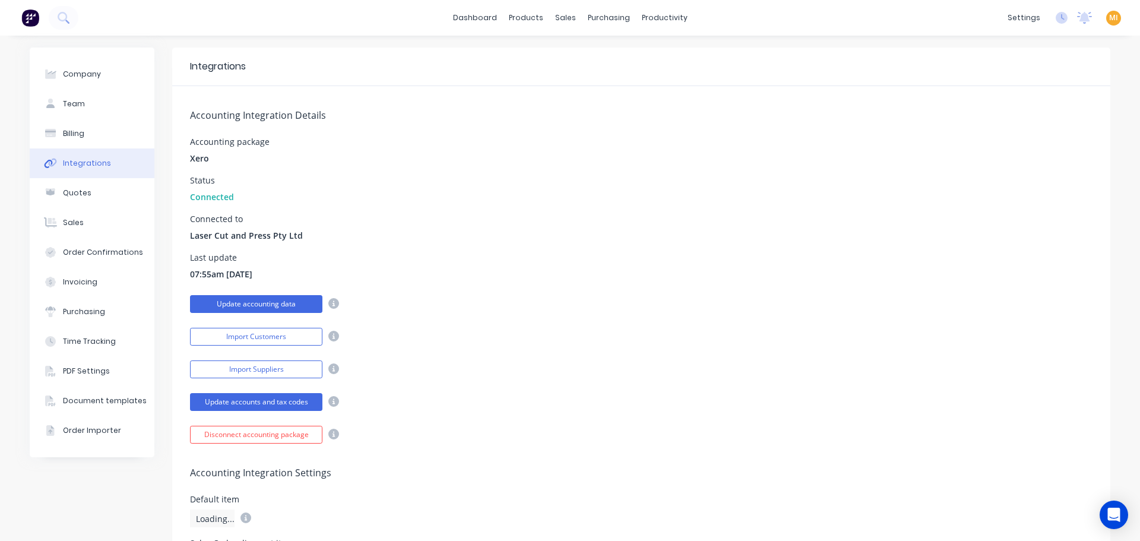
click at [265, 304] on button "Update accounting data" at bounding box center [256, 304] width 132 height 18
click at [269, 337] on button "Import Customers" at bounding box center [256, 337] width 132 height 18
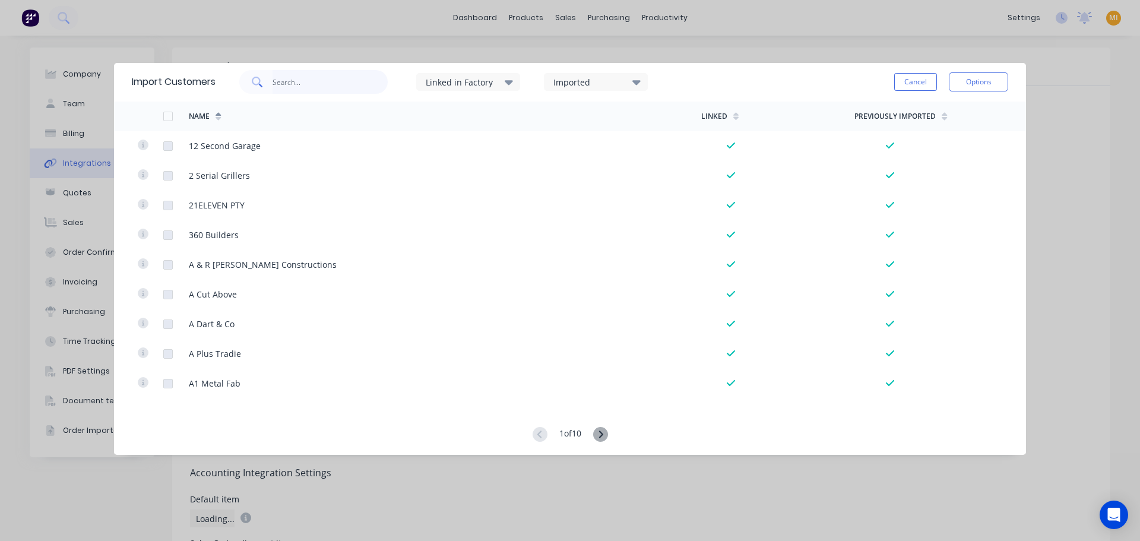
click at [311, 83] on input "text" at bounding box center [330, 82] width 116 height 24
type input "smith"
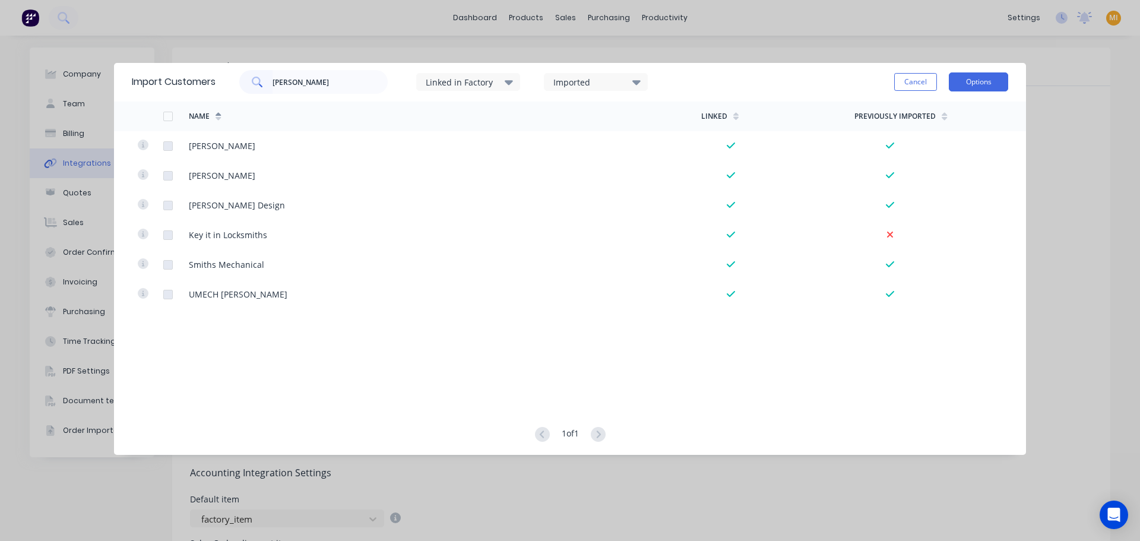
click at [976, 74] on button "Options" at bounding box center [978, 81] width 59 height 19
click at [917, 85] on button "Cancel" at bounding box center [915, 82] width 43 height 18
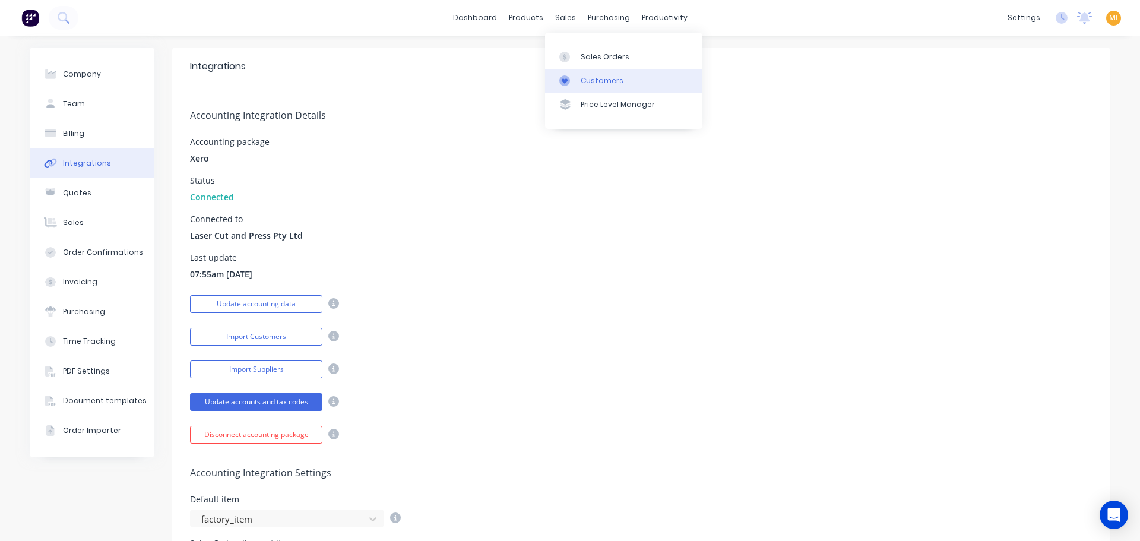
click at [585, 73] on link "Customers" at bounding box center [623, 81] width 157 height 24
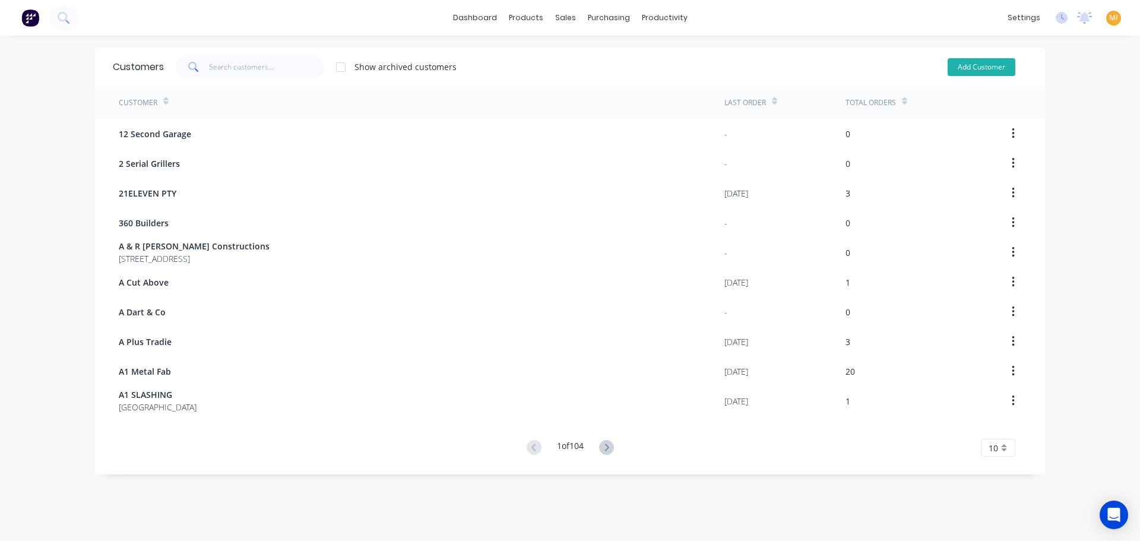
click at [955, 67] on button "Add Customer" at bounding box center [981, 67] width 68 height 18
select select "AU"
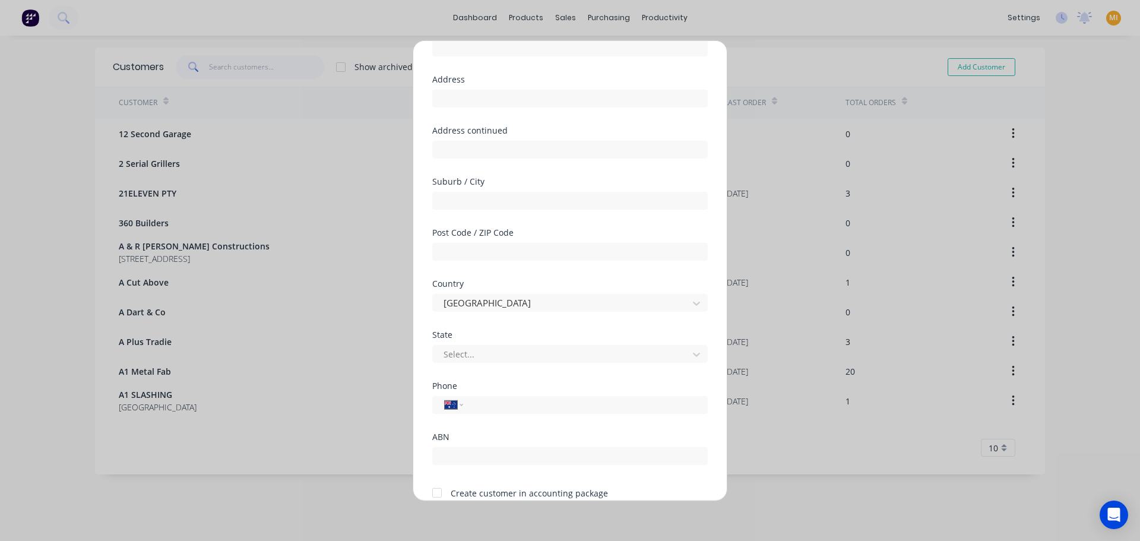
scroll to position [120, 0]
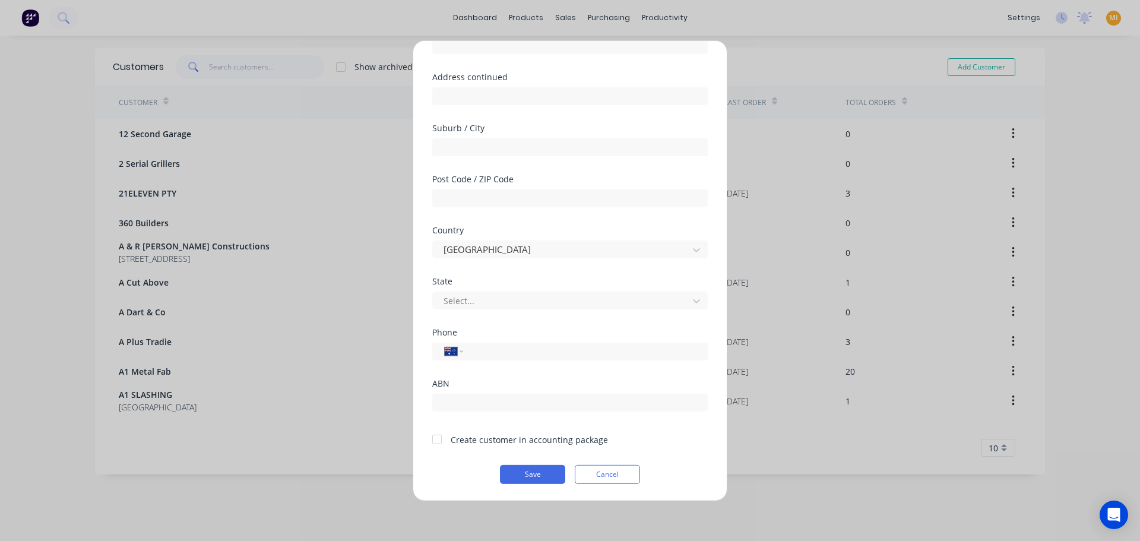
click at [436, 439] on div at bounding box center [437, 439] width 24 height 24
drag, startPoint x: 611, startPoint y: 470, endPoint x: 598, endPoint y: 467, distance: 14.1
click at [611, 470] on button "Cancel" at bounding box center [607, 473] width 65 height 19
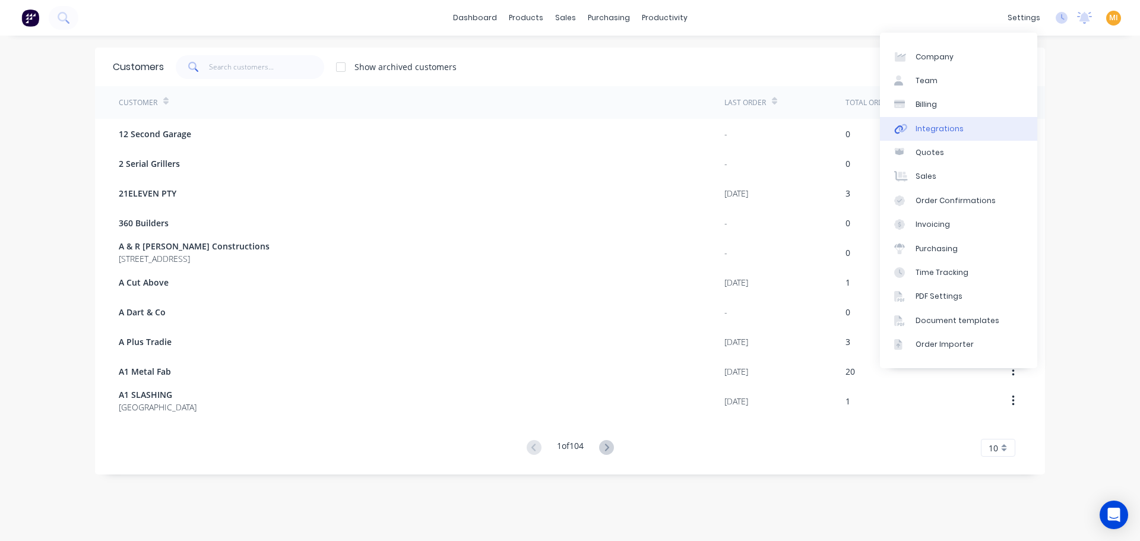
click at [919, 135] on link "Integrations" at bounding box center [958, 129] width 157 height 24
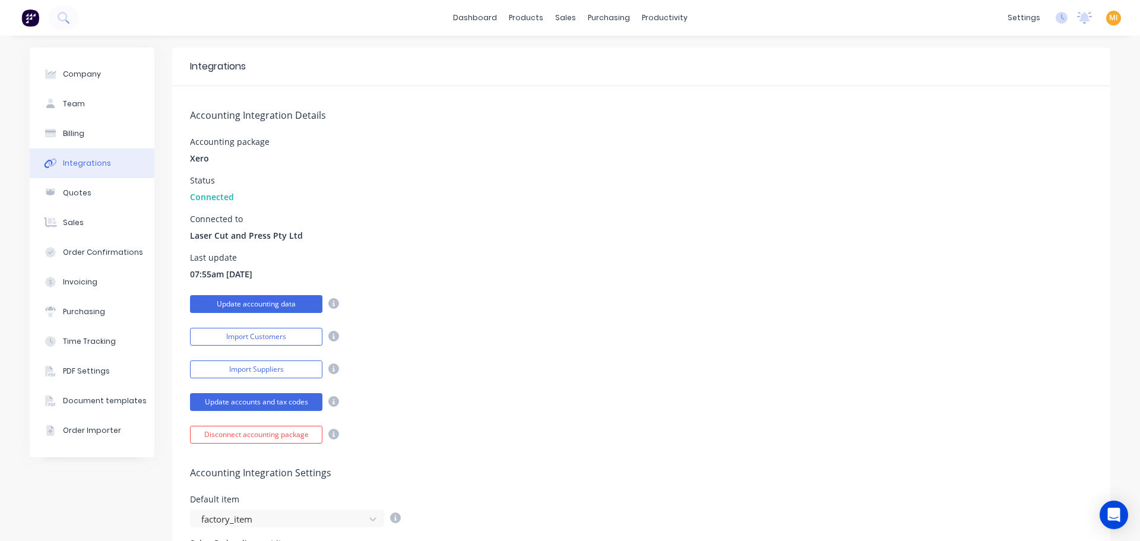
click at [259, 305] on button "Update accounting data" at bounding box center [256, 304] width 132 height 18
click at [277, 339] on button "Import Customers" at bounding box center [256, 337] width 132 height 18
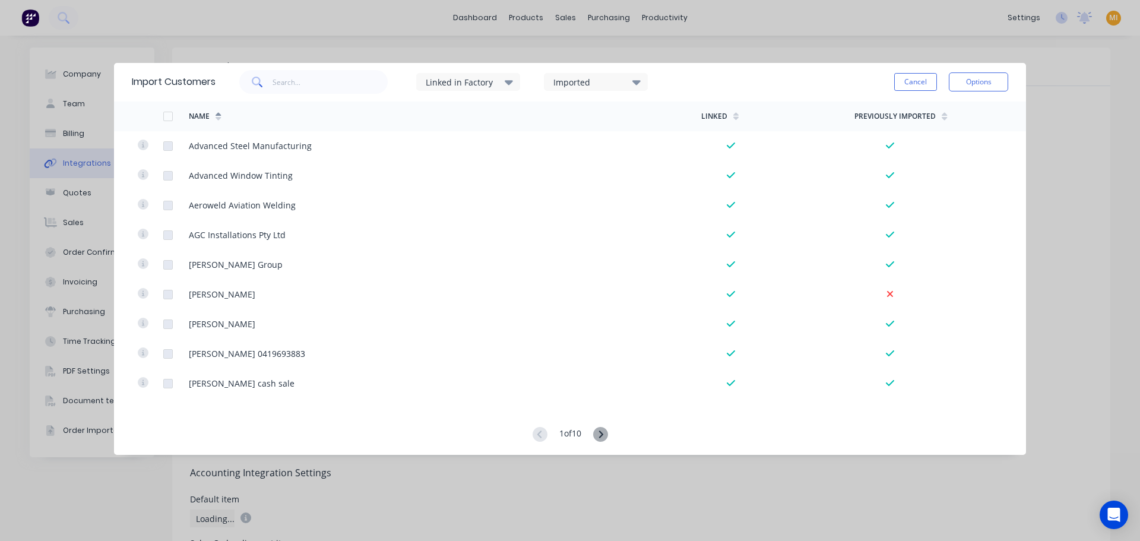
scroll to position [1009, 0]
click at [333, 81] on input "text" at bounding box center [330, 82] width 116 height 24
type input "beva"
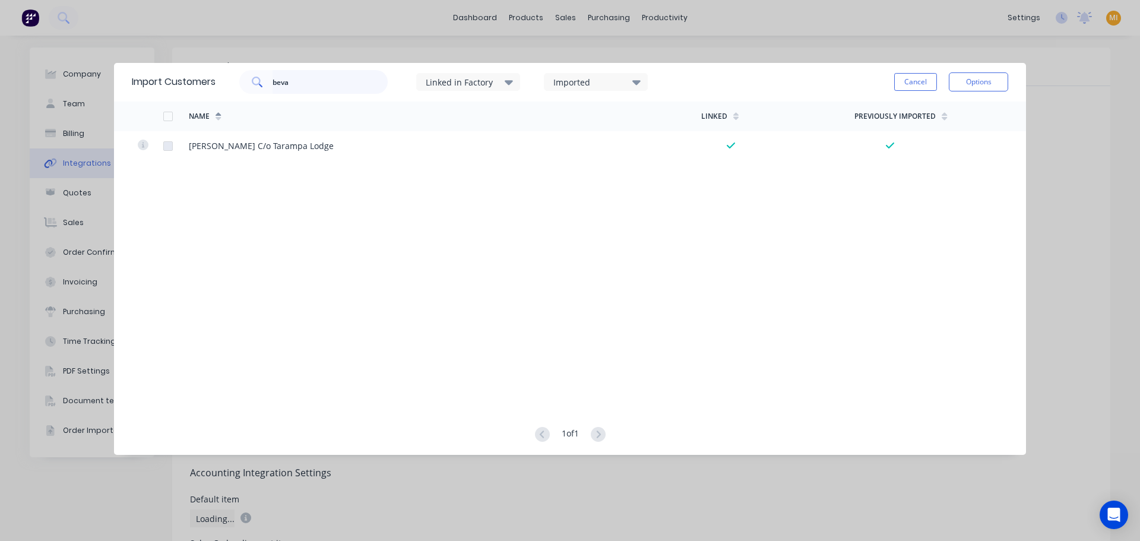
drag, startPoint x: 313, startPoint y: 84, endPoint x: 236, endPoint y: 78, distance: 77.4
click at [236, 78] on div "beva" at bounding box center [310, 82] width 154 height 24
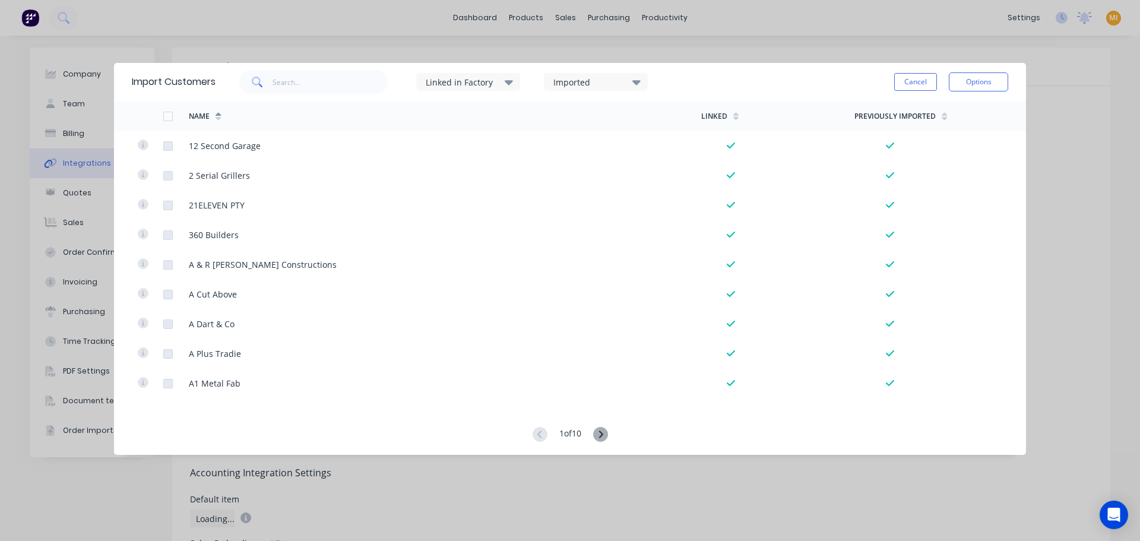
click at [337, 52] on div "Import Customers Linked in Factory Imported Cancel Options Name Linked Previous…" at bounding box center [570, 270] width 1140 height 541
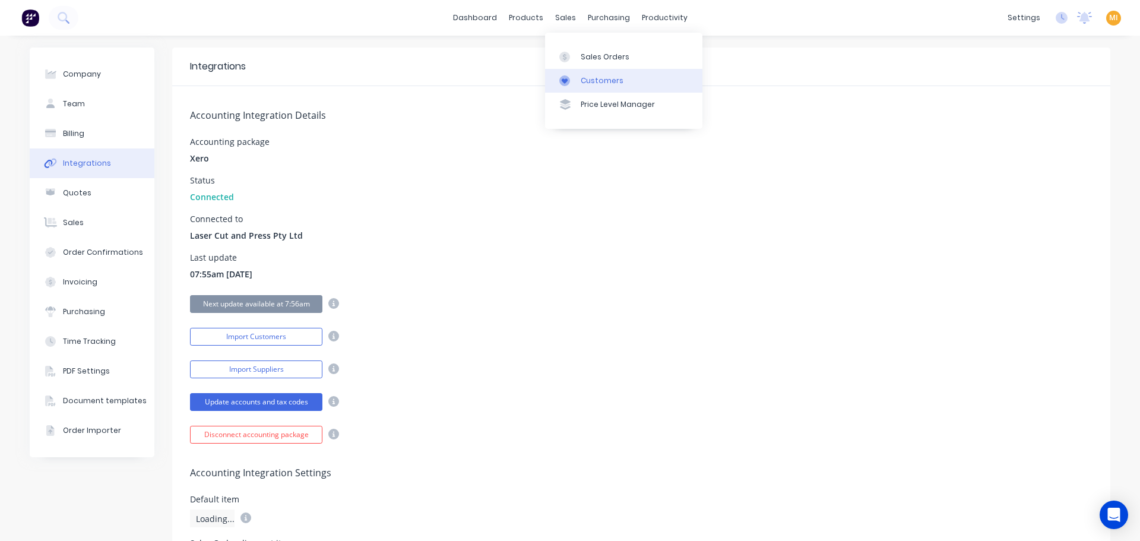
click at [603, 85] on div "Customers" at bounding box center [602, 80] width 43 height 11
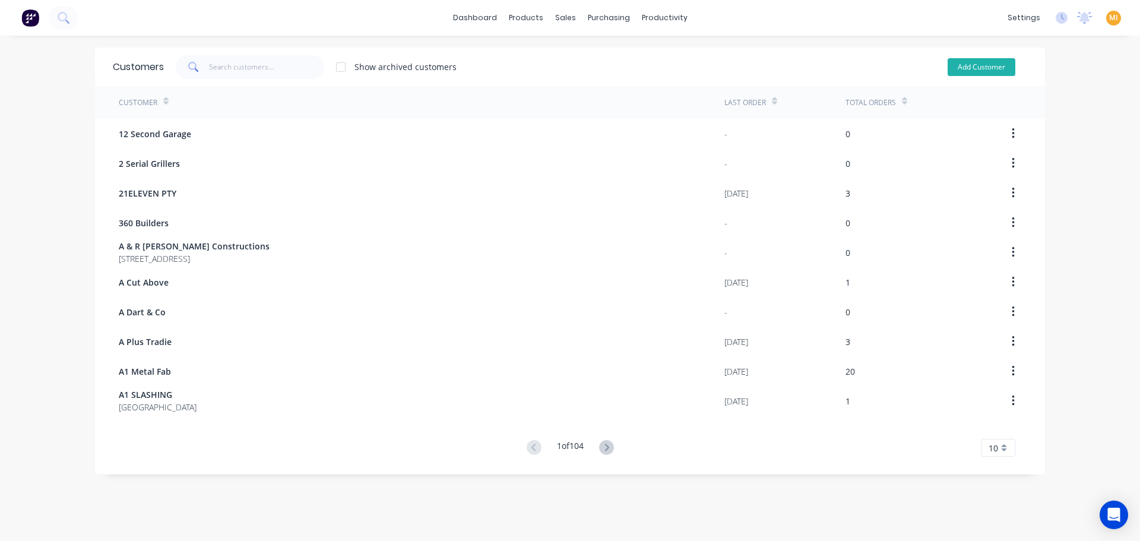
click at [966, 66] on button "Add Customer" at bounding box center [981, 67] width 68 height 18
select select "AU"
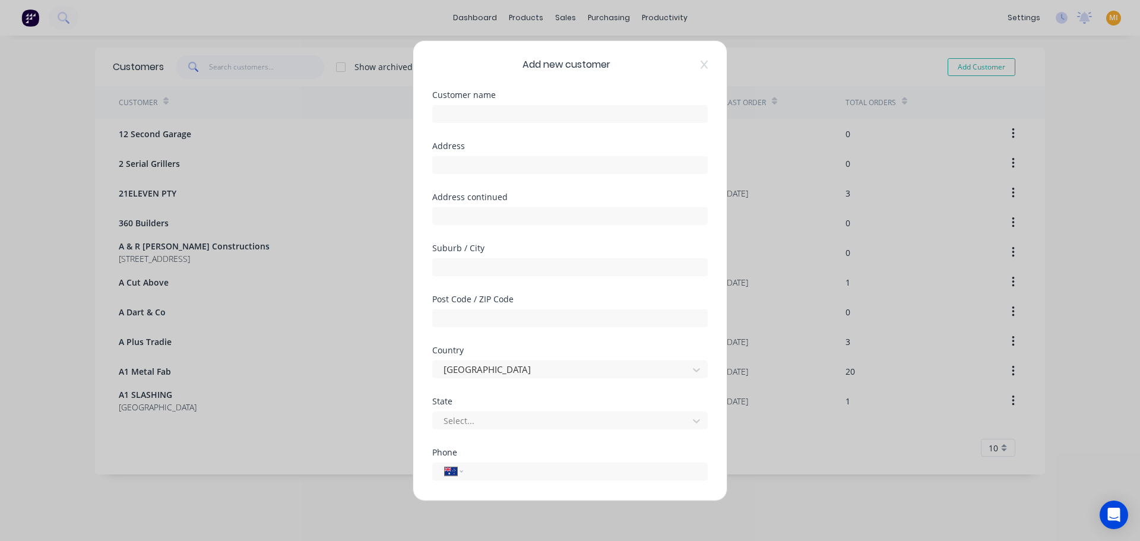
click at [499, 102] on div at bounding box center [569, 112] width 275 height 21
click at [480, 122] on input "text" at bounding box center [569, 113] width 275 height 18
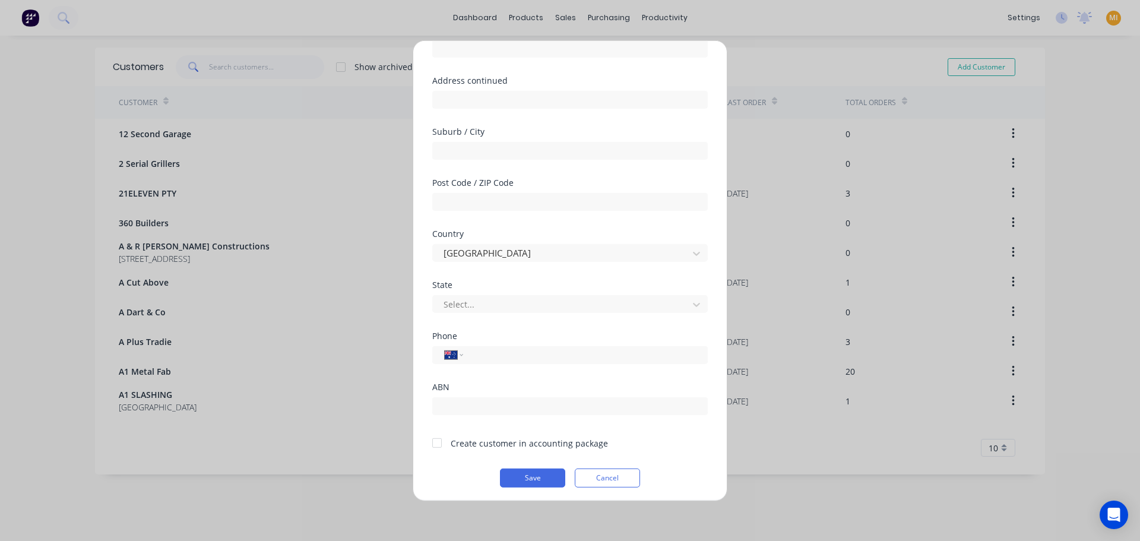
scroll to position [120, 0]
type input "Bevan Smith*"
click at [439, 436] on div at bounding box center [437, 439] width 24 height 24
click at [528, 472] on button "Save" at bounding box center [532, 473] width 65 height 19
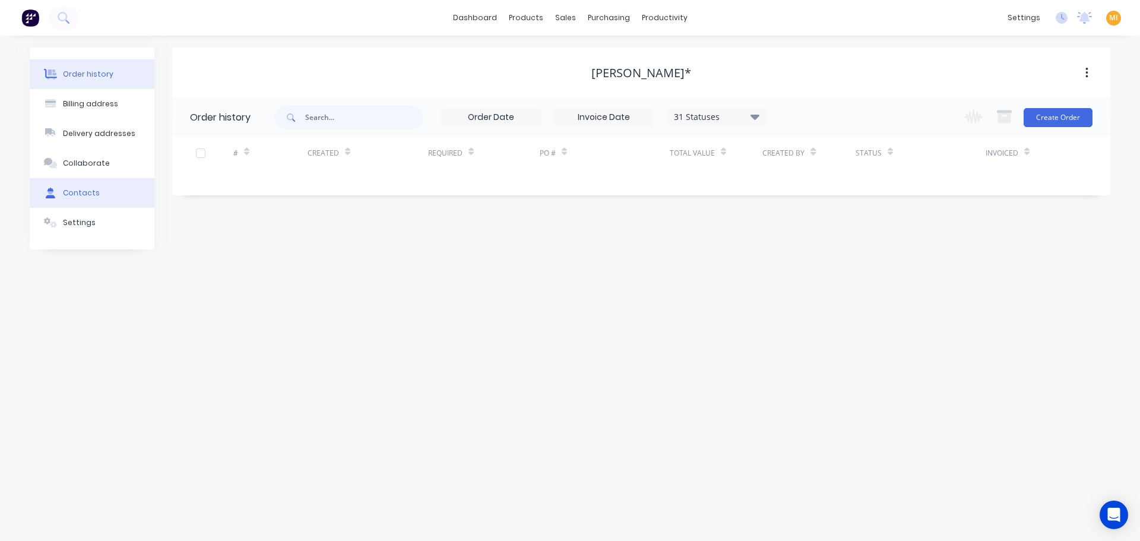
click at [74, 207] on button "Contacts" at bounding box center [92, 193] width 125 height 30
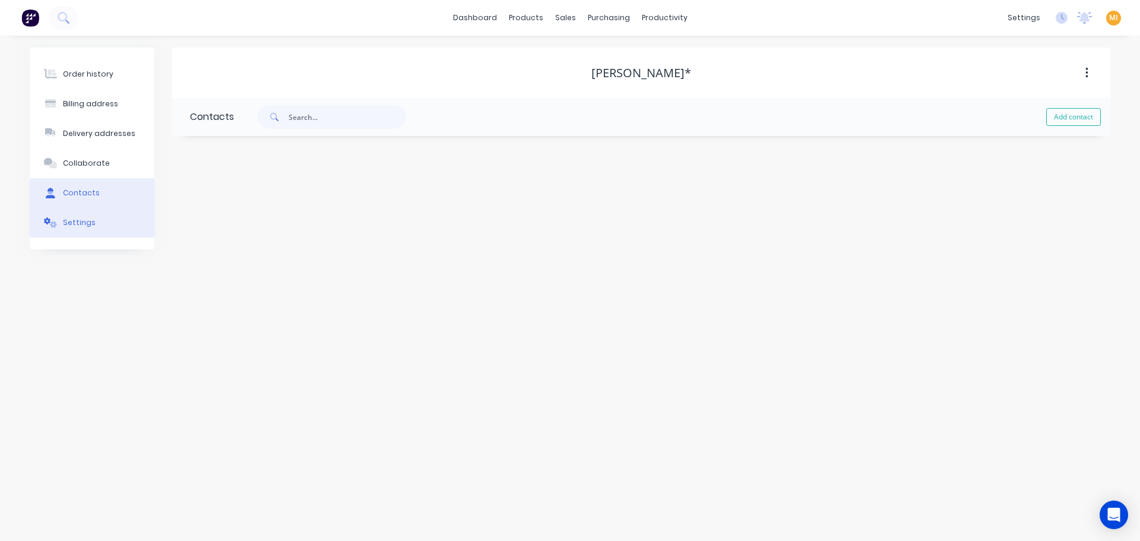
click at [79, 228] on button "Settings" at bounding box center [92, 223] width 125 height 30
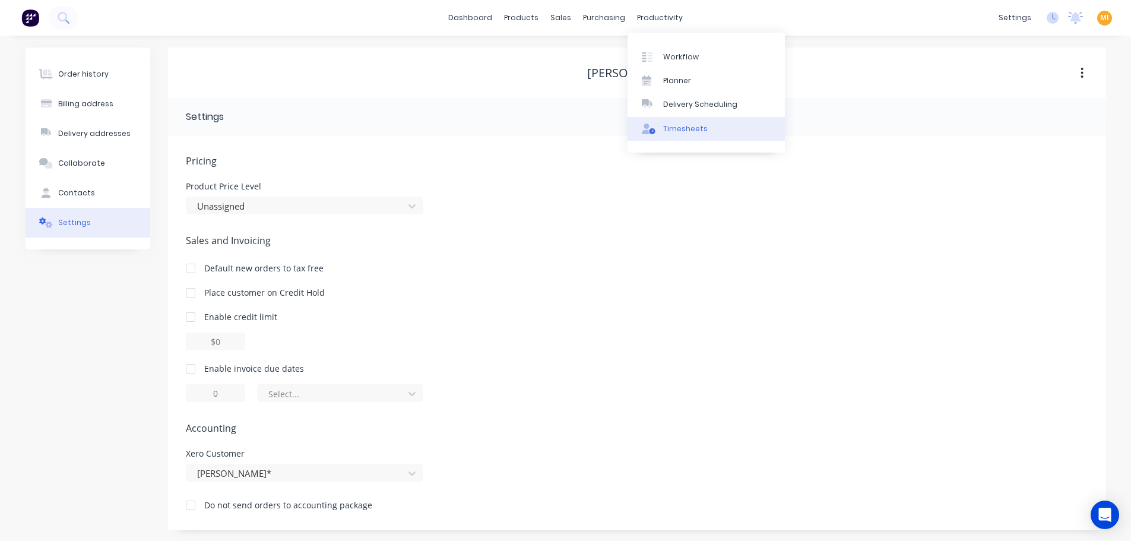
drag, startPoint x: 690, startPoint y: 133, endPoint x: 754, endPoint y: 139, distance: 64.4
click at [690, 134] on link "Timesheets" at bounding box center [705, 129] width 157 height 24
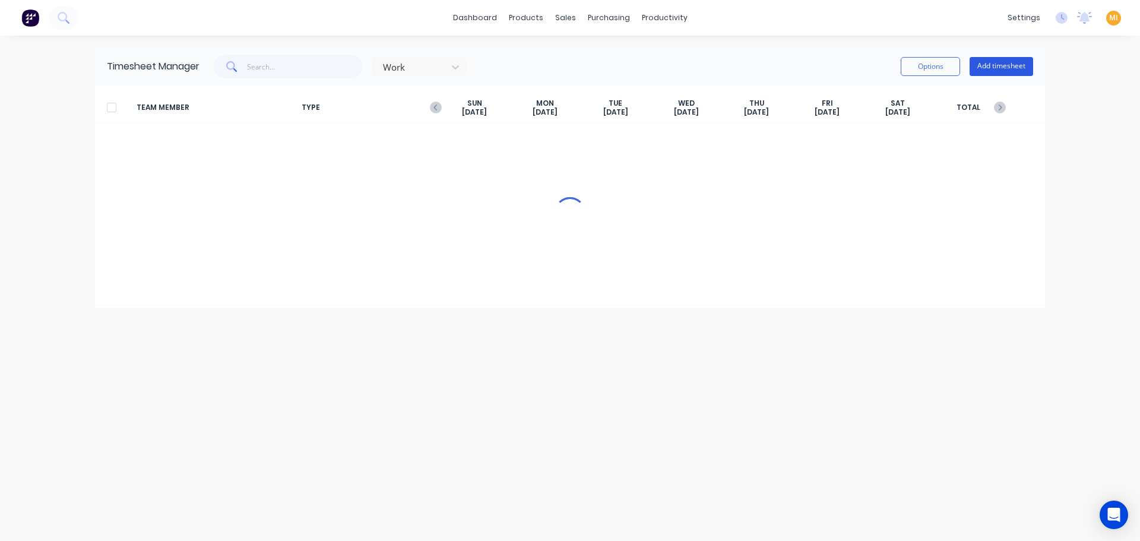
click at [986, 66] on button "Add timesheet" at bounding box center [1001, 66] width 64 height 19
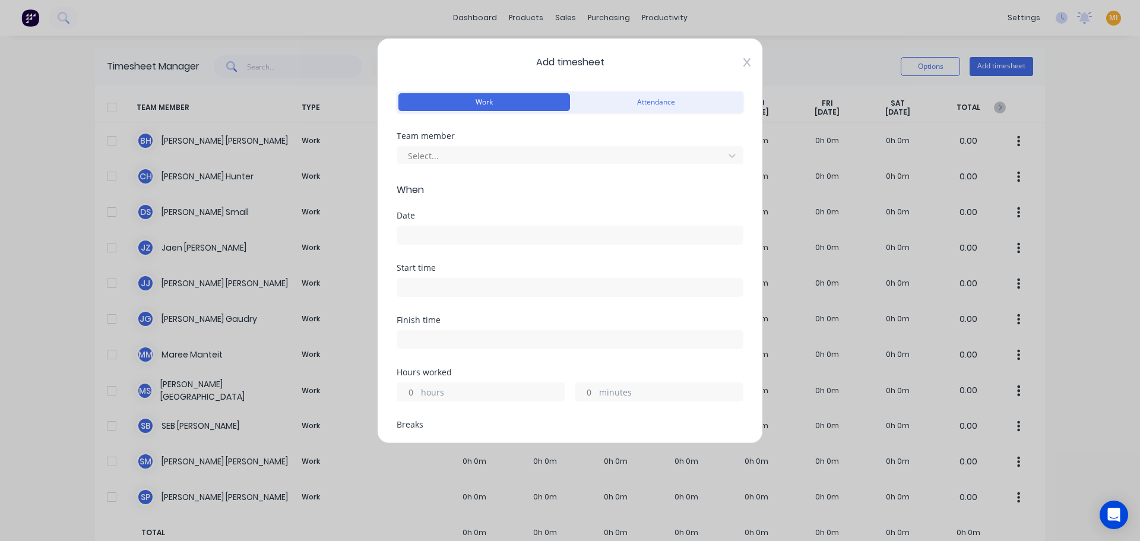
click at [743, 59] on icon at bounding box center [746, 62] width 7 height 9
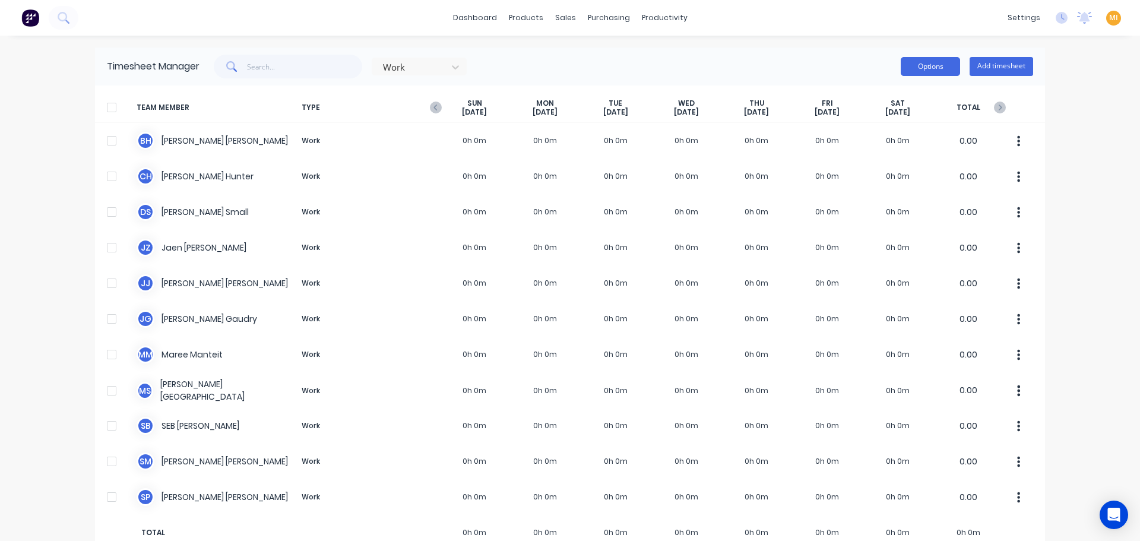
click at [928, 61] on button "Options" at bounding box center [929, 66] width 59 height 19
click at [104, 104] on div at bounding box center [112, 108] width 24 height 24
click at [921, 66] on button "Options" at bounding box center [929, 66] width 59 height 19
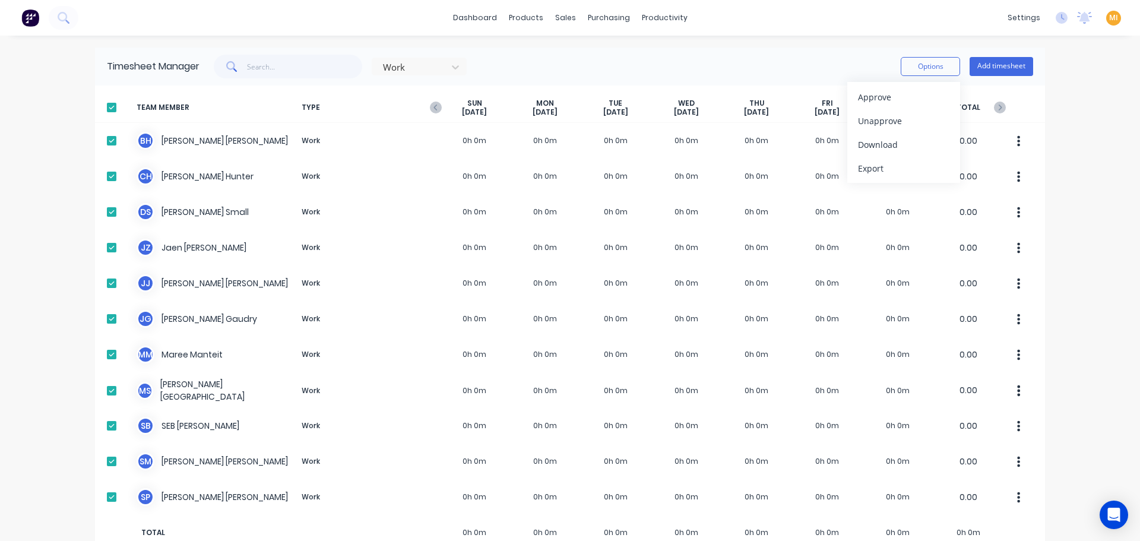
click at [39, 15] on img at bounding box center [30, 18] width 18 height 18
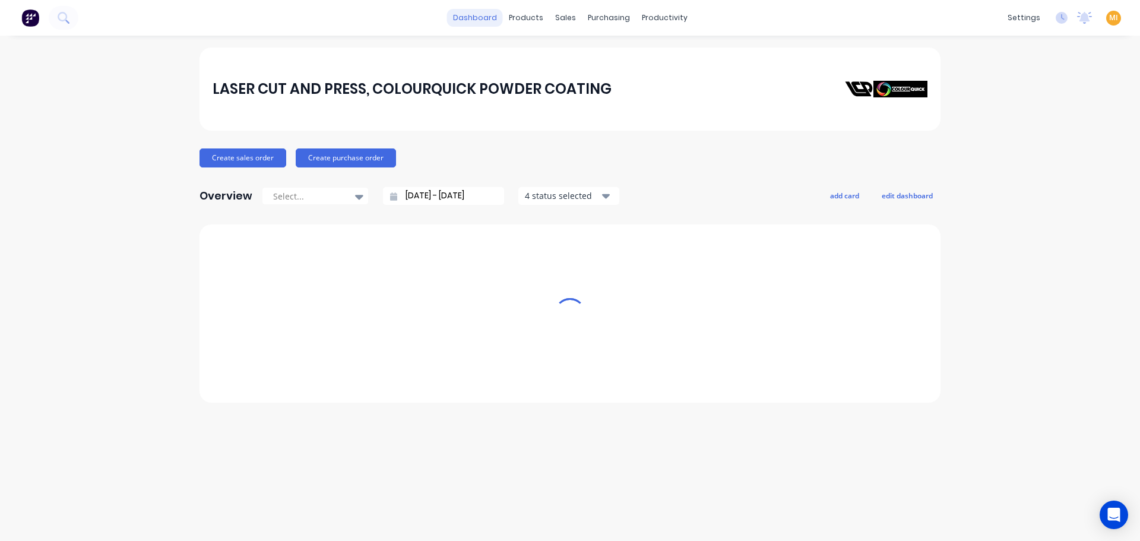
click at [496, 12] on link "dashboard" at bounding box center [475, 18] width 56 height 18
click at [546, 24] on div "products" at bounding box center [526, 18] width 46 height 18
click at [557, 50] on link "Product Catalogue" at bounding box center [584, 57] width 157 height 24
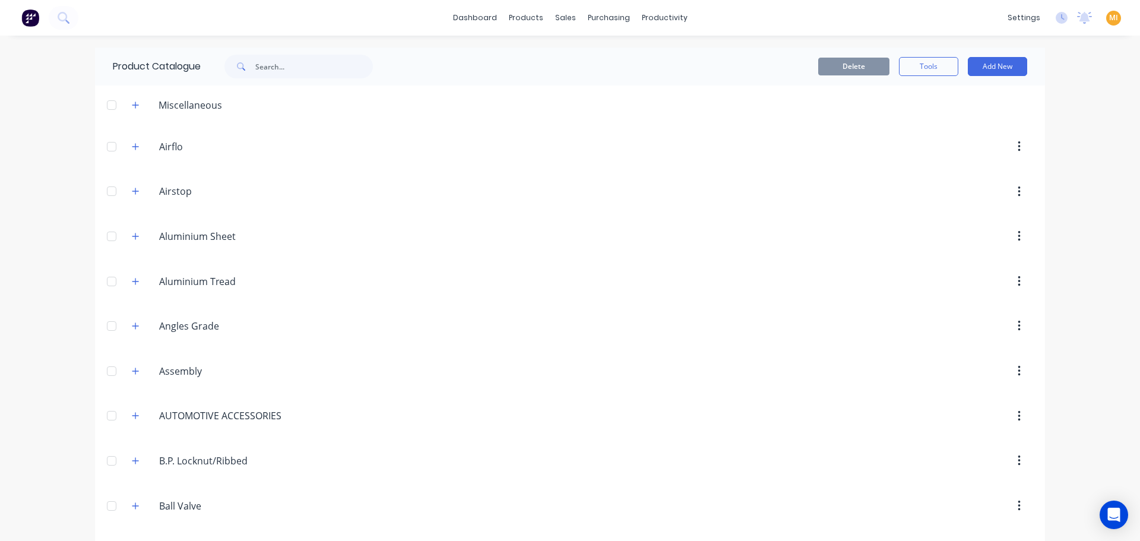
click at [25, 19] on img at bounding box center [30, 18] width 18 height 18
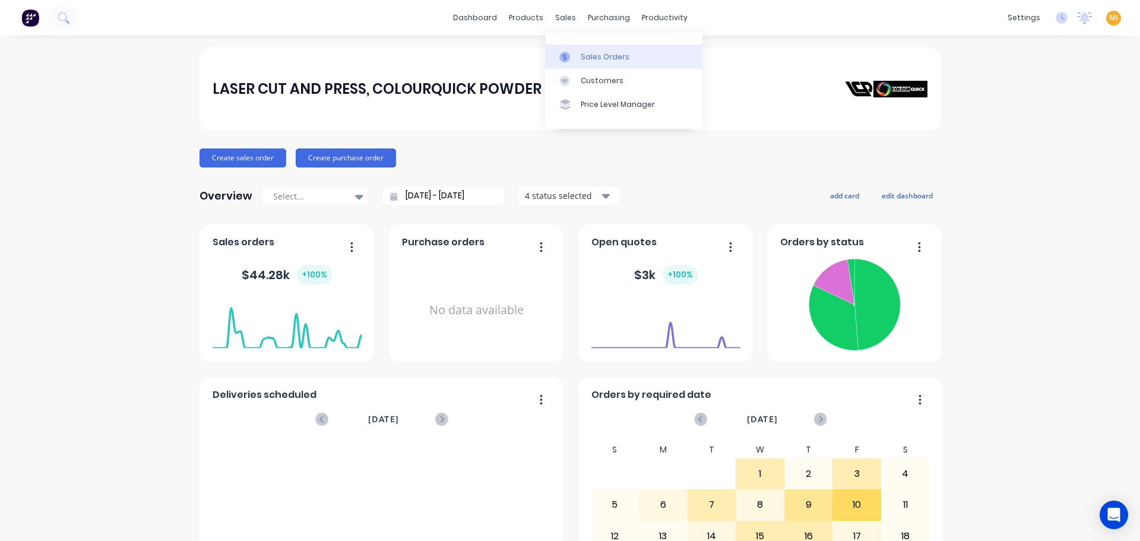
click at [570, 49] on link "Sales Orders" at bounding box center [623, 57] width 157 height 24
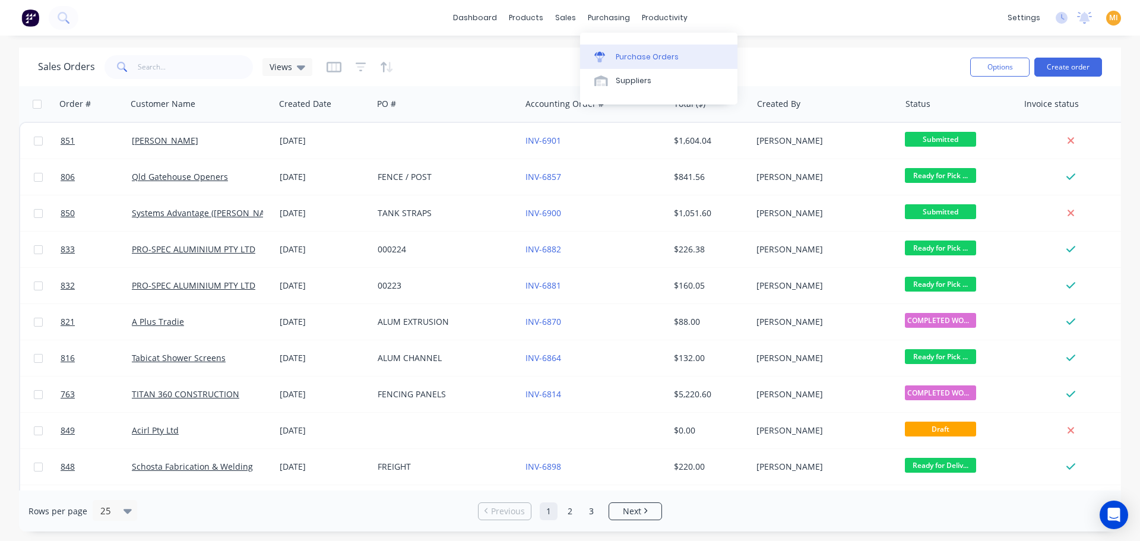
click at [628, 57] on div "Purchase Orders" at bounding box center [647, 57] width 63 height 11
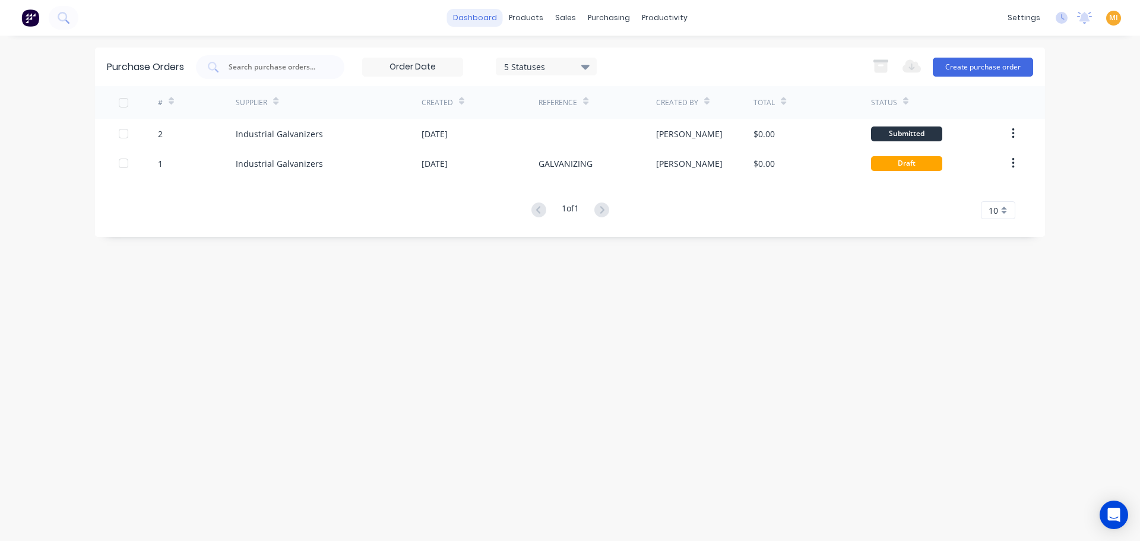
click at [480, 20] on link "dashboard" at bounding box center [475, 18] width 56 height 18
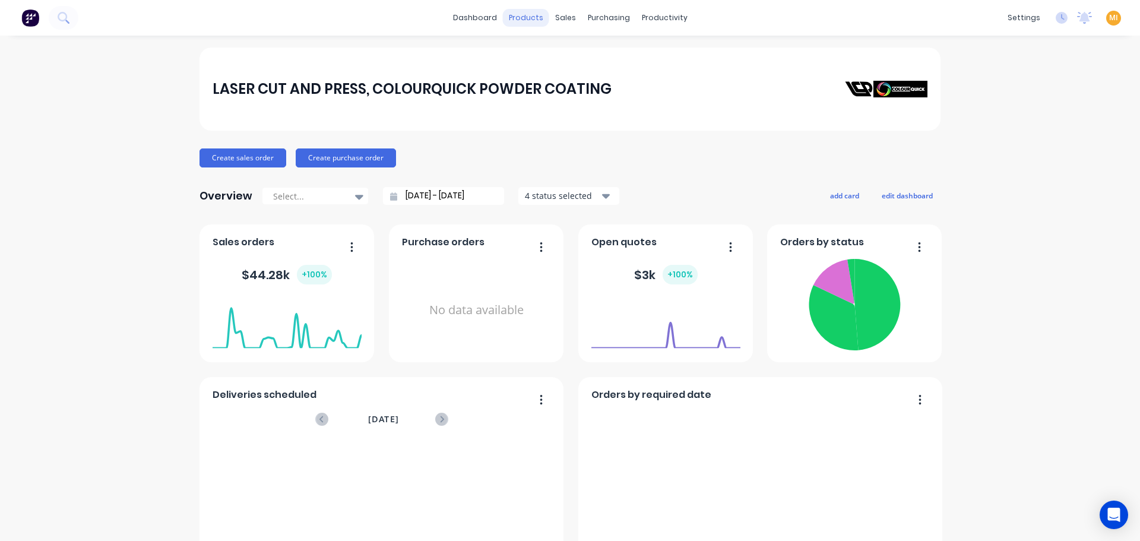
click at [521, 23] on div "products" at bounding box center [526, 18] width 46 height 18
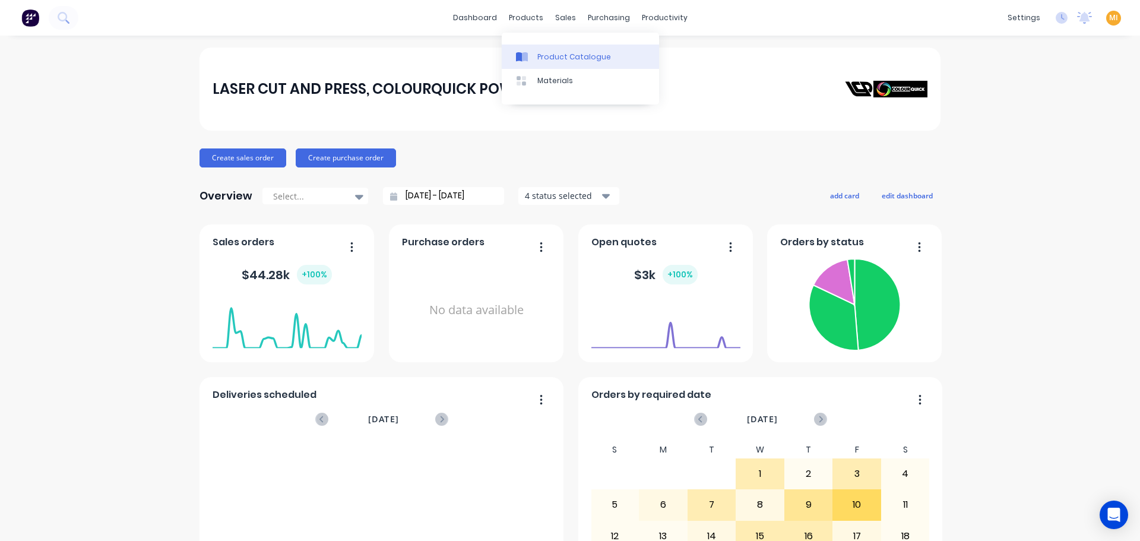
click at [551, 59] on div "Product Catalogue" at bounding box center [574, 57] width 74 height 11
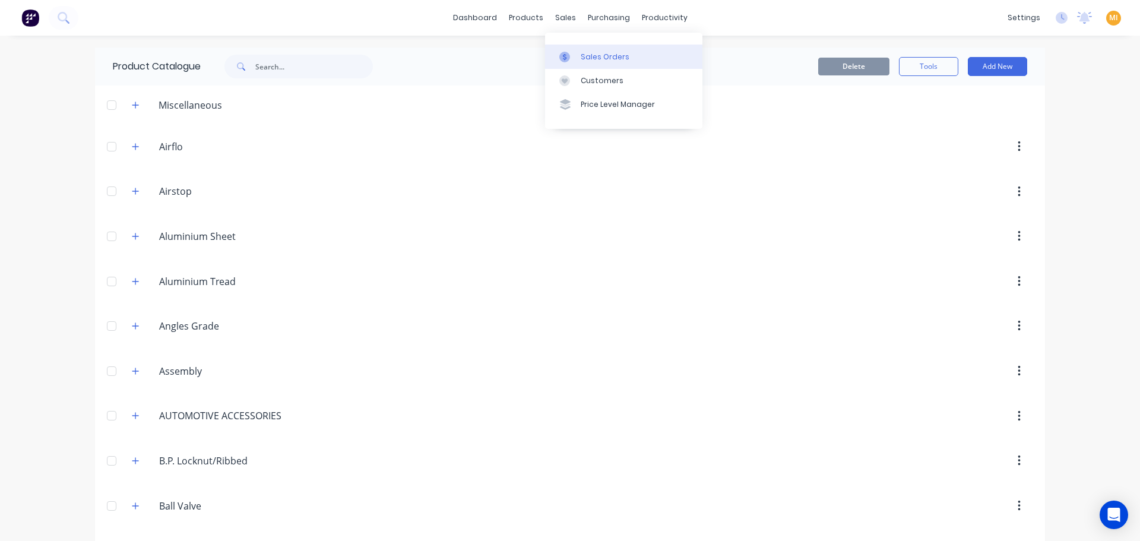
click at [597, 65] on link "Sales Orders" at bounding box center [623, 57] width 157 height 24
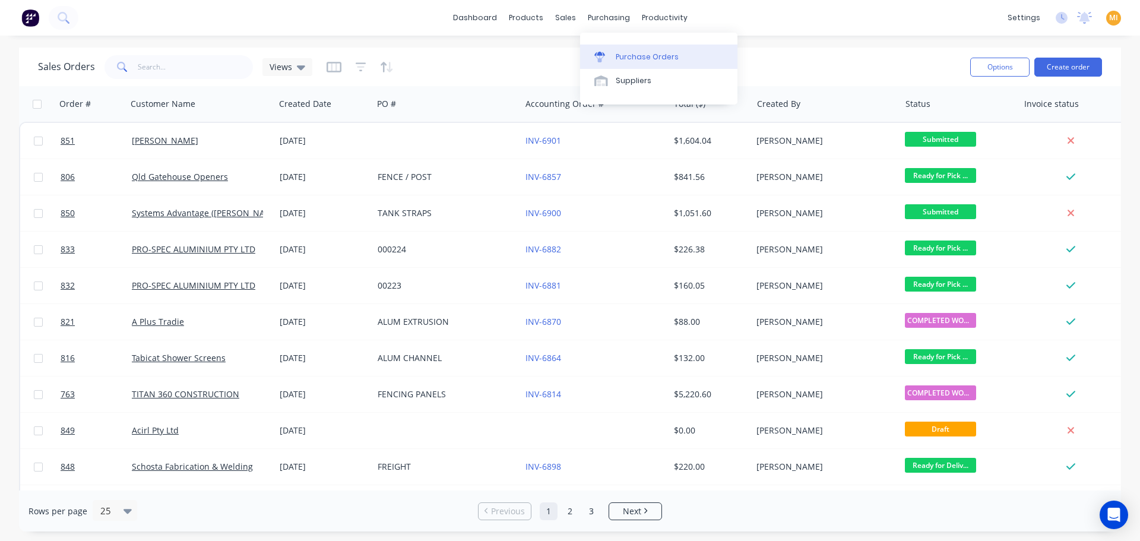
click at [624, 49] on link "Purchase Orders" at bounding box center [658, 57] width 157 height 24
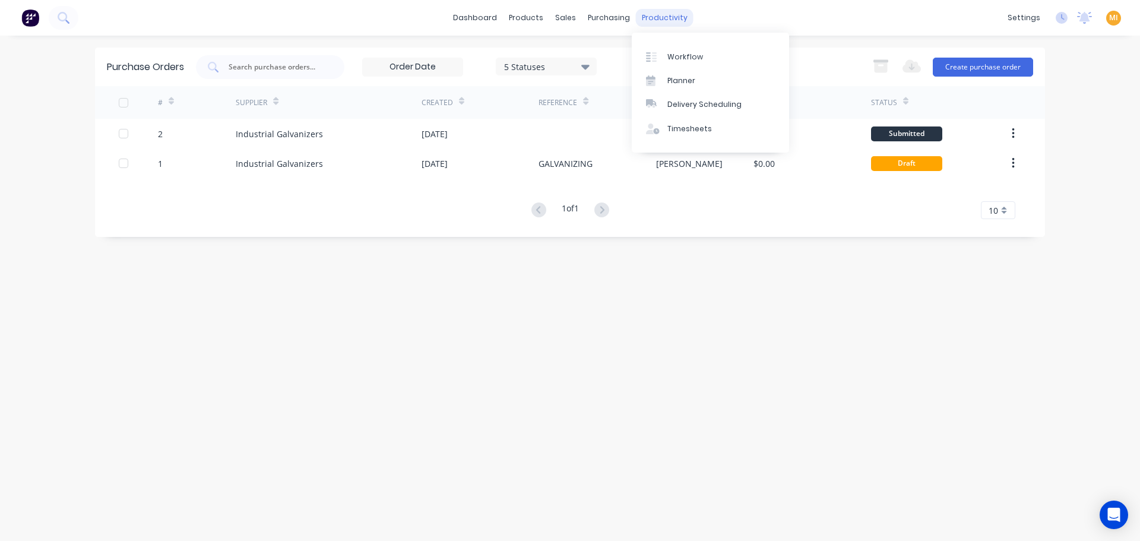
click at [656, 20] on div "productivity" at bounding box center [665, 18] width 58 height 18
click at [668, 60] on div "Workflow" at bounding box center [685, 57] width 36 height 11
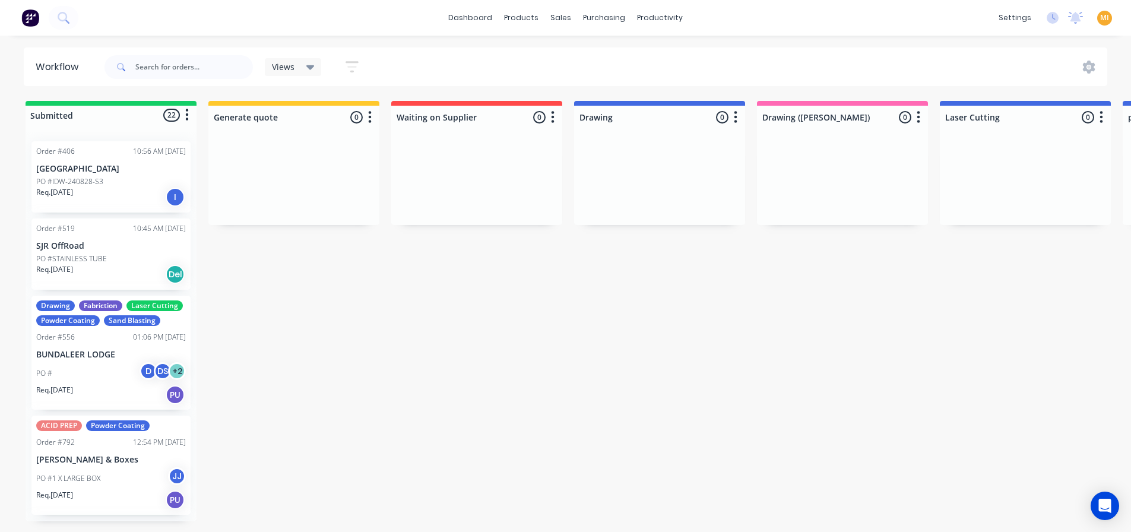
click at [28, 13] on img at bounding box center [30, 18] width 18 height 18
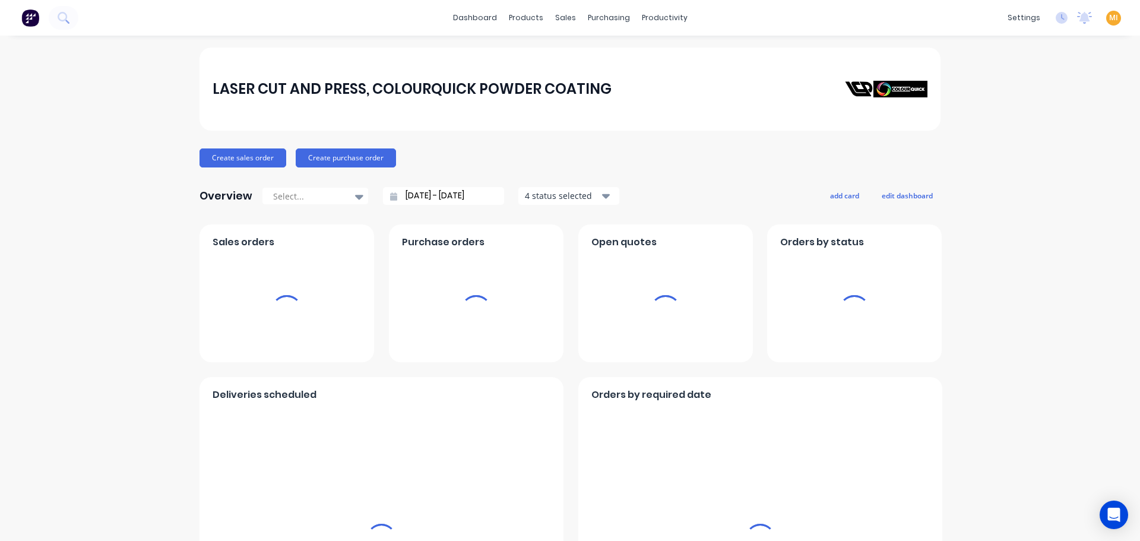
click at [1111, 21] on div "MI LASER CUT AND PRESS, COLOURQUI... Maricar Infante Administrator Profile Sign…" at bounding box center [1113, 18] width 15 height 15
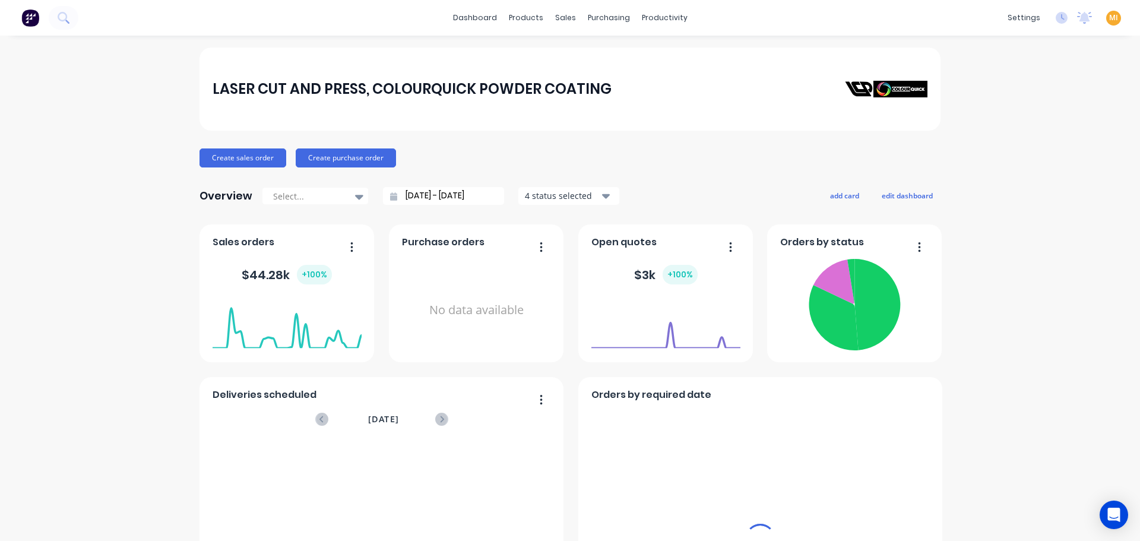
click at [1109, 18] on span "MI" at bounding box center [1113, 17] width 9 height 11
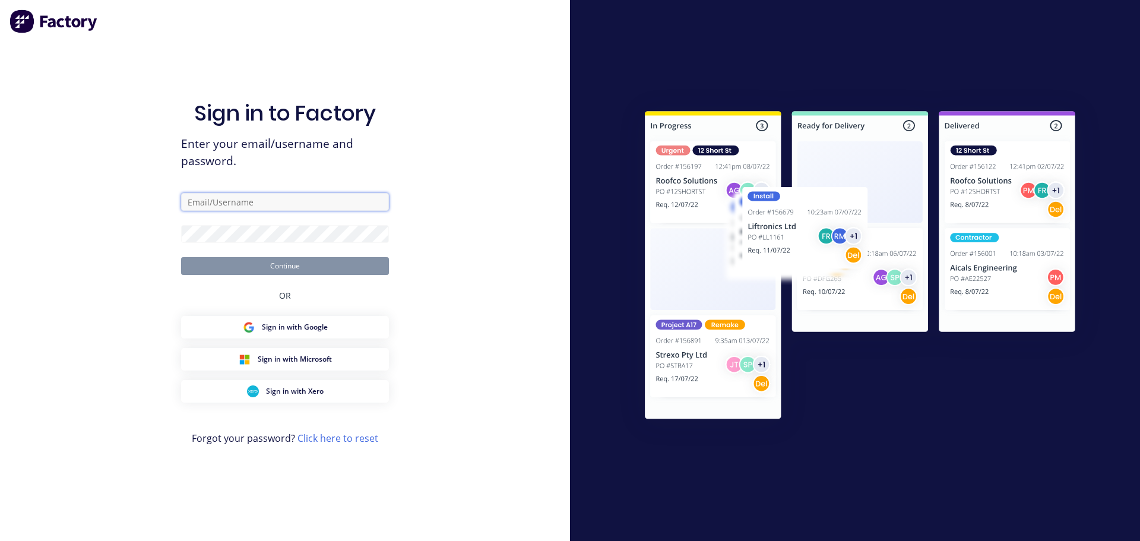
click at [260, 208] on input "text" at bounding box center [285, 202] width 208 height 18
click at [0, 540] on com-1password-button at bounding box center [0, 541] width 0 height 0
type input "[EMAIL_ADDRESS][DOMAIN_NAME]"
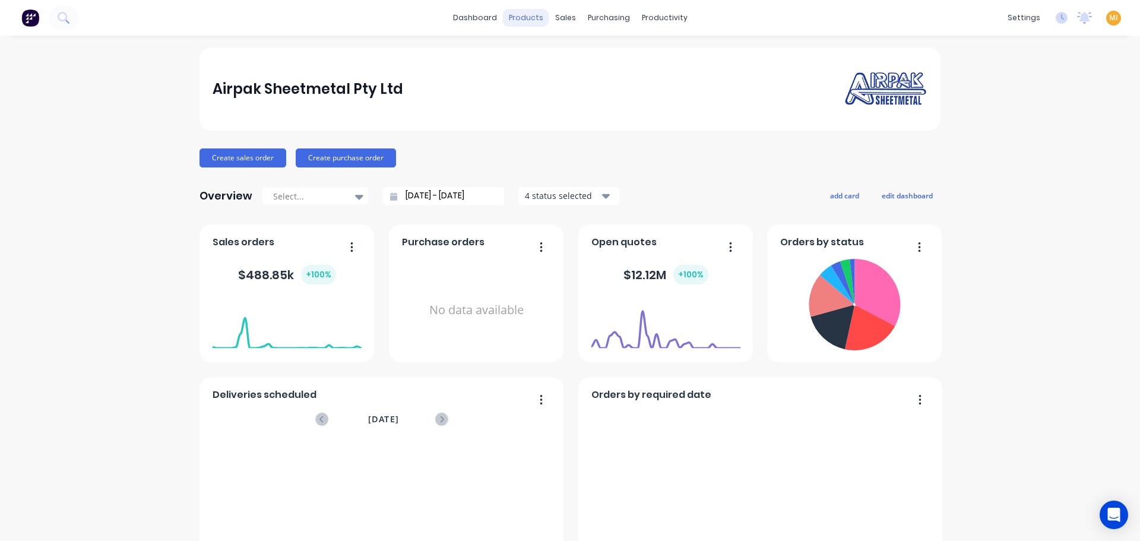
click at [528, 18] on div "products" at bounding box center [526, 18] width 46 height 18
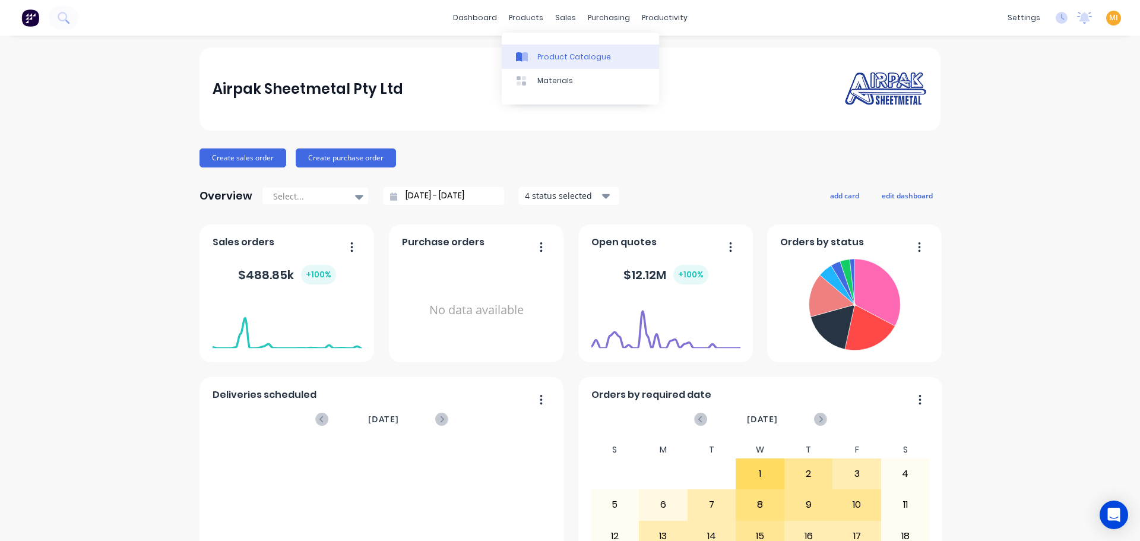
click at [541, 50] on link "Product Catalogue" at bounding box center [580, 57] width 157 height 24
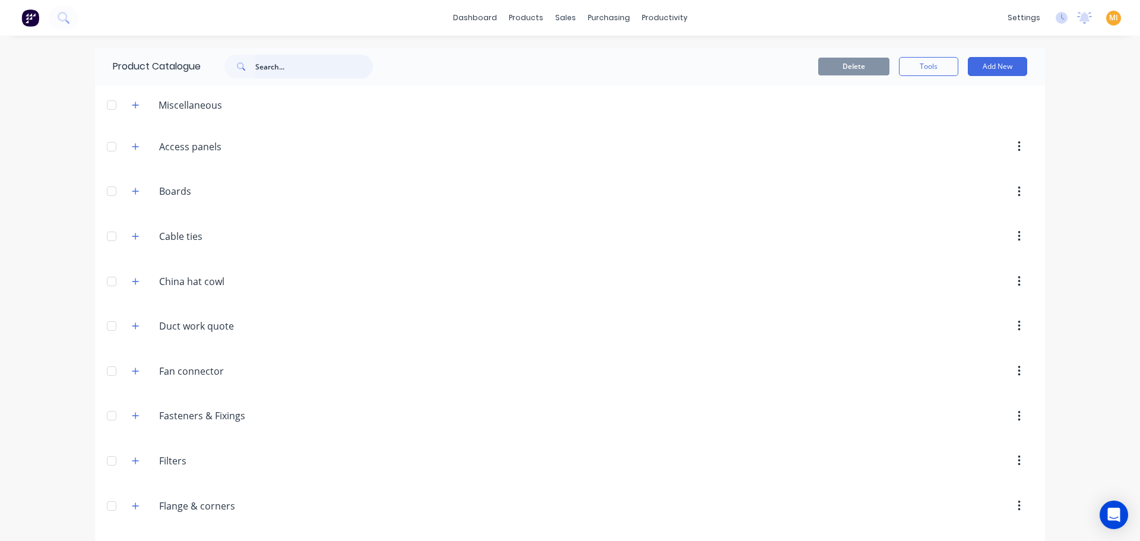
drag, startPoint x: 284, startPoint y: 73, endPoint x: 277, endPoint y: 73, distance: 7.7
click at [284, 73] on input "text" at bounding box center [314, 67] width 118 height 24
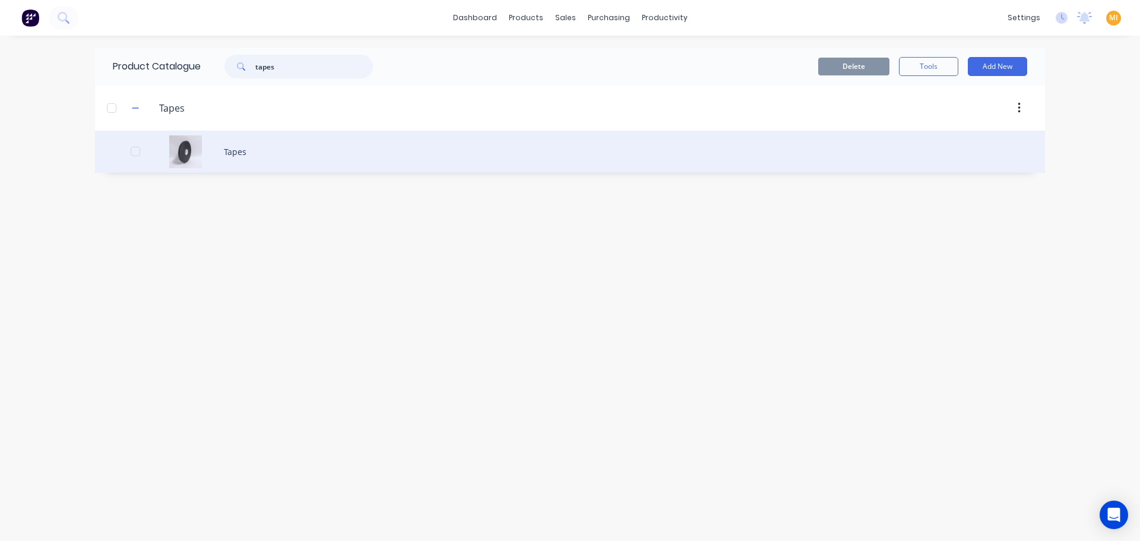
type input "tapes"
click at [240, 158] on div "Tapes" at bounding box center [570, 152] width 950 height 42
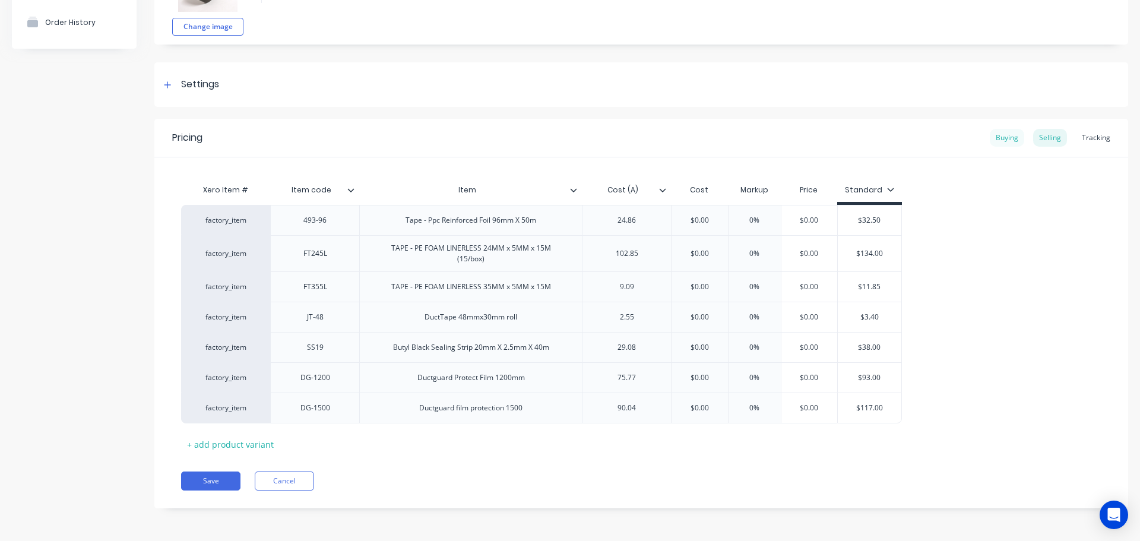
click at [1007, 134] on div "Buying" at bounding box center [1007, 138] width 34 height 18
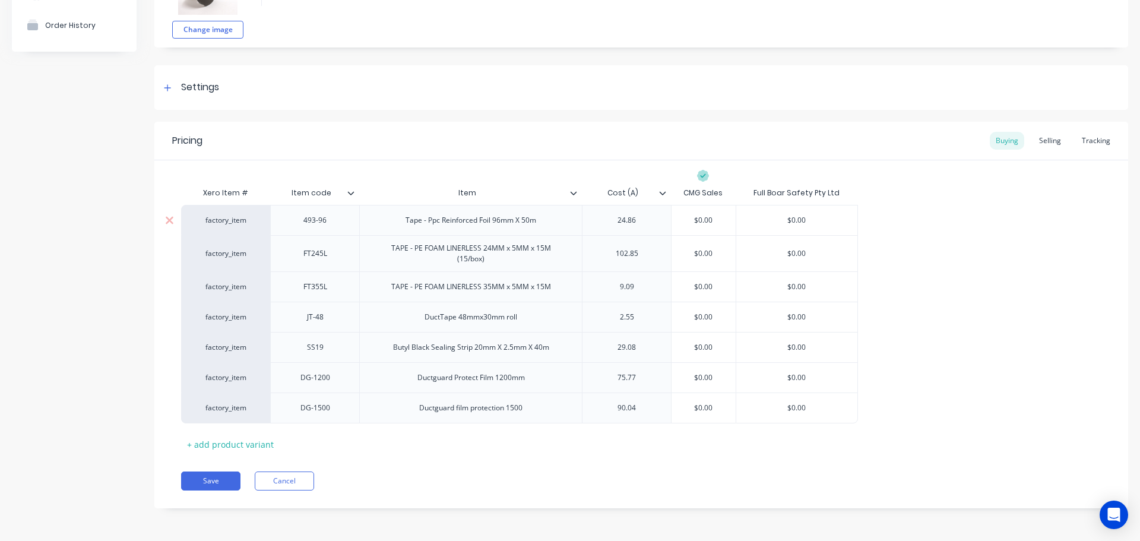
scroll to position [116, 0]
drag, startPoint x: 214, startPoint y: 84, endPoint x: 217, endPoint y: 169, distance: 84.9
click at [213, 84] on div "Settings" at bounding box center [200, 87] width 38 height 15
type textarea "x"
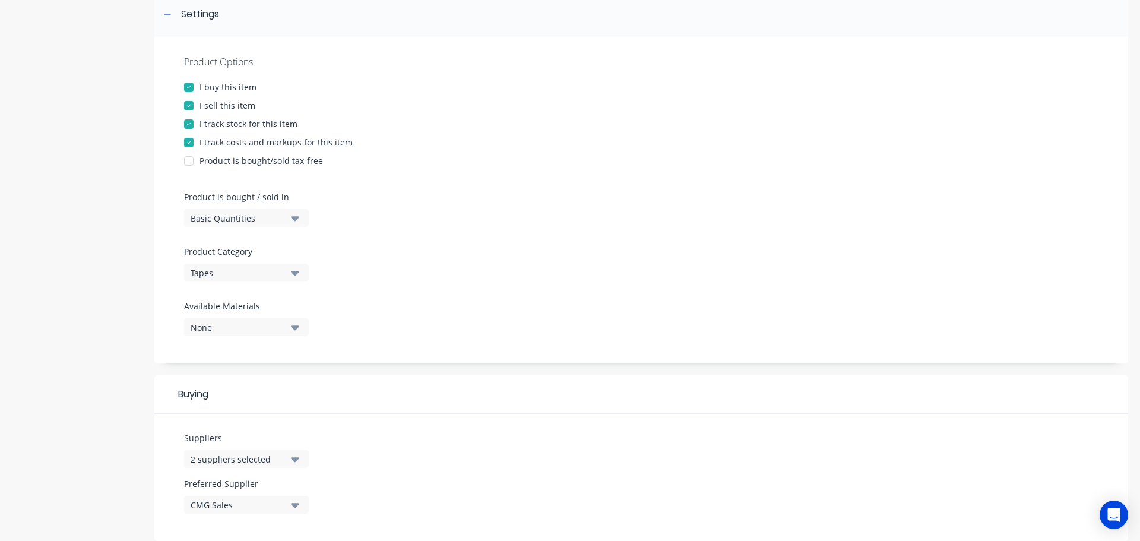
scroll to position [413, 0]
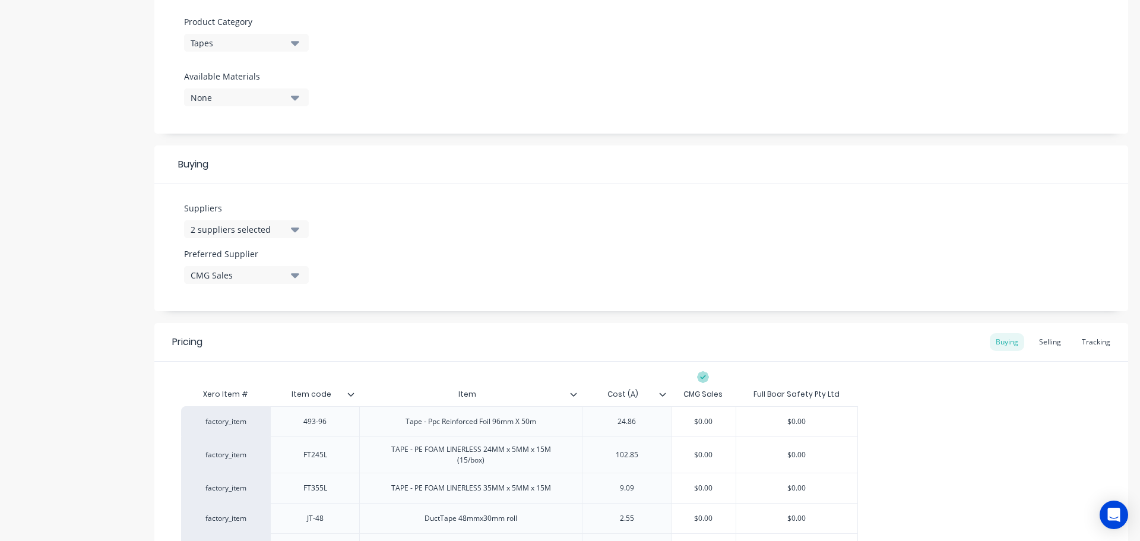
click at [239, 274] on div "CMG Sales" at bounding box center [238, 275] width 95 height 12
